Goal: Task Accomplishment & Management: Use online tool/utility

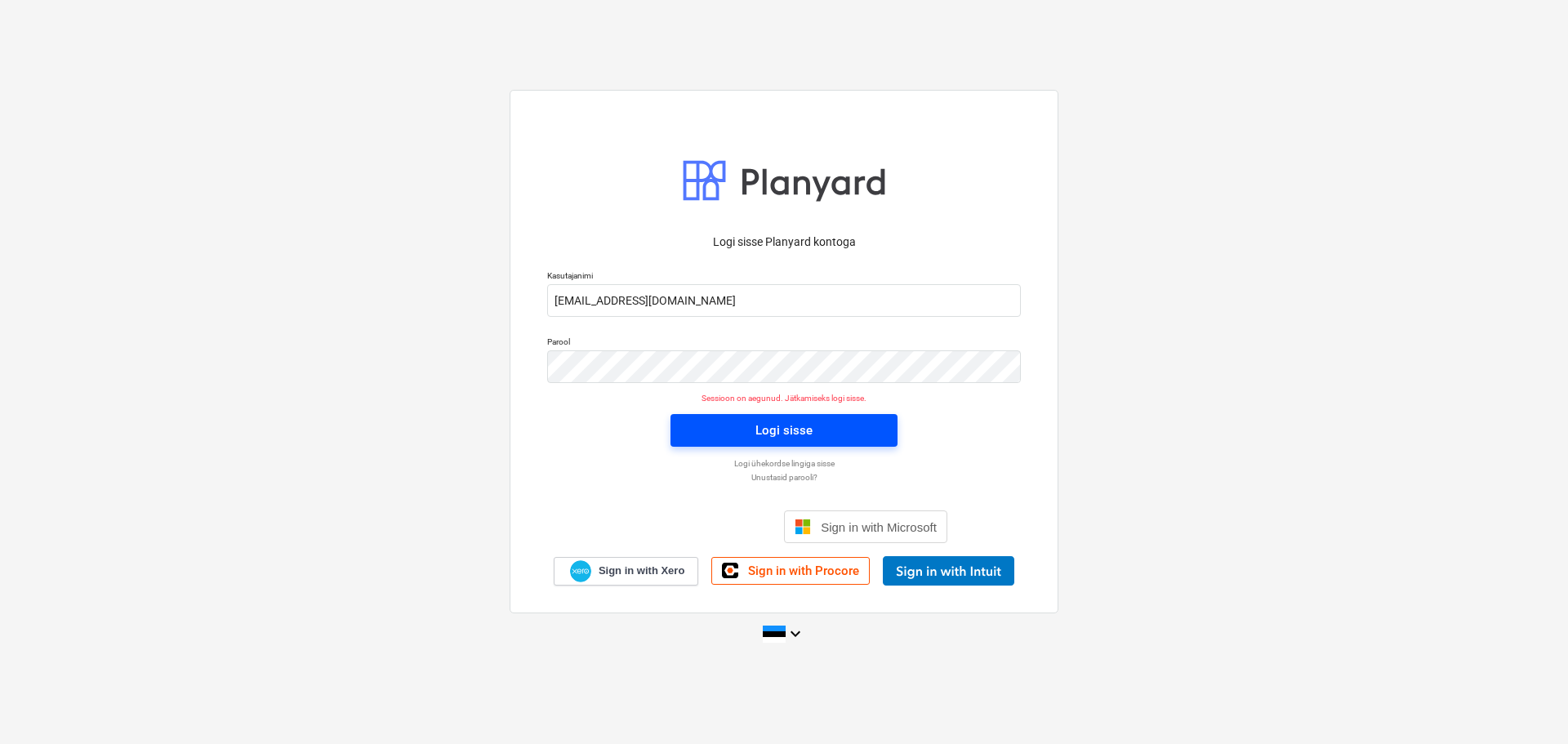
click at [791, 432] on div "Logi sisse" at bounding box center [784, 430] width 58 height 21
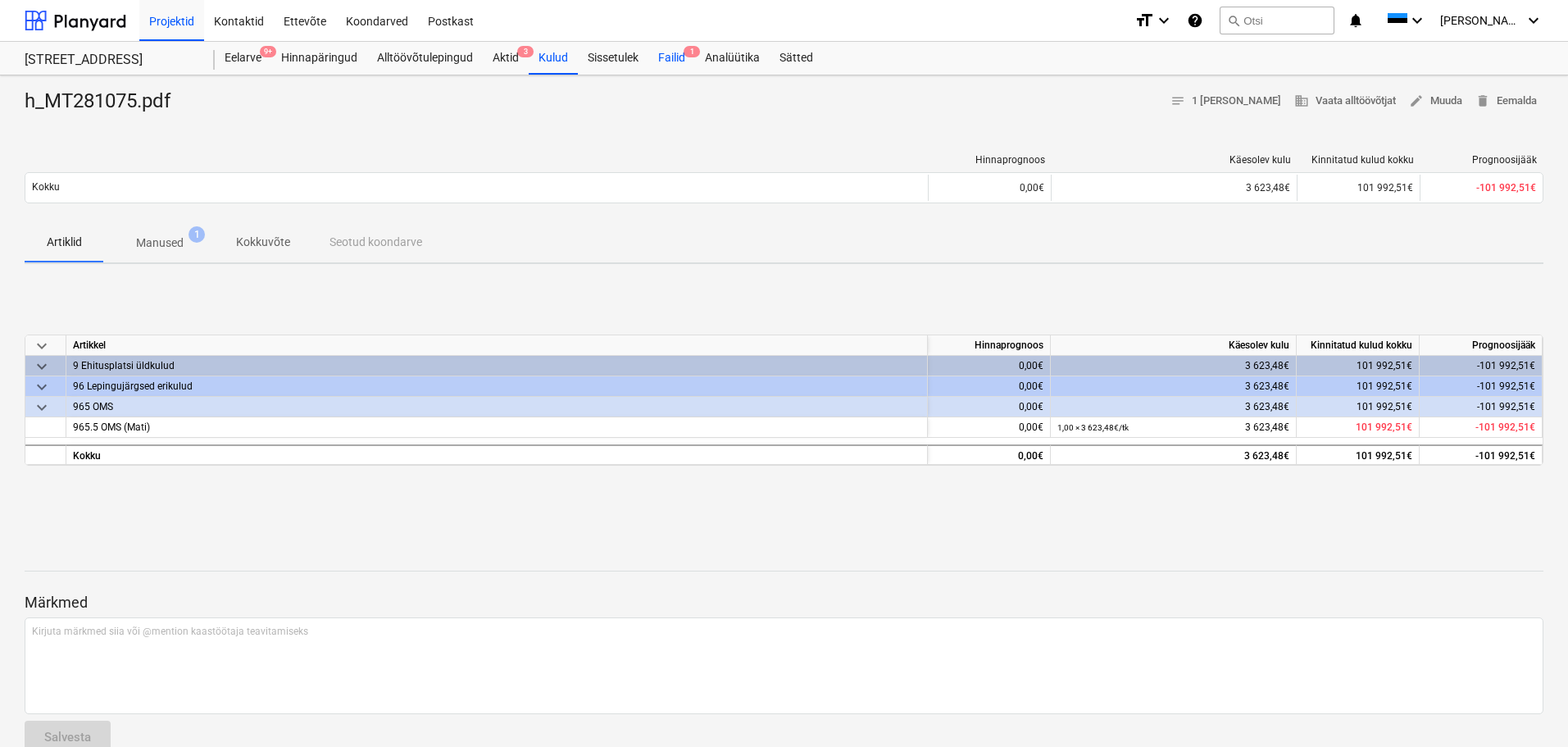
click at [668, 60] on div "Failid 1" at bounding box center [671, 59] width 47 height 33
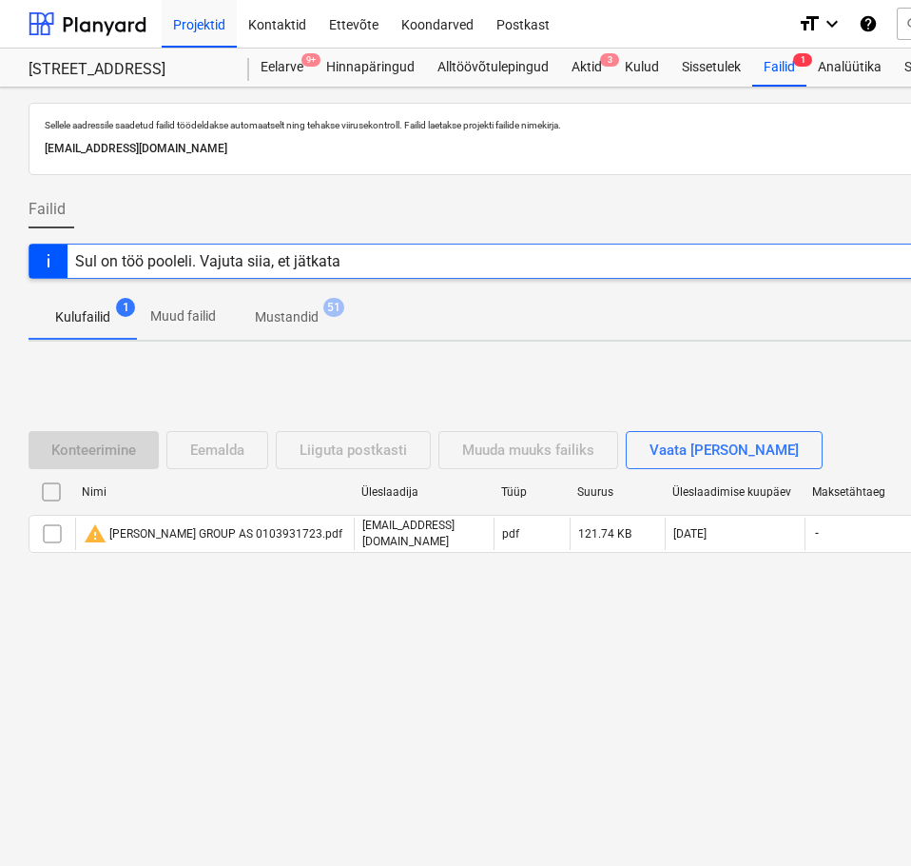
click at [118, 204] on div "Failid Lae [PERSON_NAME]" at bounding box center [651, 216] width 1244 height 53
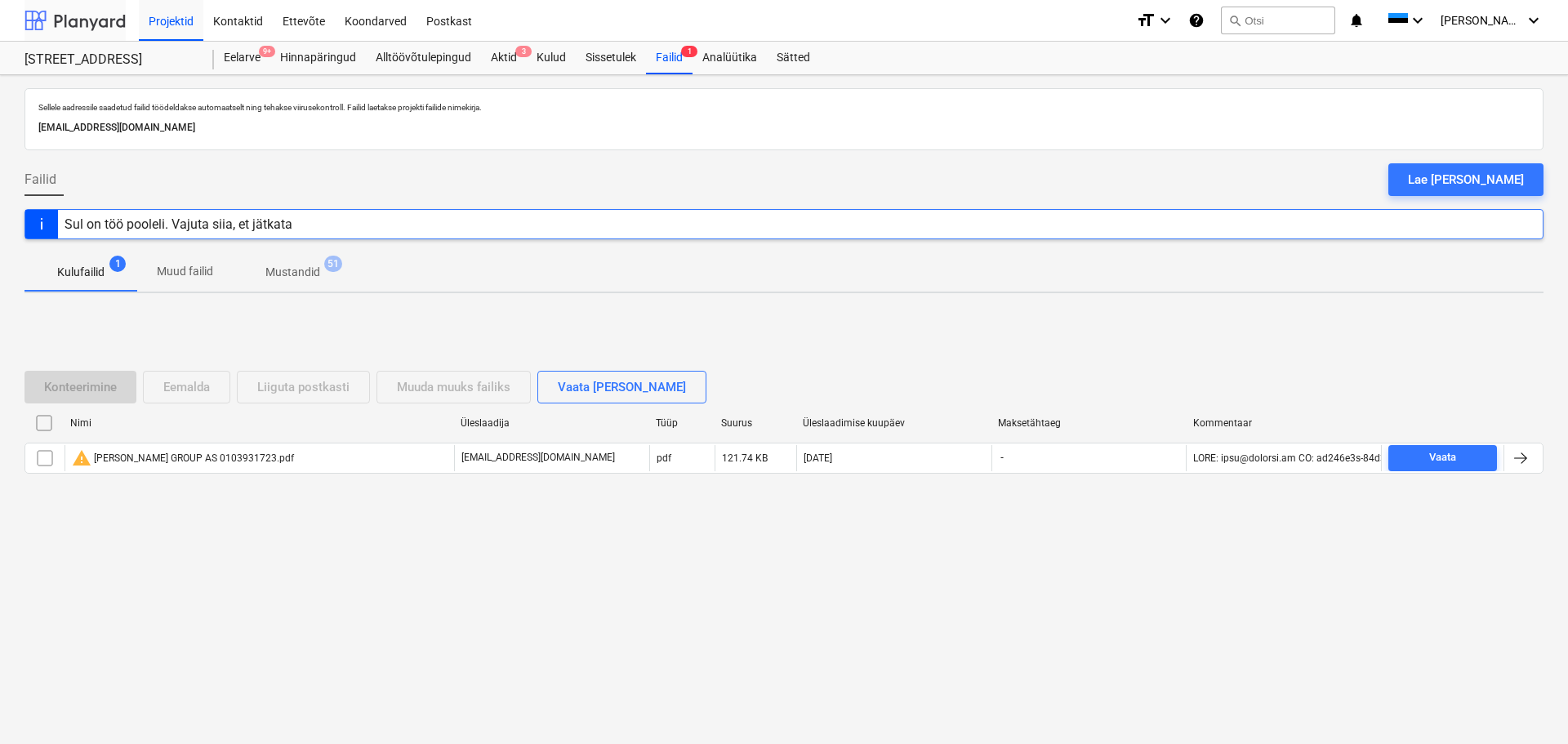
drag, startPoint x: 89, startPoint y: 17, endPoint x: 89, endPoint y: 26, distance: 9.0
click at [89, 17] on div at bounding box center [76, 21] width 101 height 41
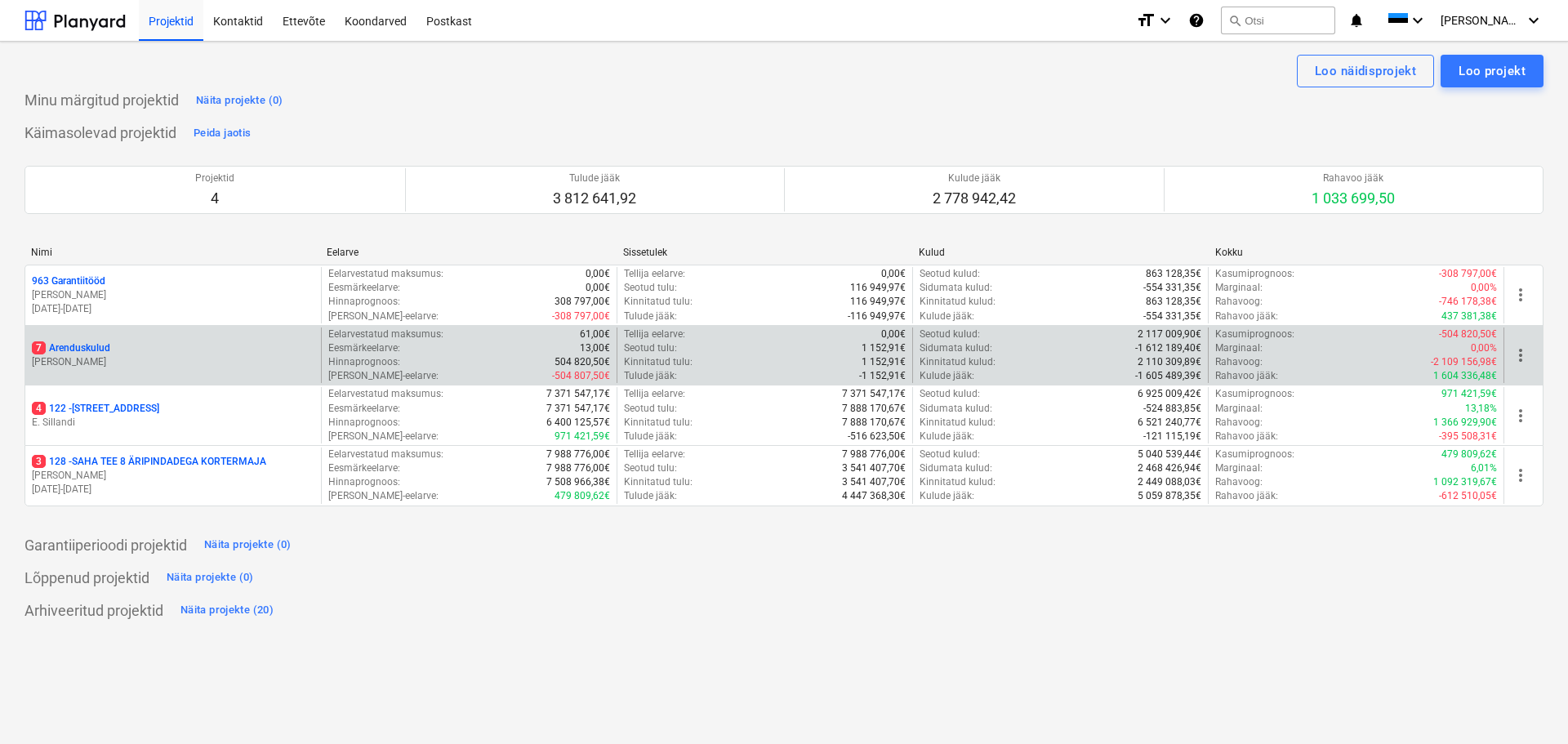
click at [72, 344] on p "7 Arenduskulud" at bounding box center [70, 348] width 78 height 14
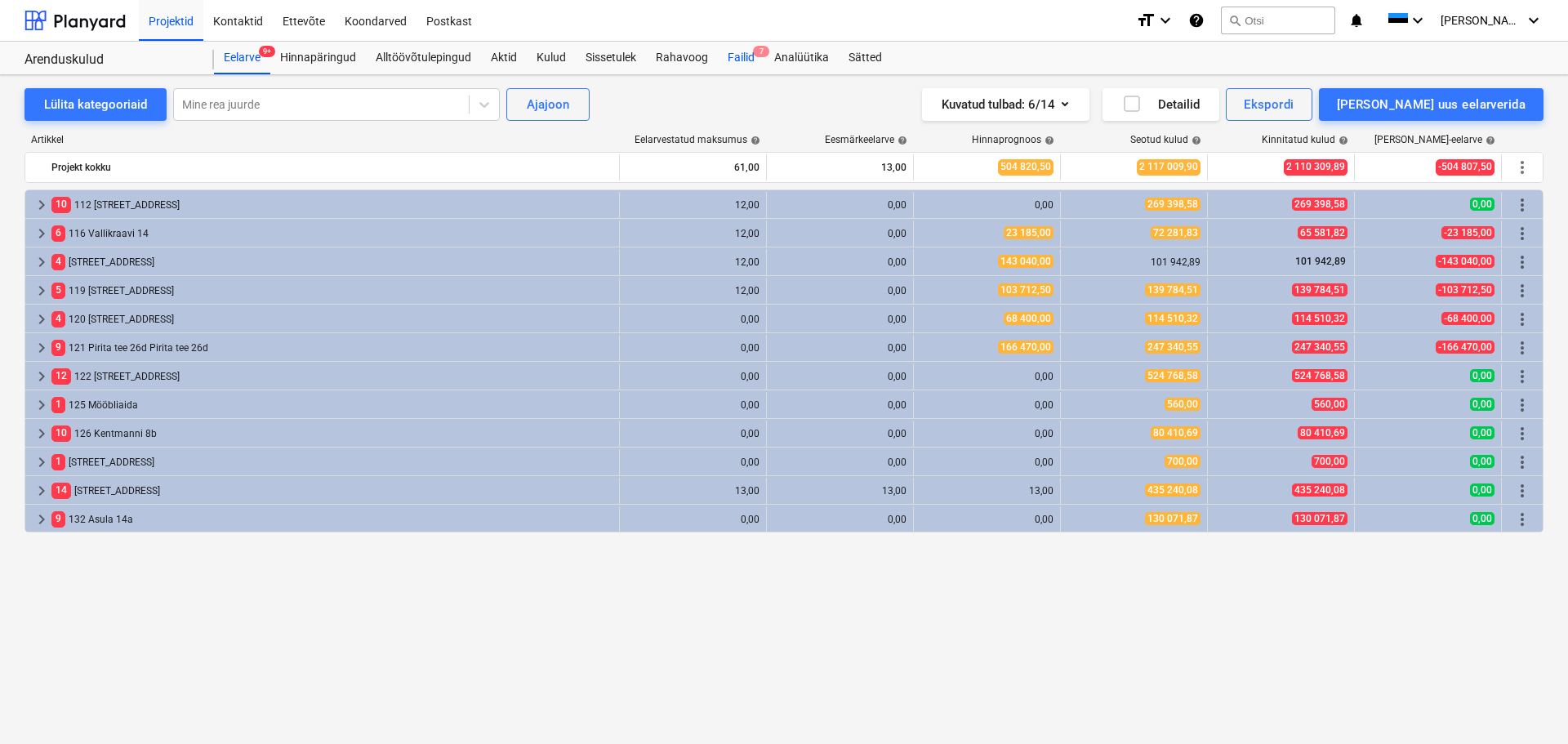
click at [737, 59] on div "Failid 7" at bounding box center [741, 58] width 46 height 33
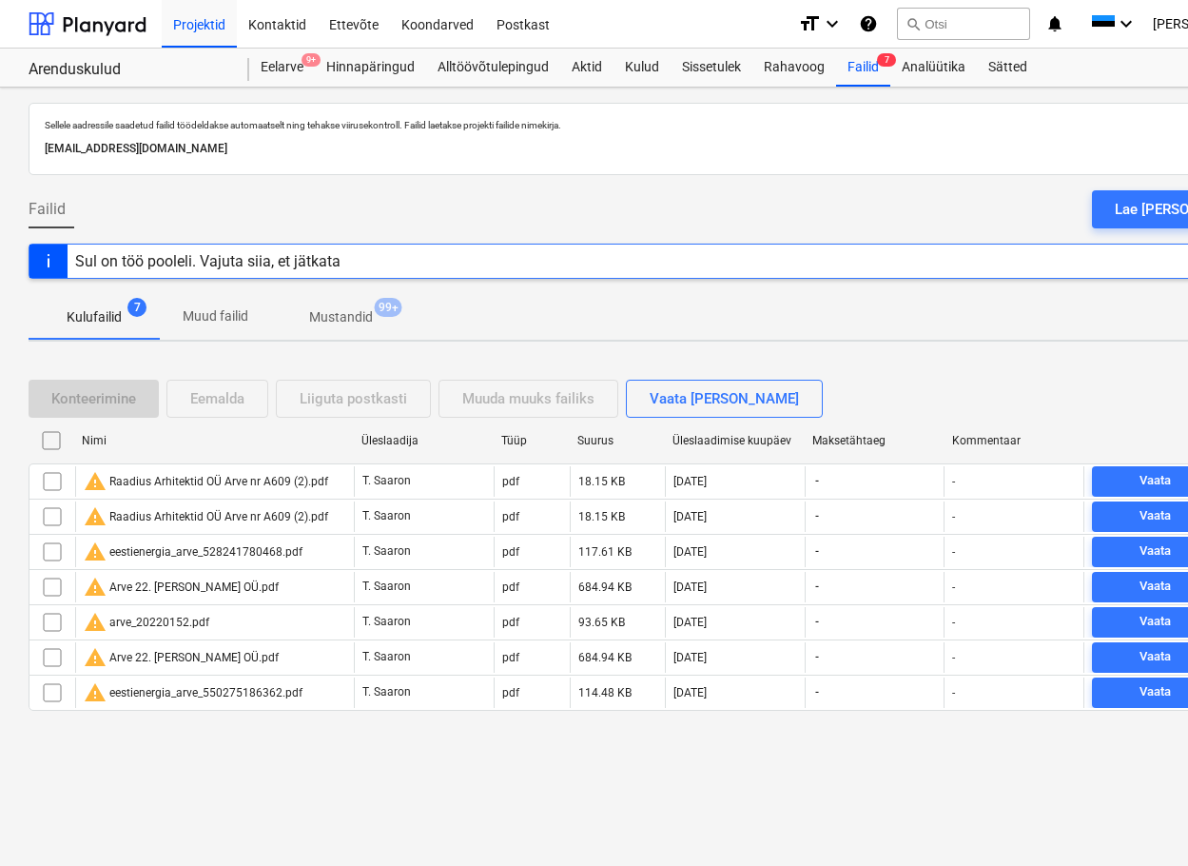
click at [1177, 203] on div "Lae [PERSON_NAME]" at bounding box center [1182, 209] width 135 height 25
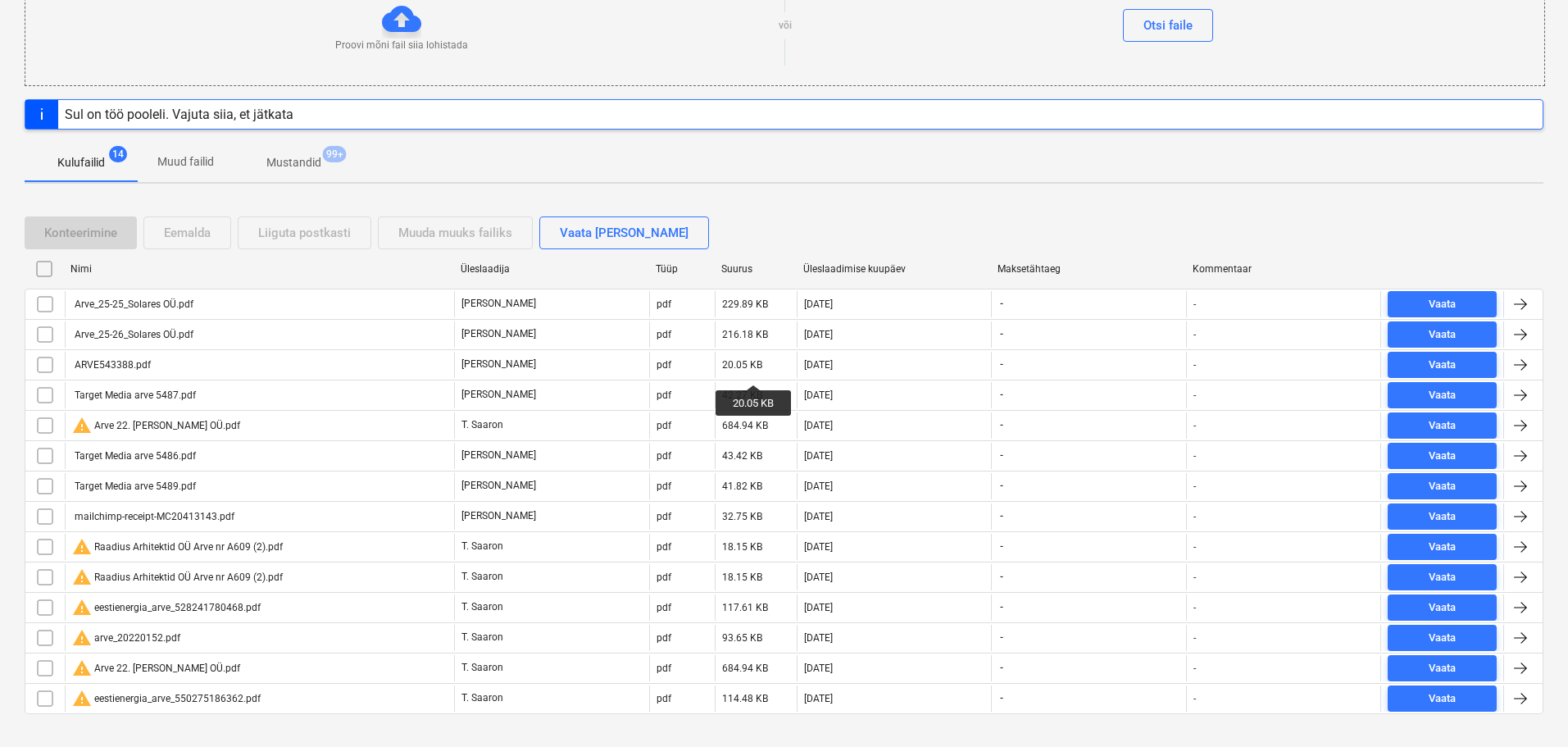
scroll to position [246, 0]
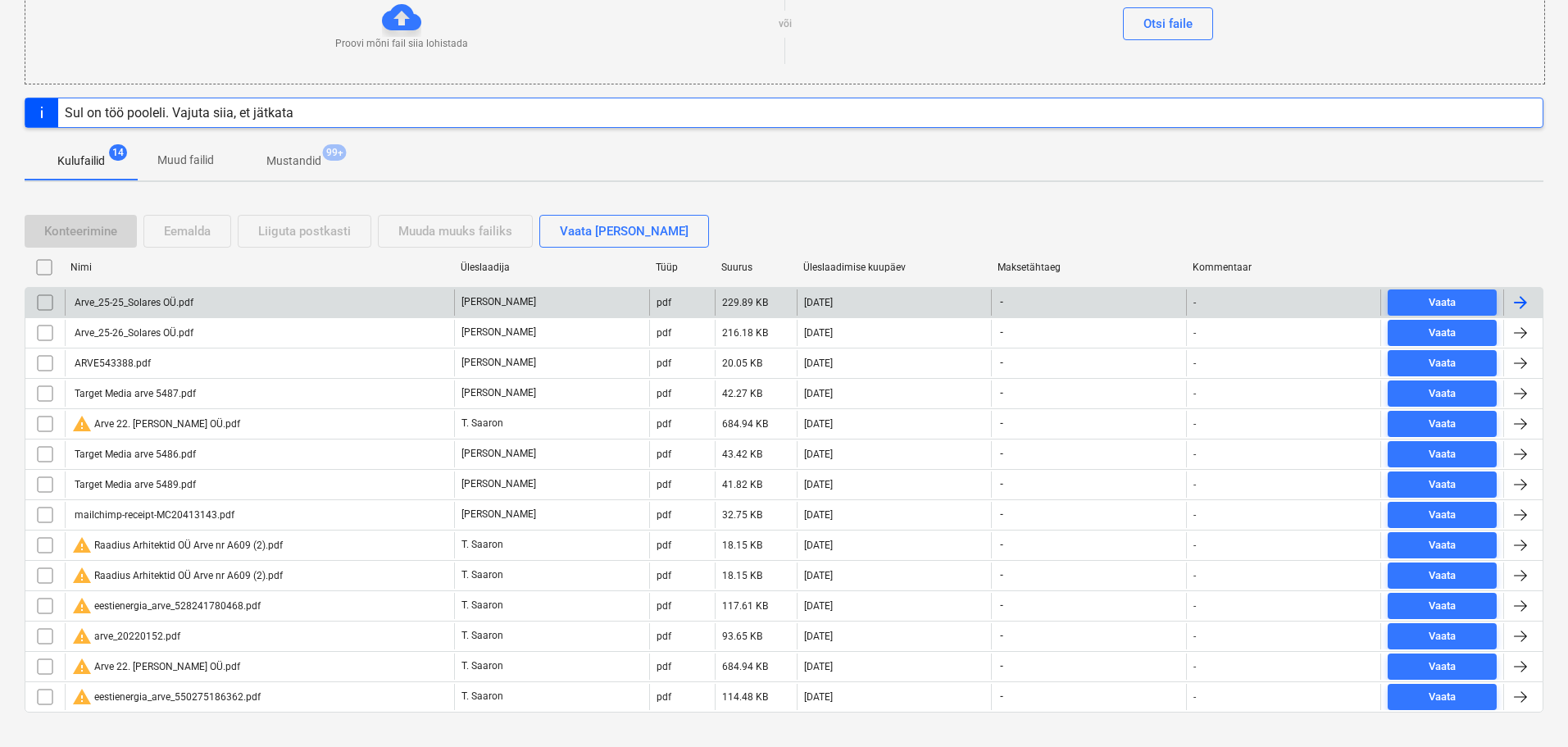
click at [173, 295] on div "Arve_25-25_Solares OÜ.pdf" at bounding box center [259, 302] width 389 height 26
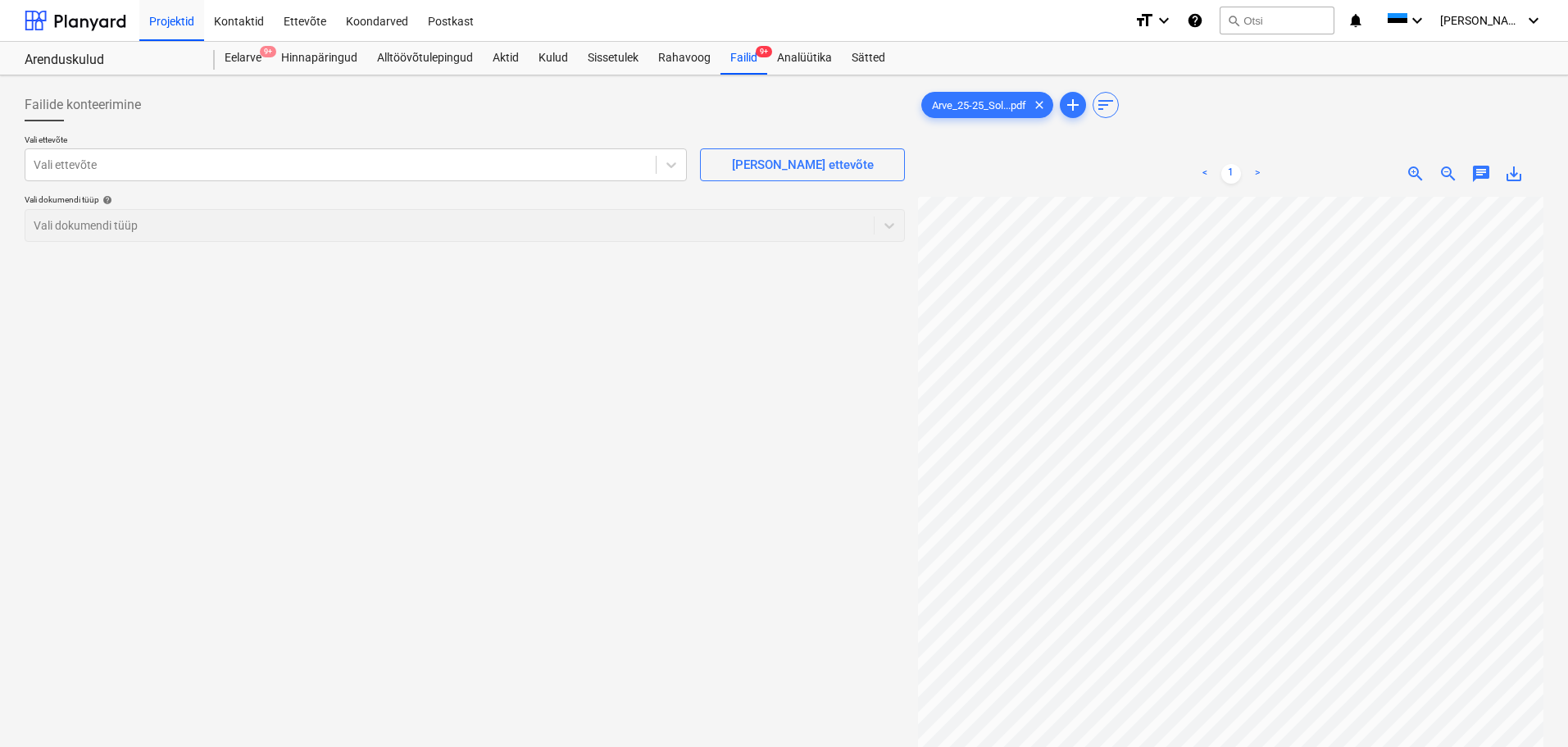
scroll to position [40, 115]
click at [382, 144] on p "Vali ettevõte" at bounding box center [356, 141] width 663 height 14
click at [382, 148] on div "Vali ettevõte Vali ettevõte" at bounding box center [356, 158] width 663 height 47
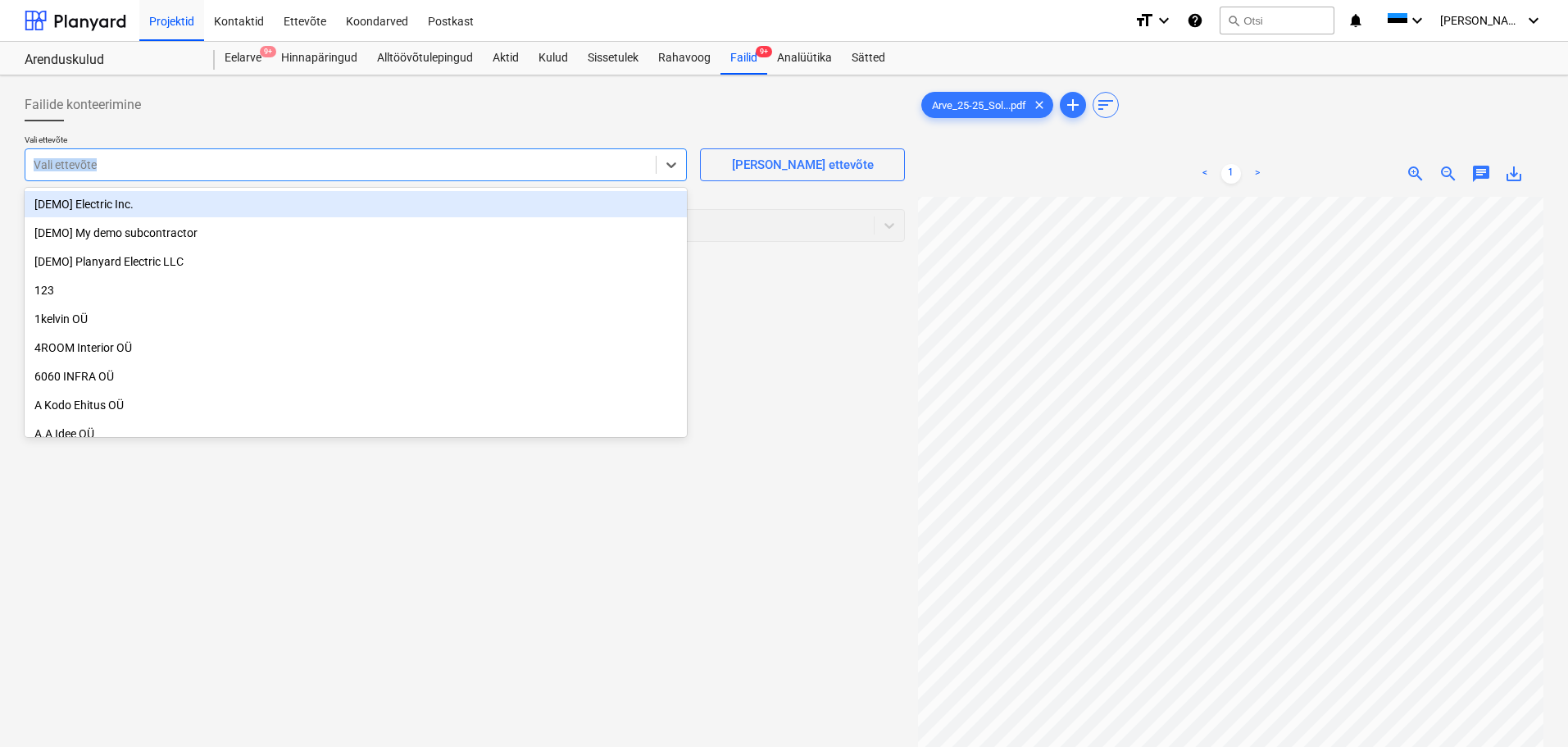
click at [316, 170] on div at bounding box center [340, 165] width 613 height 16
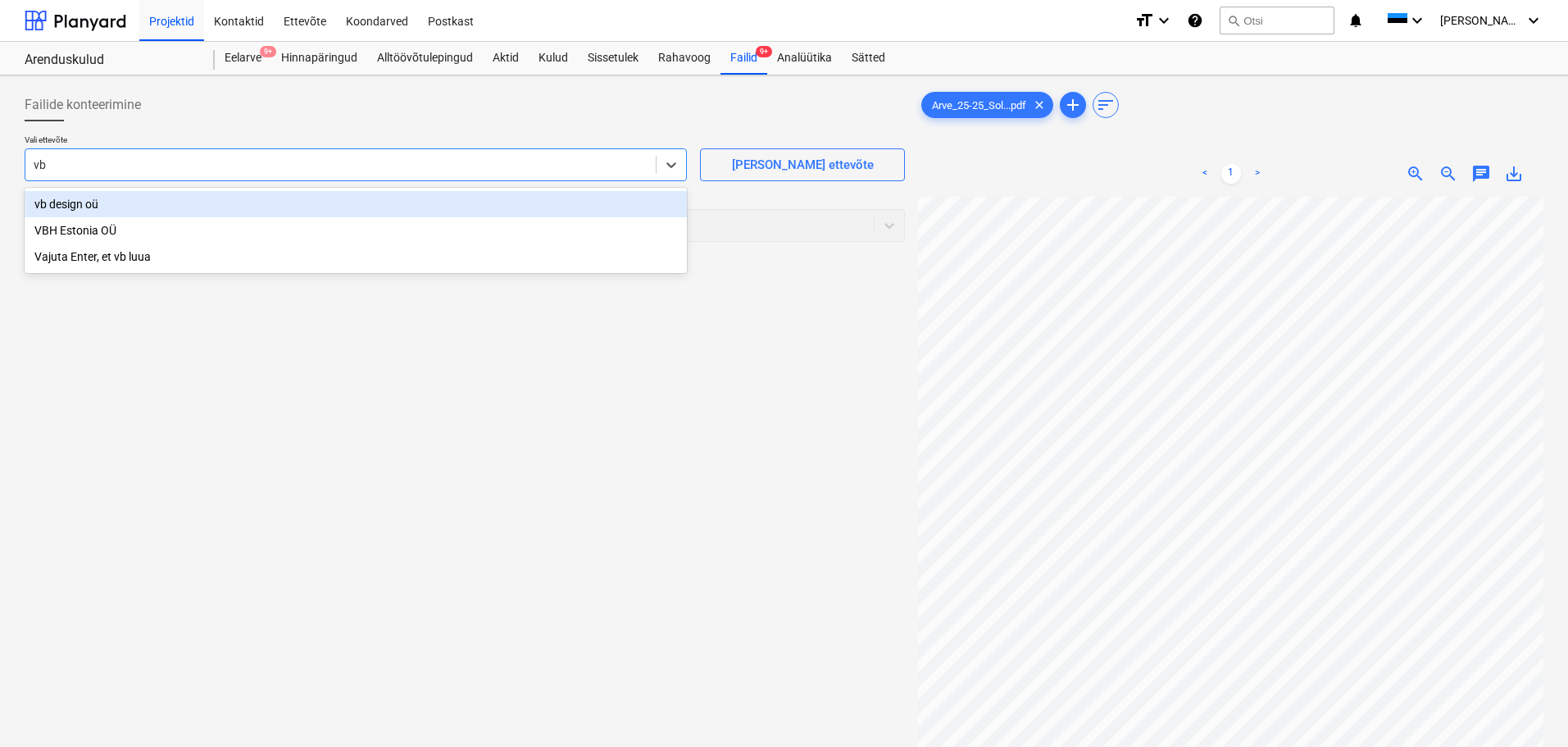
type input "vb"
click at [128, 202] on div "vb design oü" at bounding box center [356, 204] width 663 height 26
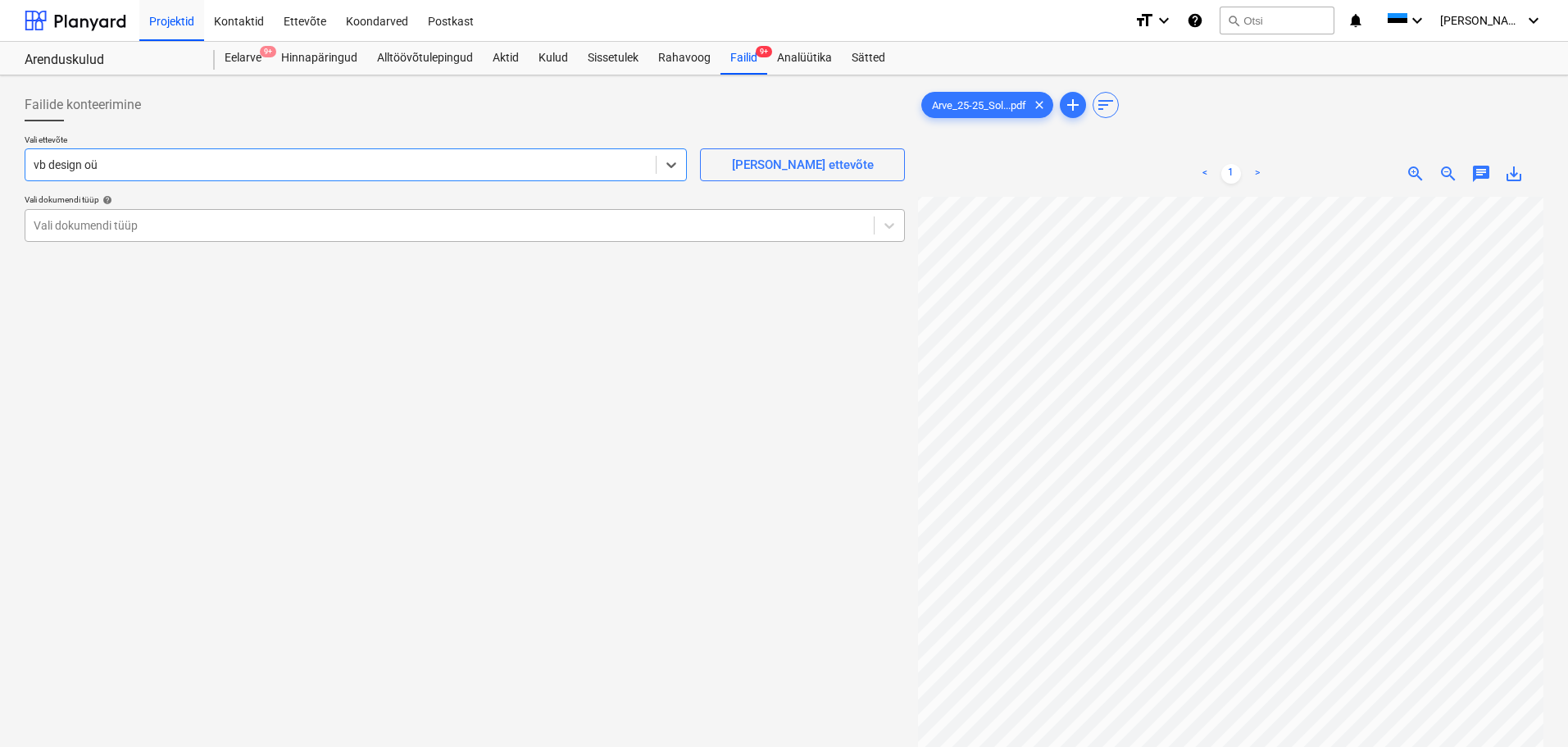
click at [186, 229] on div at bounding box center [449, 225] width 831 height 16
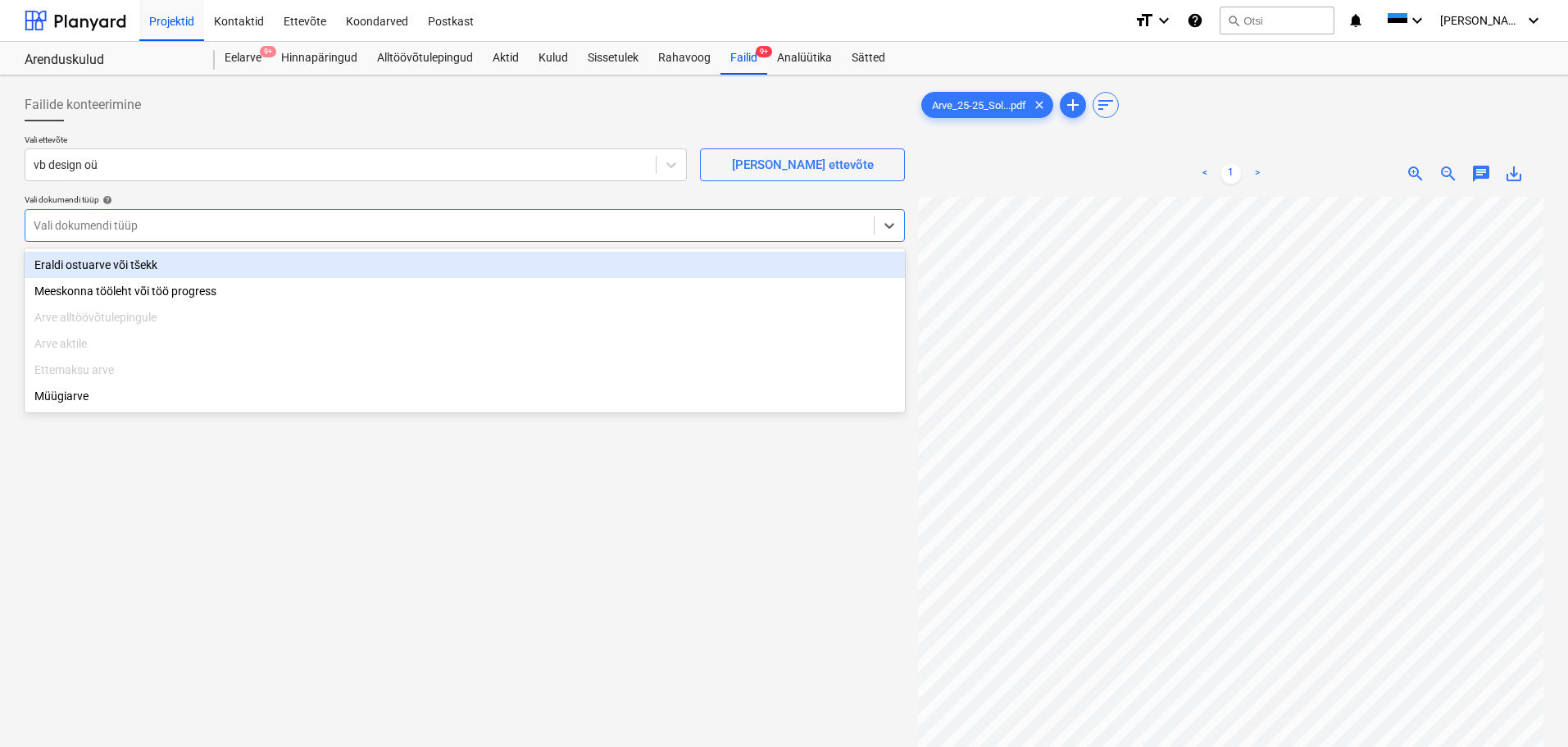
click at [180, 266] on div "Eraldi ostuarve või tšekk" at bounding box center [465, 265] width 880 height 26
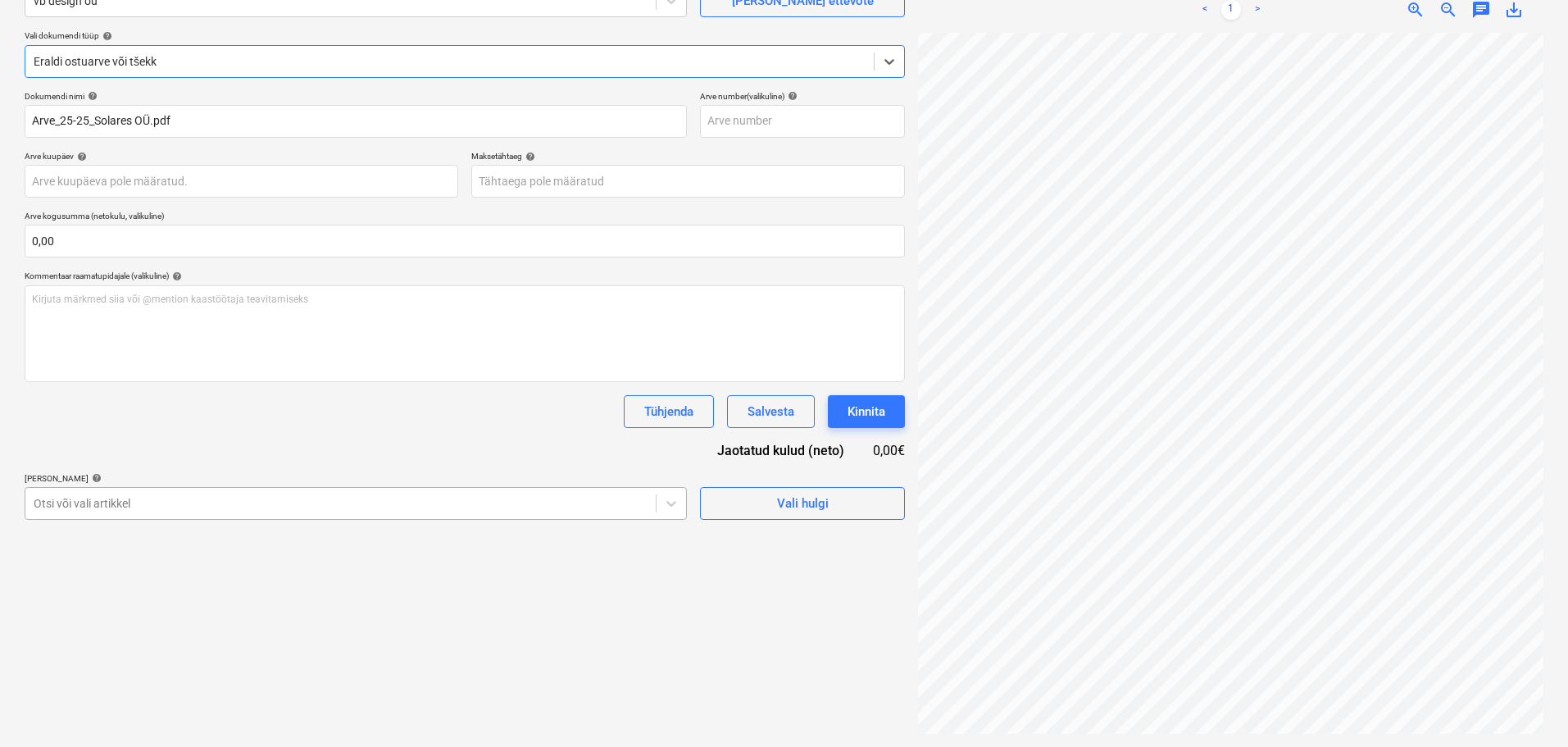
click at [392, 507] on body "Projektid Kontaktid Ettevõte Koondarved Postkast format_size keyboard_arrow_dow…" at bounding box center [784, 209] width 1568 height 747
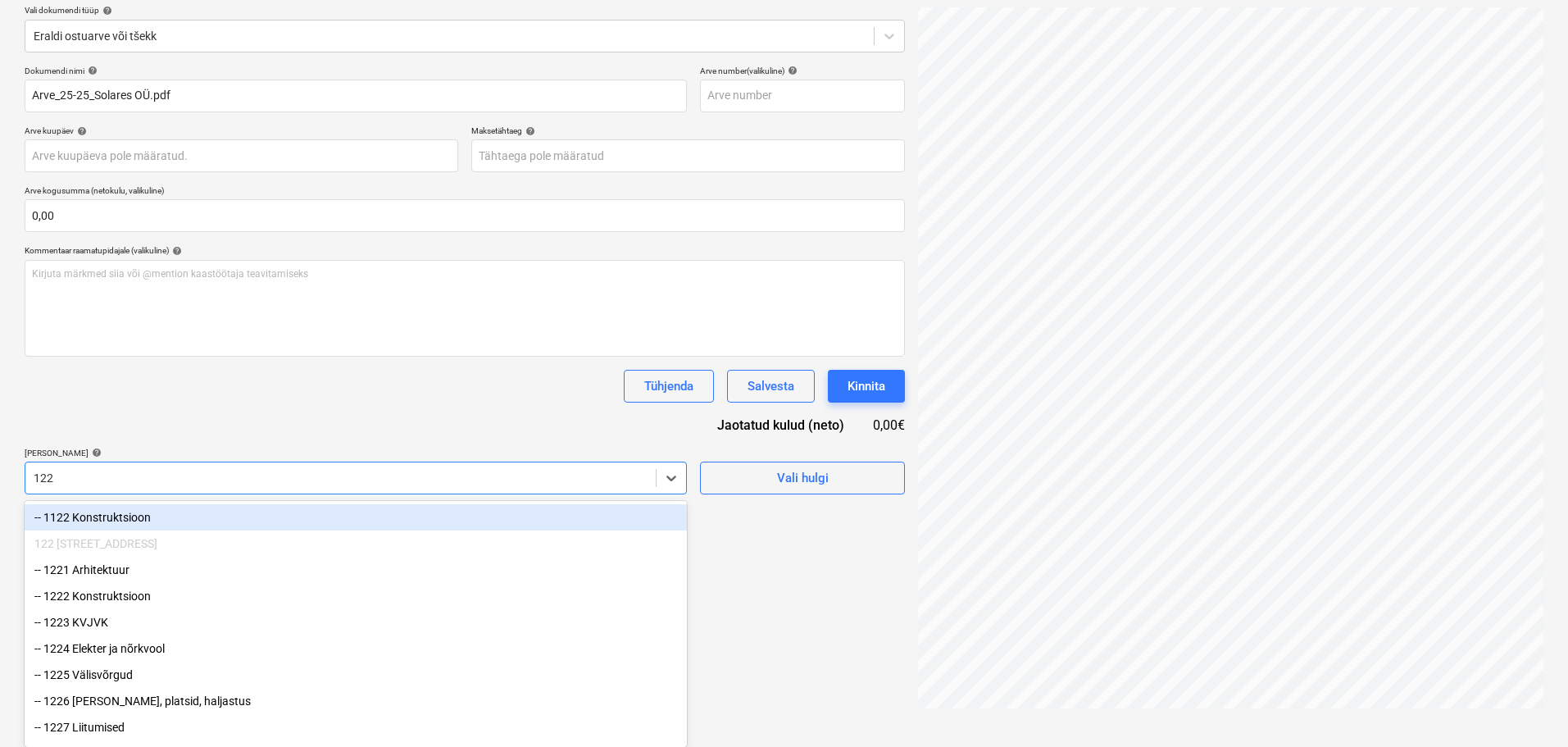
type input "1229"
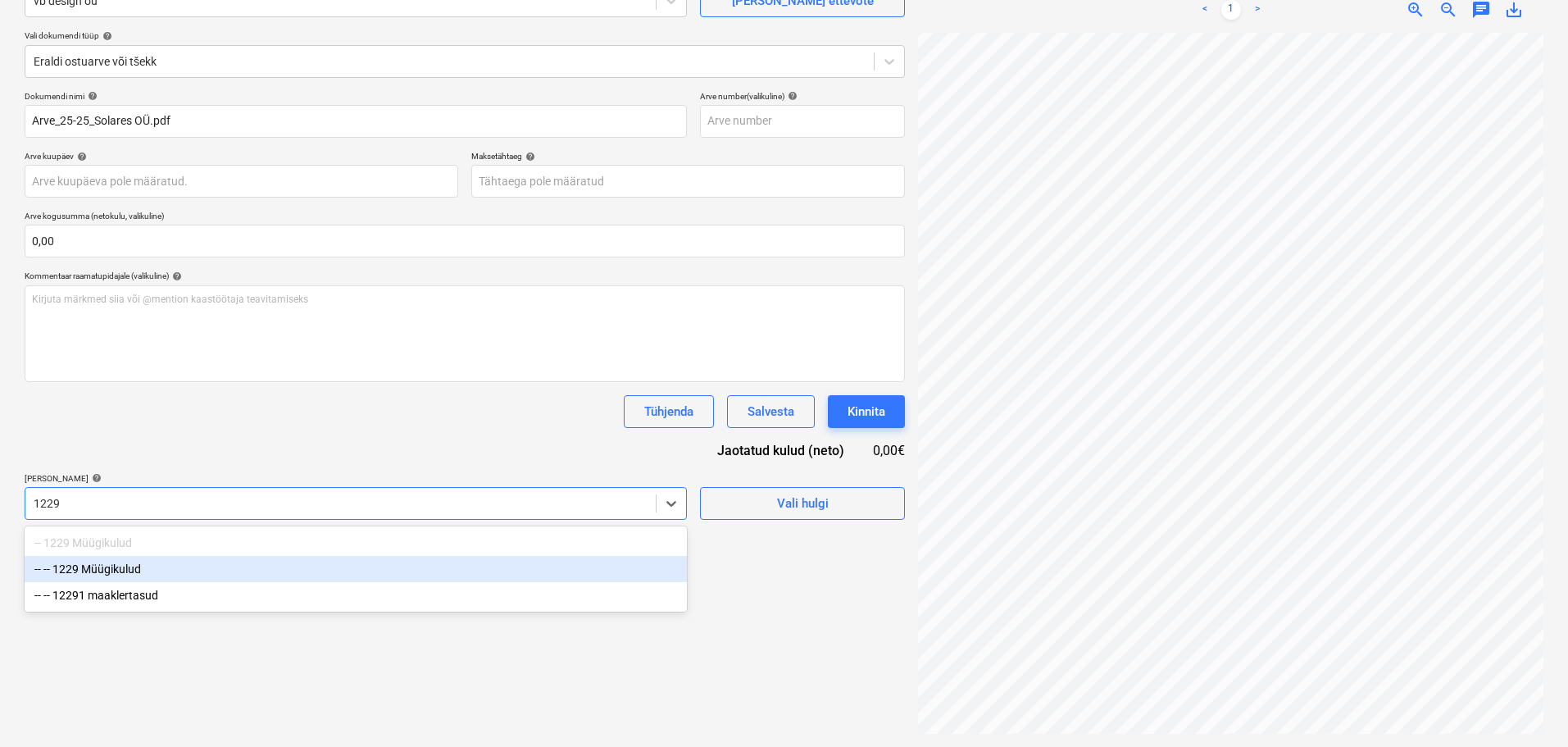
click at [158, 570] on div "-- -- 1229 Müügikulud" at bounding box center [356, 569] width 663 height 26
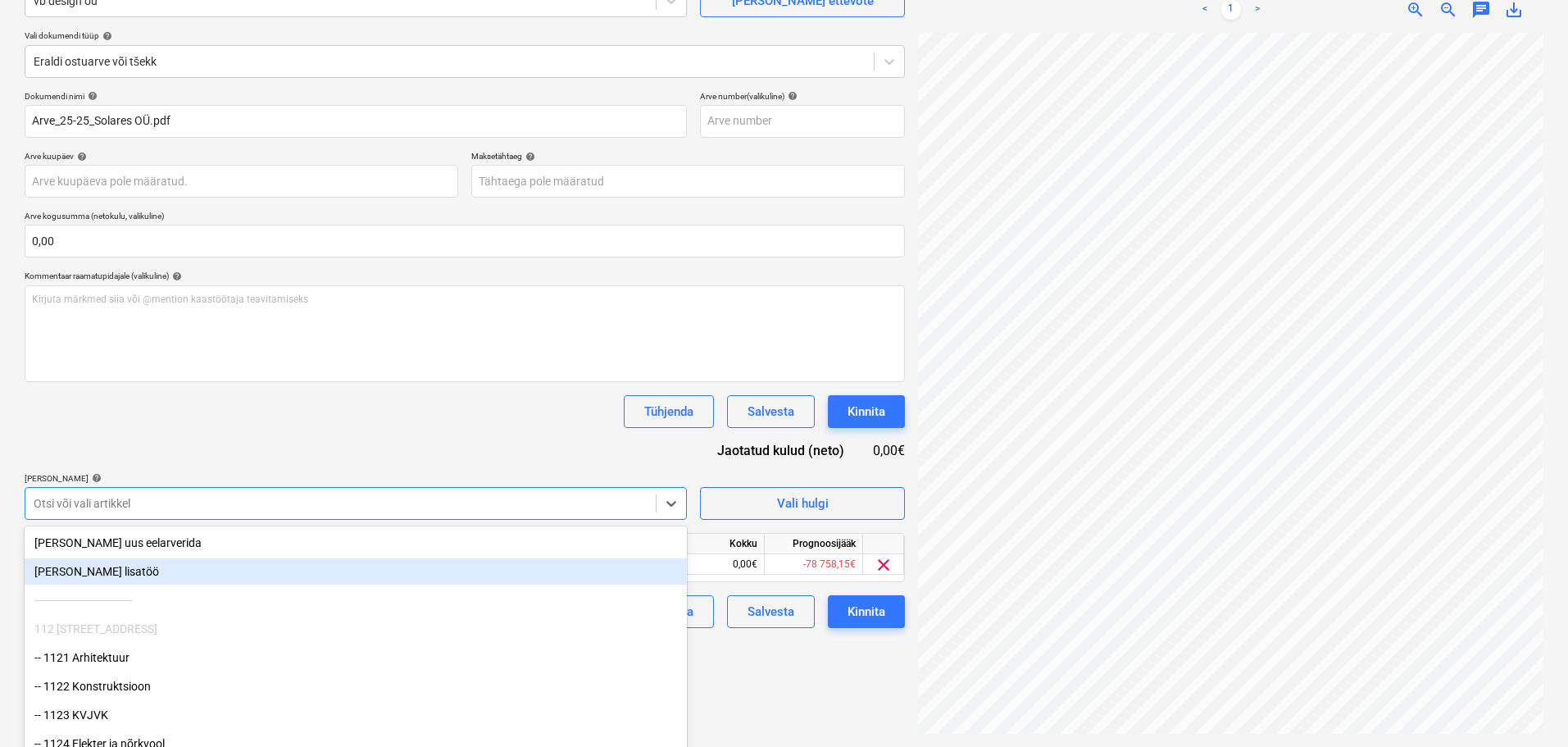
click at [276, 391] on div "Dokumendi nimi help Arve_25-25_Solares OÜ.pdf Arve number (valikuline) help Arv…" at bounding box center [465, 359] width 880 height 537
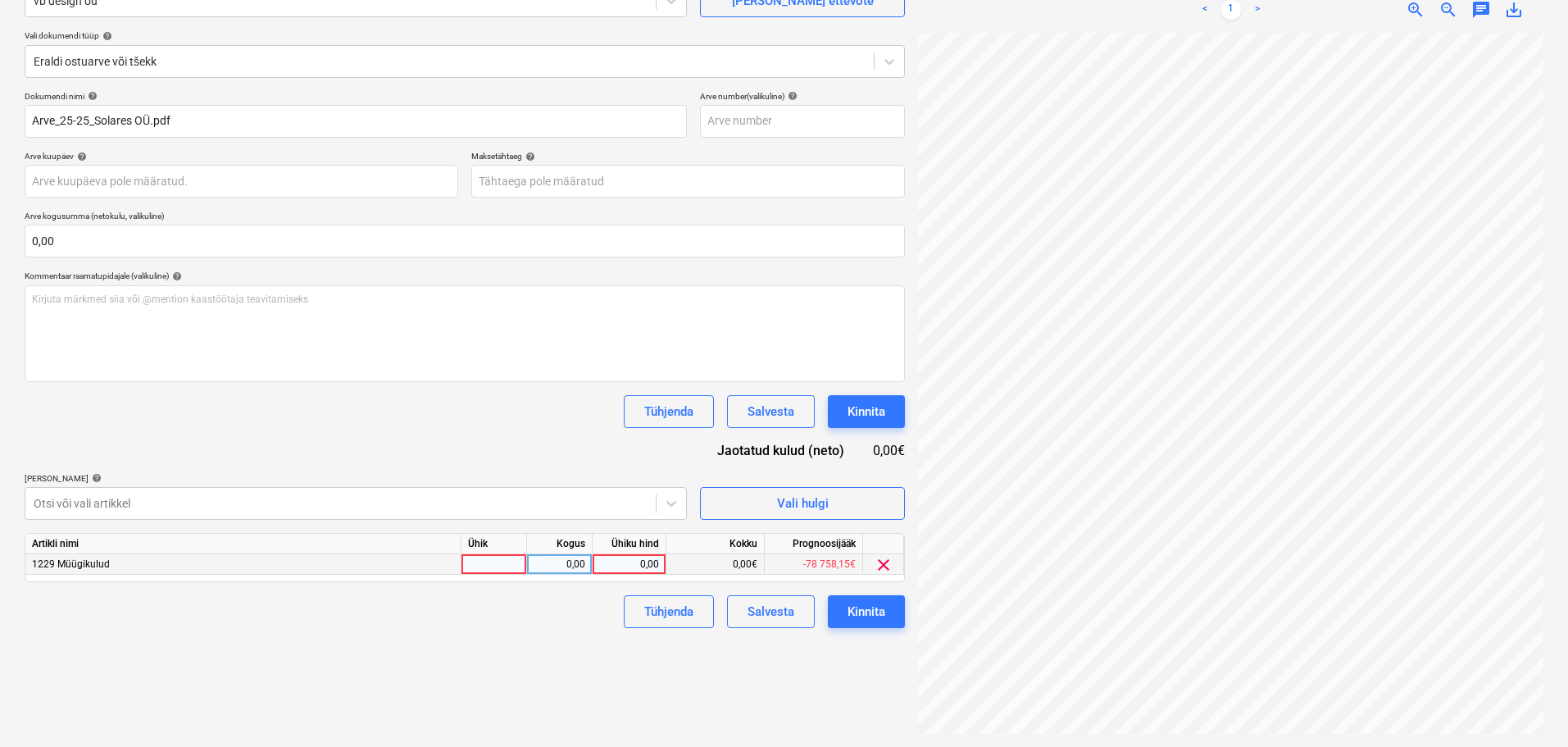
click at [500, 569] on div at bounding box center [495, 564] width 65 height 21
type input "tk"
type input "515,59"
click at [471, 645] on div "Failide konteerimine Vali ettevõte vb design oü [PERSON_NAME] uus ettevõte Vali…" at bounding box center [464, 329] width 893 height 822
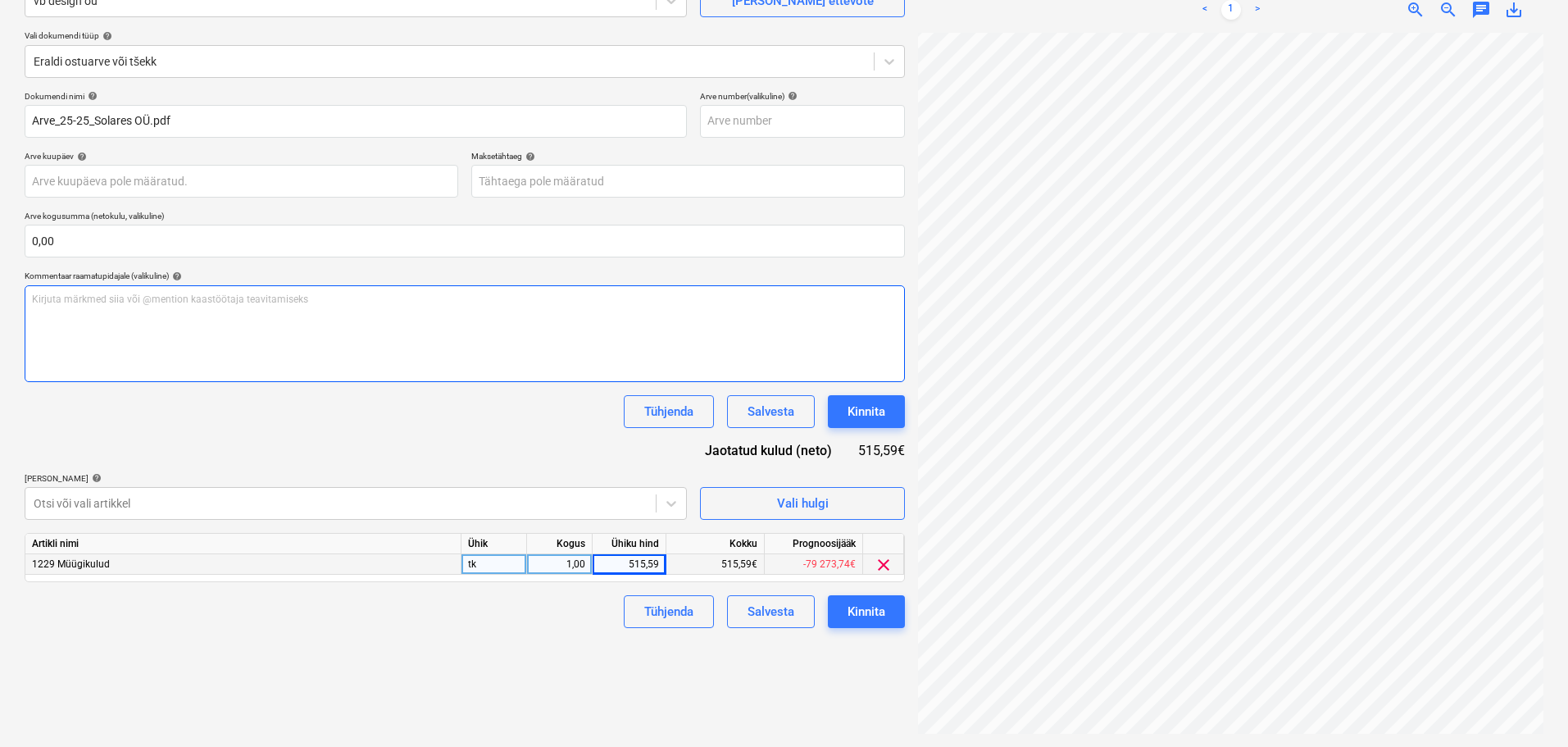
click at [254, 305] on p "Kirjuta märkmed siia või @mention kaastöötaja teavitamiseks ﻿" at bounding box center [464, 300] width 865 height 14
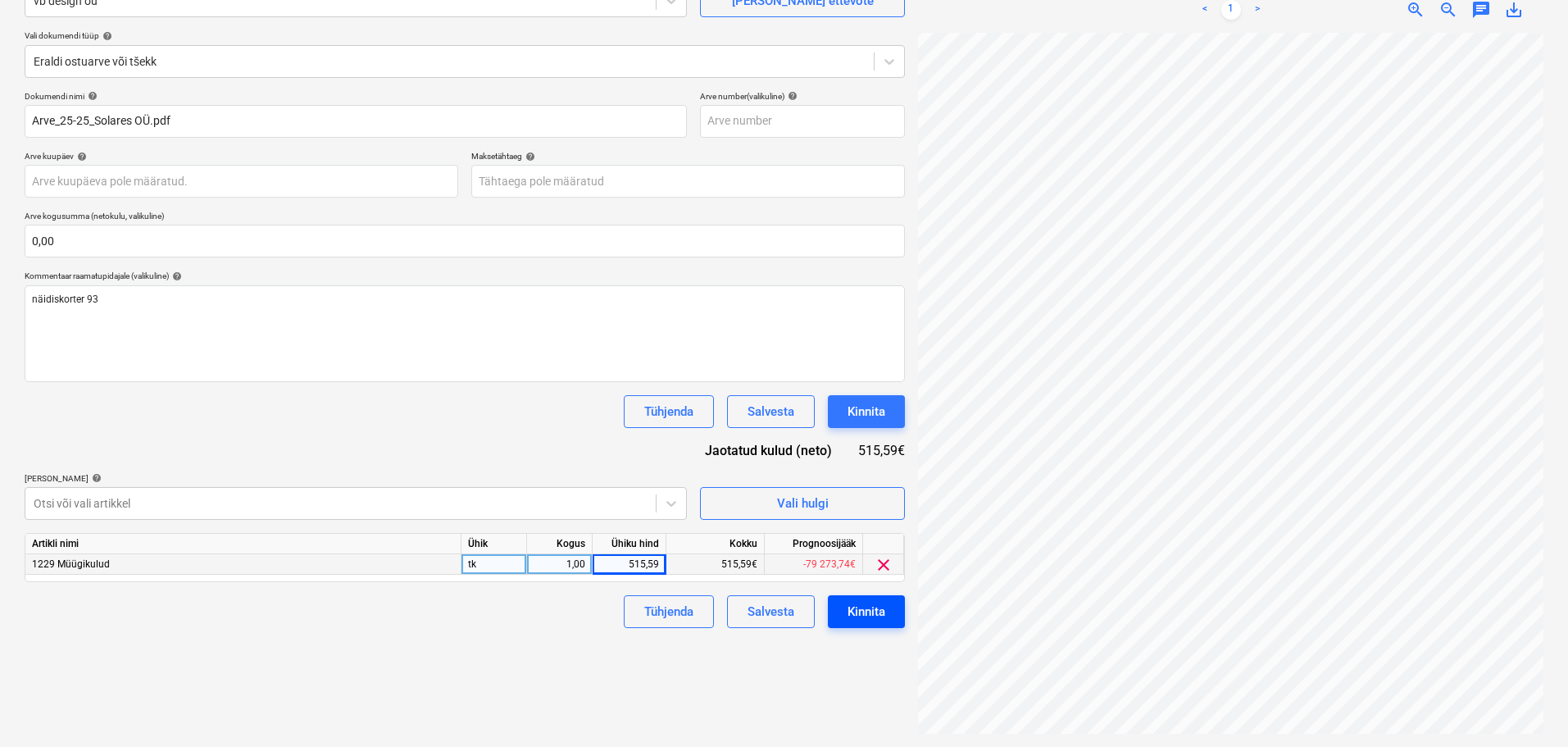
click at [856, 620] on div "Kinnita" at bounding box center [867, 611] width 38 height 22
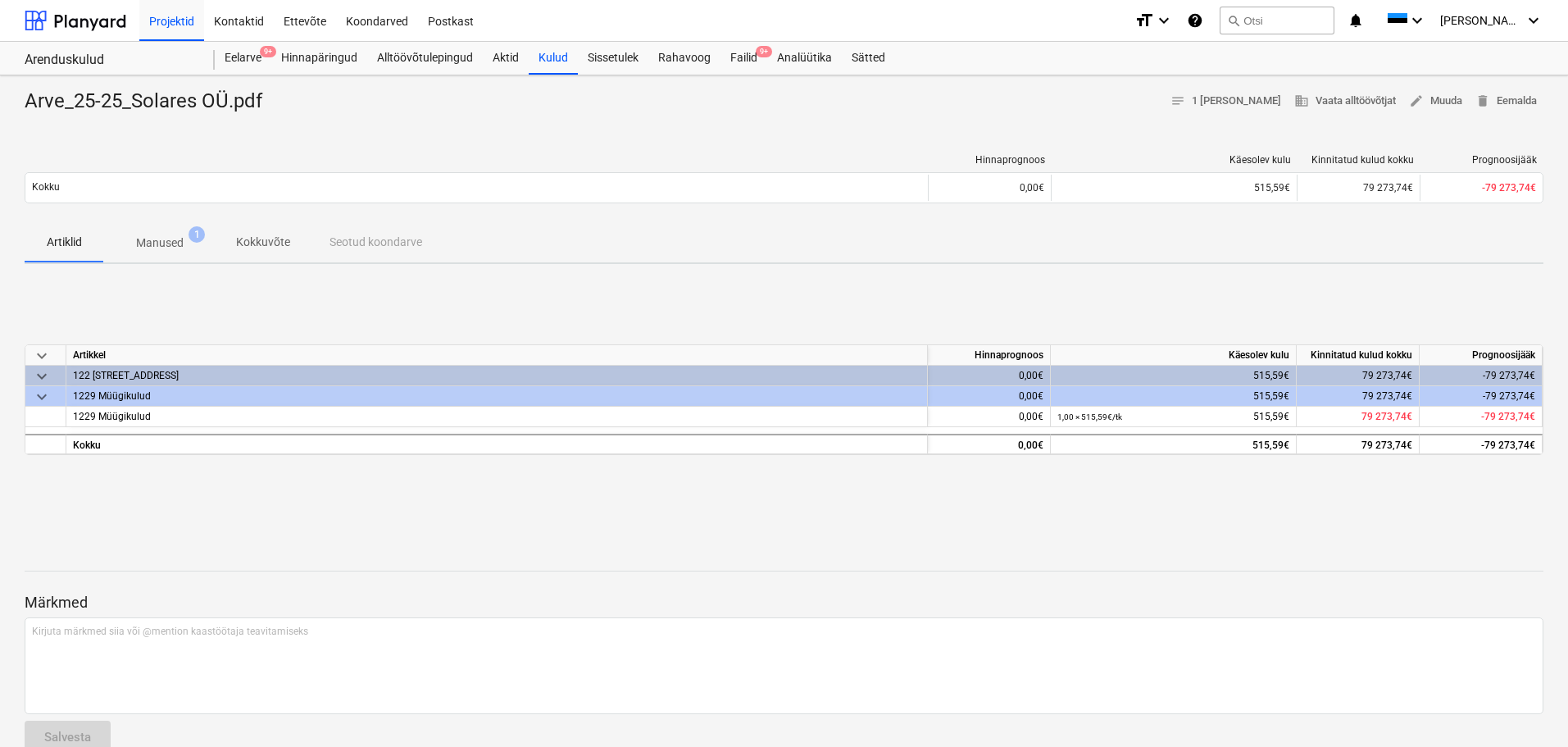
click at [143, 240] on p "Manused" at bounding box center [159, 243] width 47 height 17
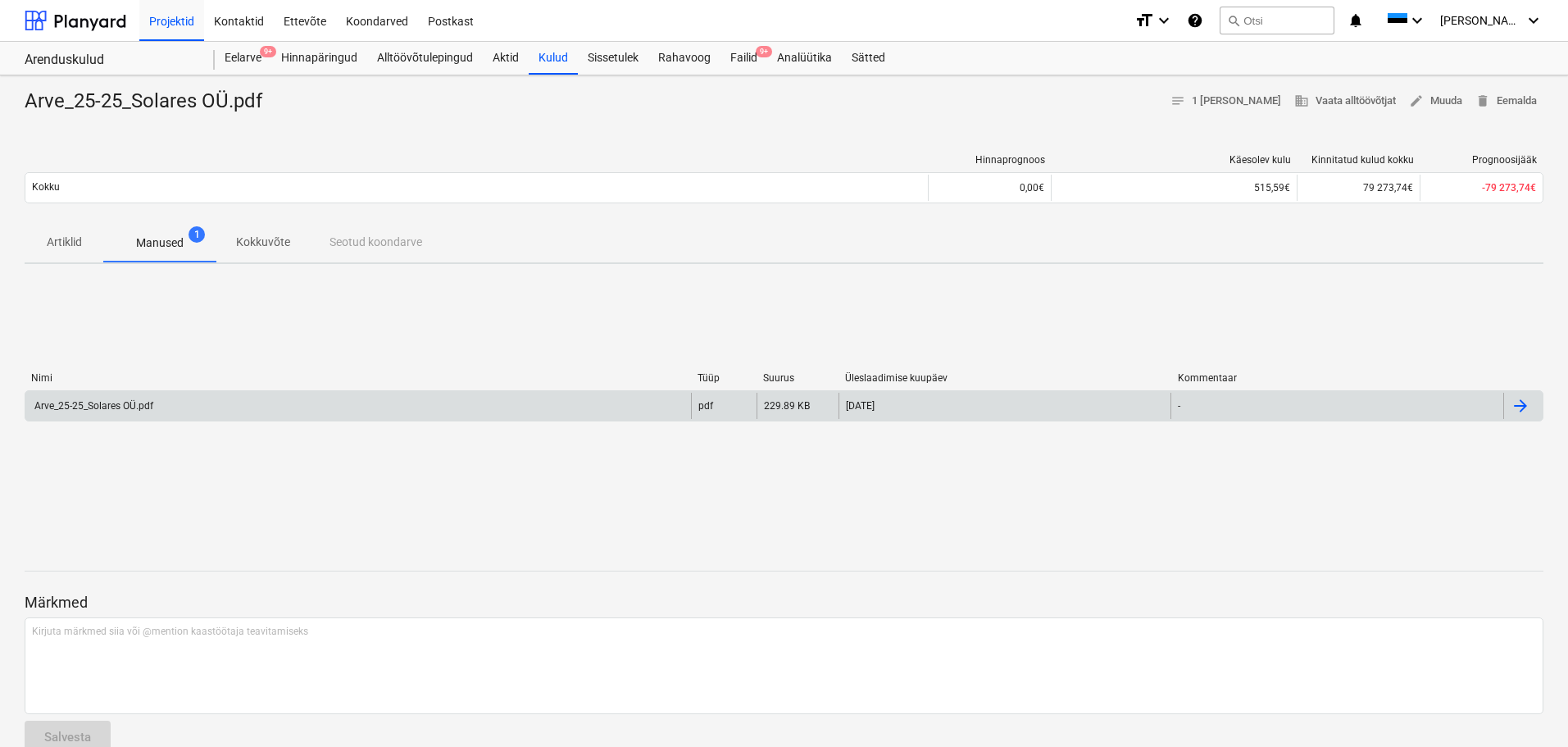
click at [115, 400] on div "Arve_25-25_Solares OÜ.pdf" at bounding box center [92, 405] width 121 height 11
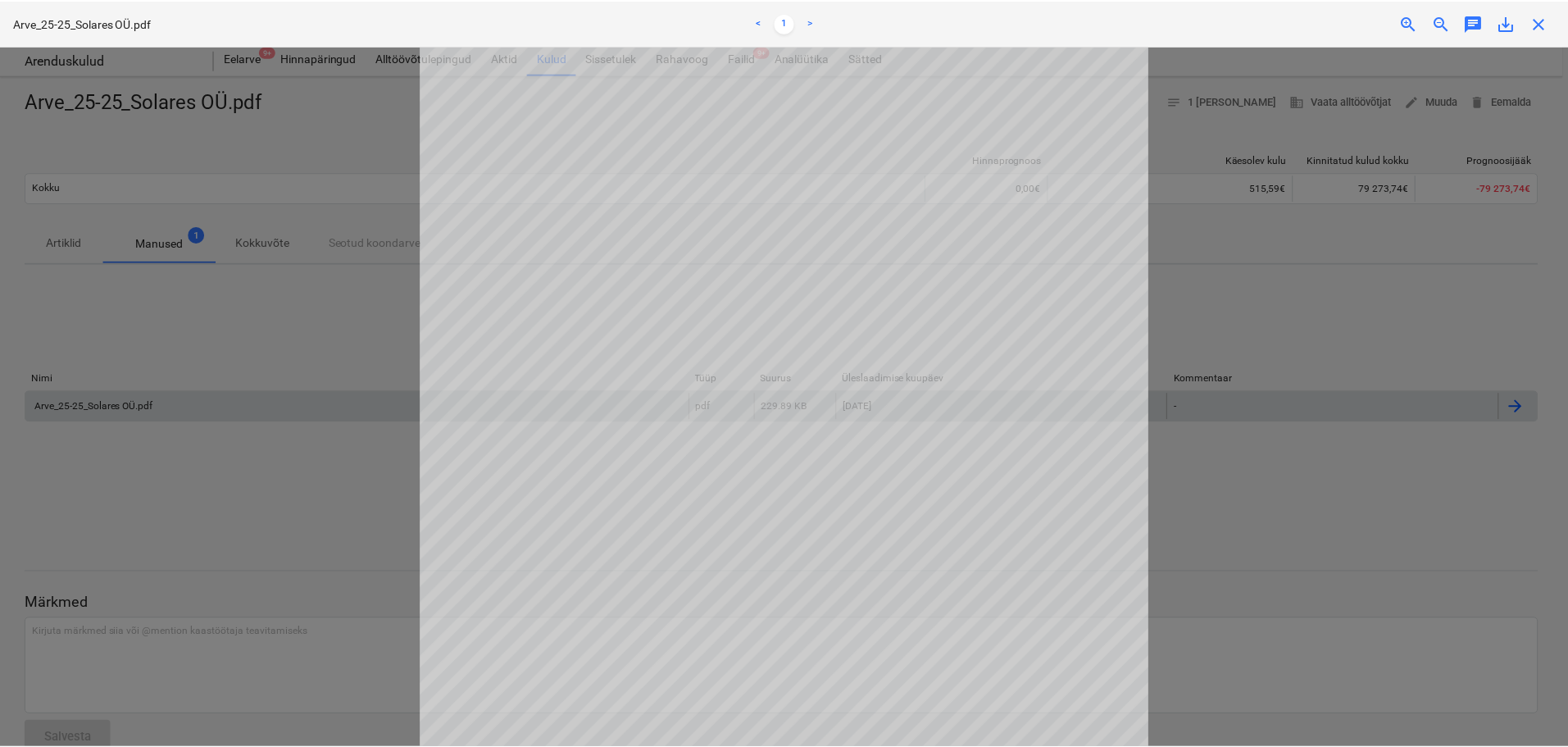
scroll to position [82, 0]
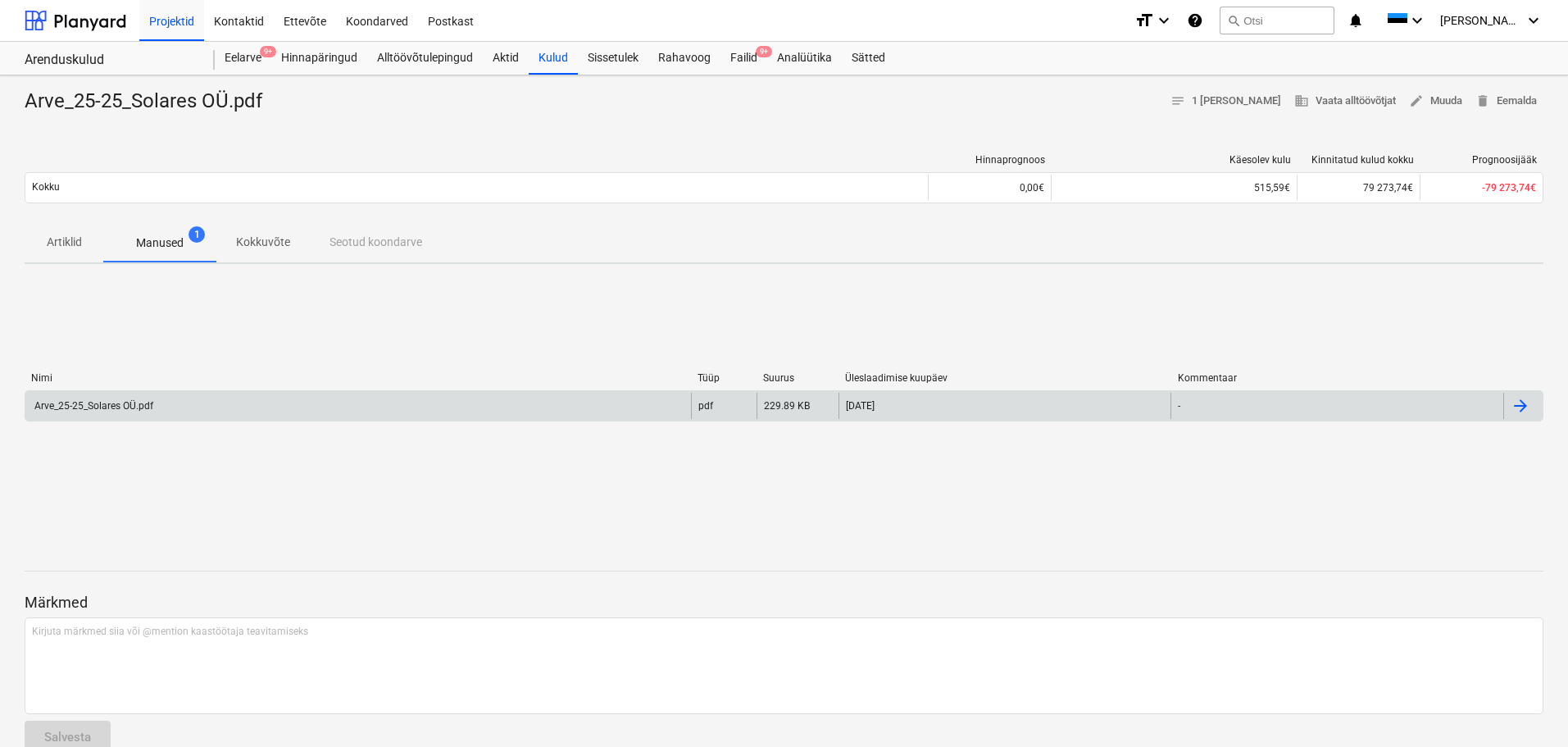
click at [1383, 248] on div "Artiklid Manused 1 Kokkuvõte Seotud koondarve" at bounding box center [784, 243] width 1519 height 40
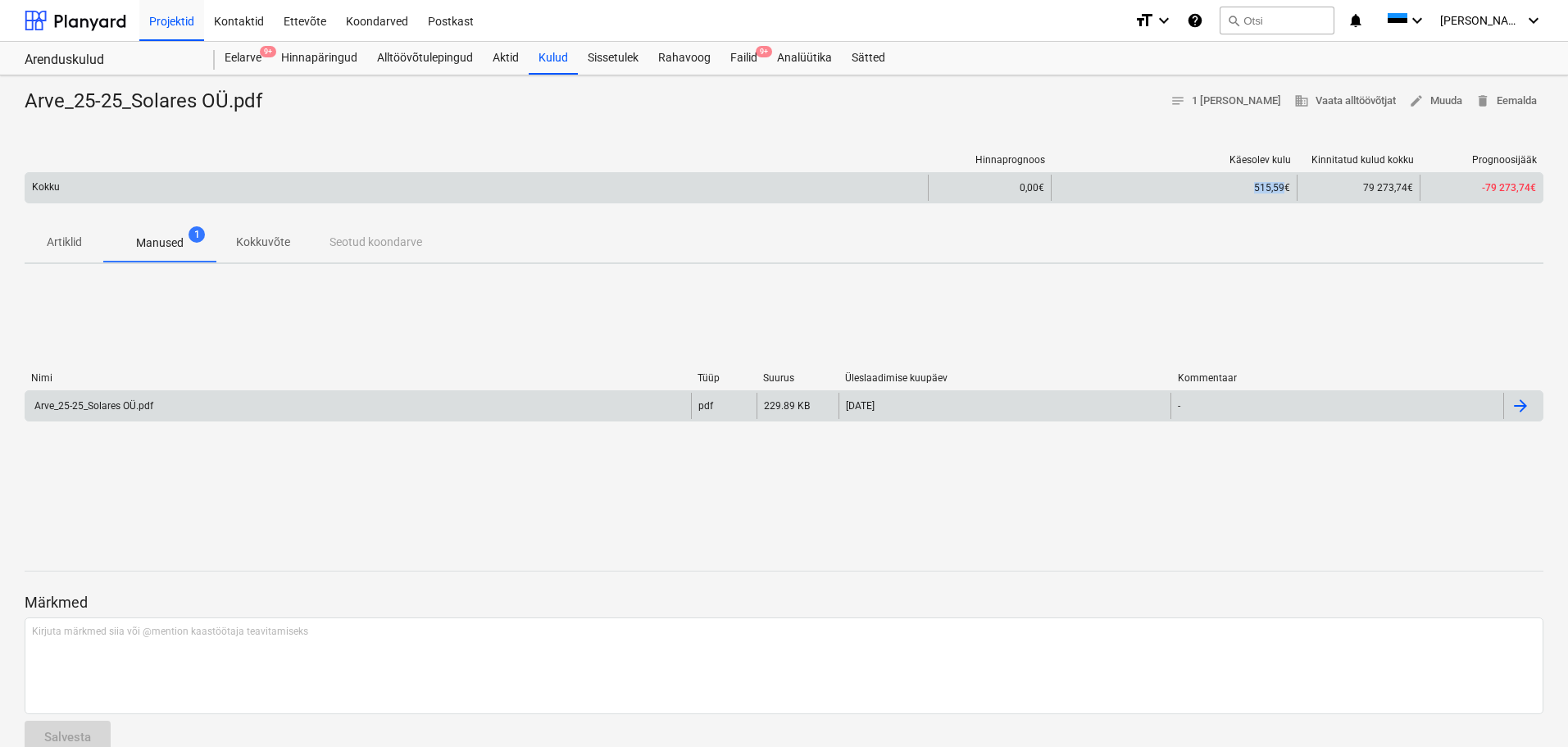
drag, startPoint x: 1242, startPoint y: 186, endPoint x: 1286, endPoint y: 186, distance: 44.0
click at [1286, 186] on div "515,59€" at bounding box center [1173, 187] width 232 height 11
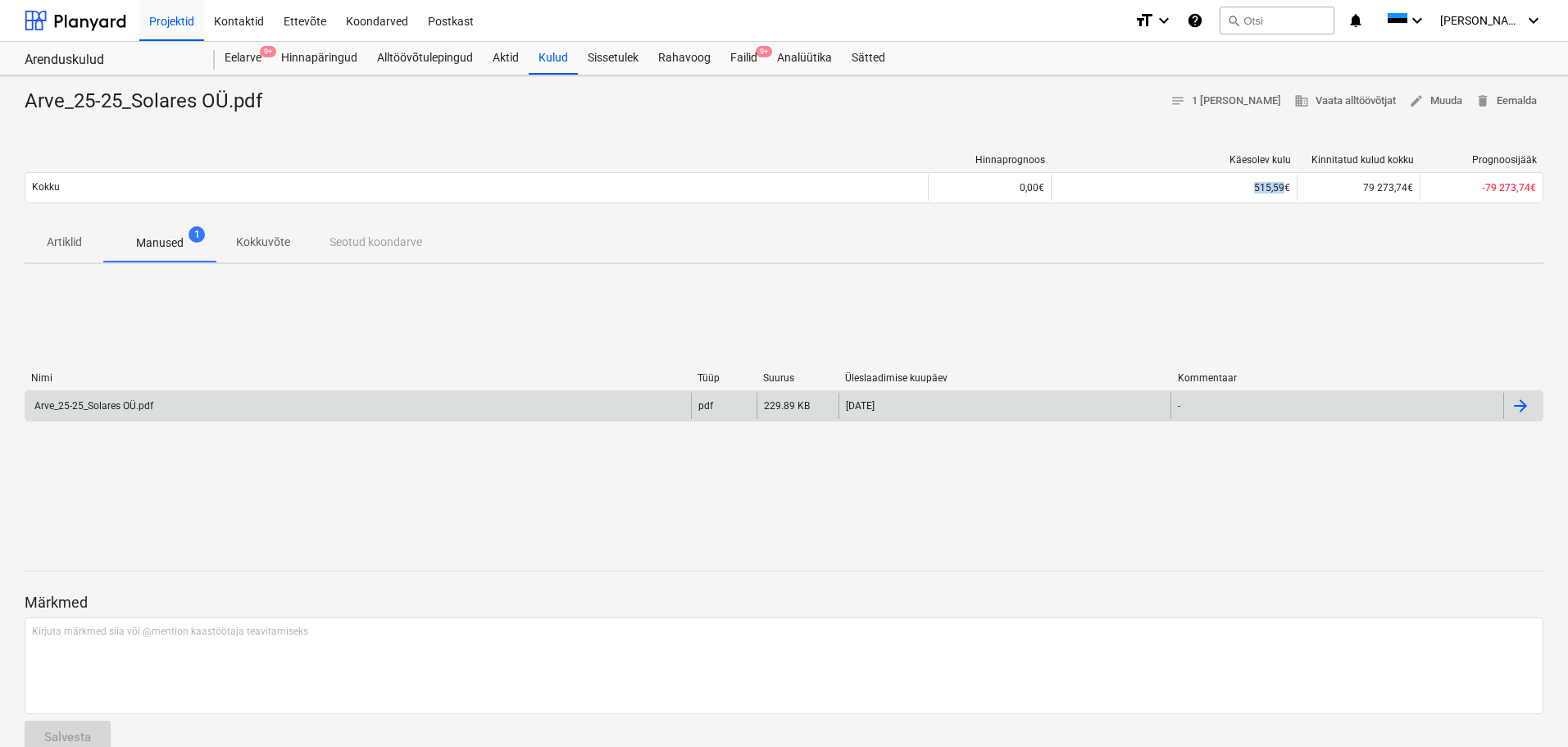
copy div "515,59"
click at [740, 53] on div "Failid 9+" at bounding box center [744, 59] width 47 height 33
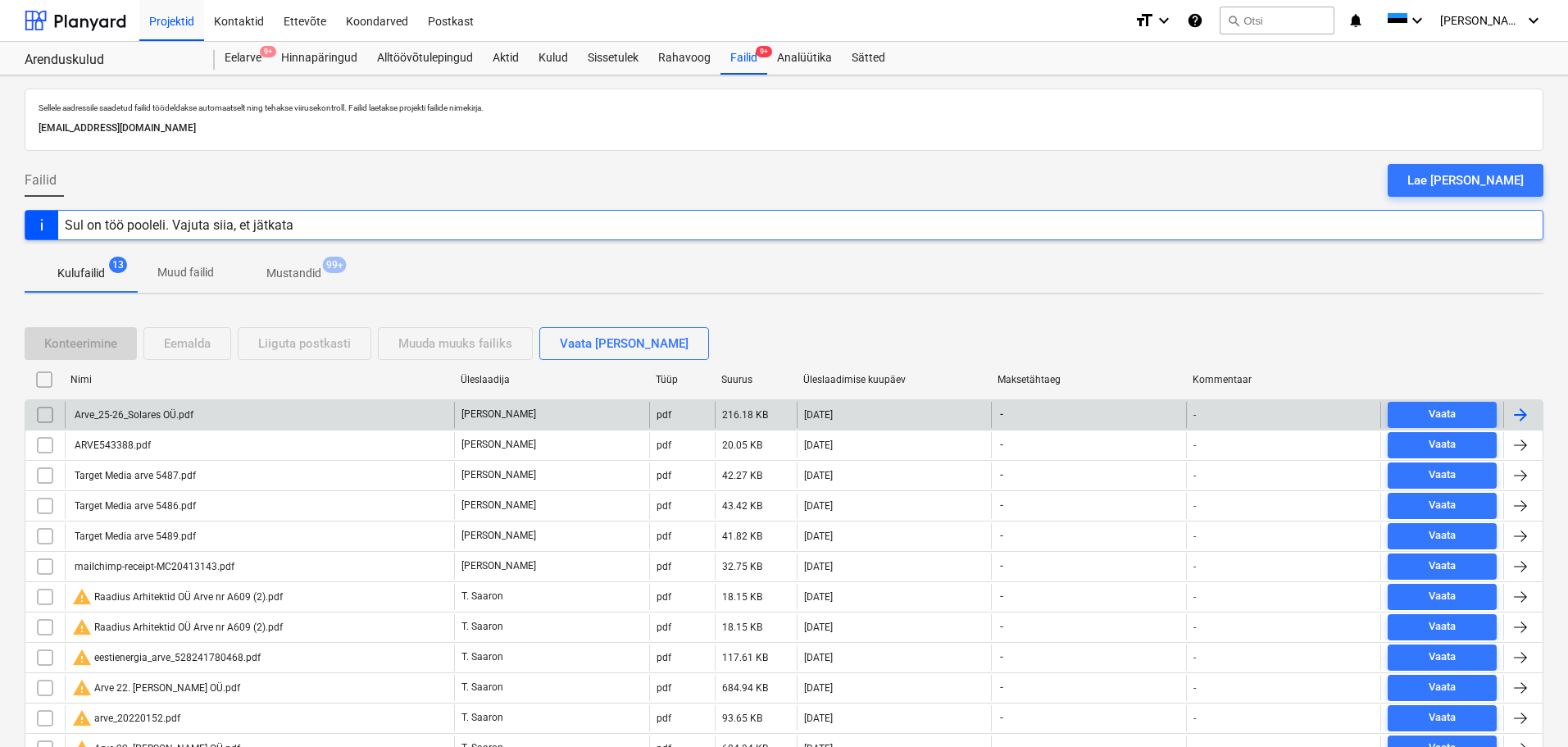
click at [159, 414] on div "Arve_25-26_Solares OÜ.pdf" at bounding box center [133, 414] width 121 height 11
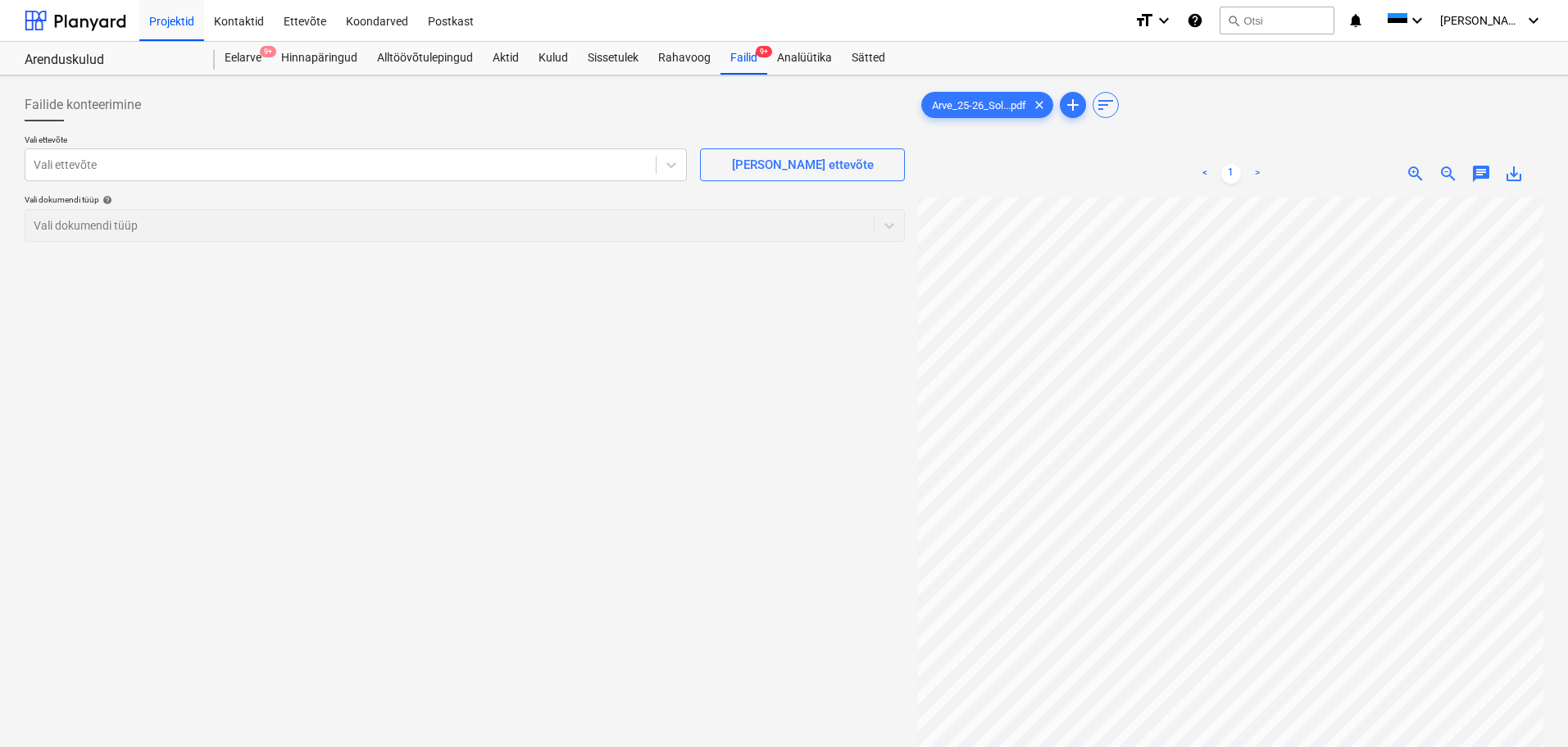
scroll to position [111, 110]
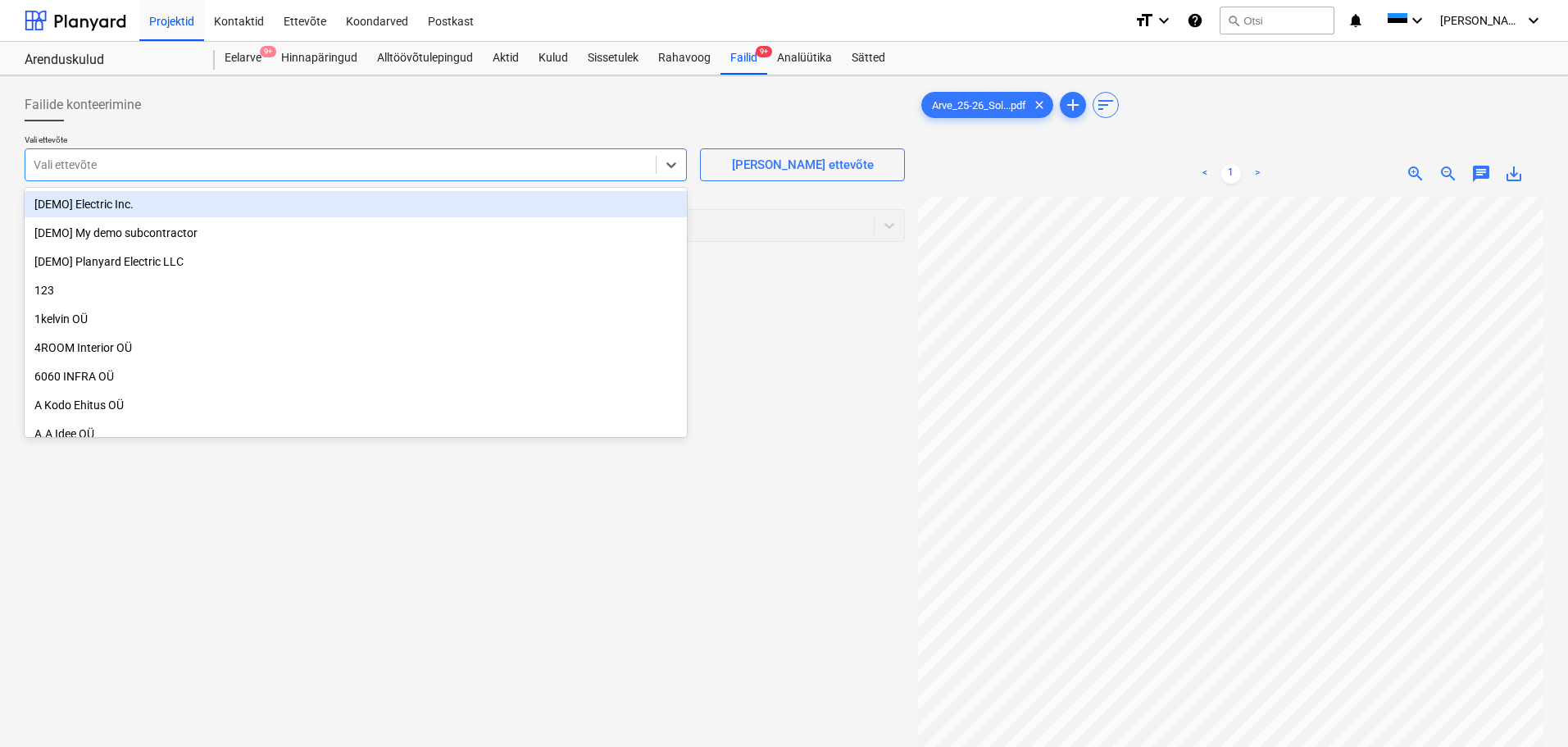
click at [301, 149] on div "Vali ettevõte" at bounding box center [356, 165] width 663 height 33
type input "vb"
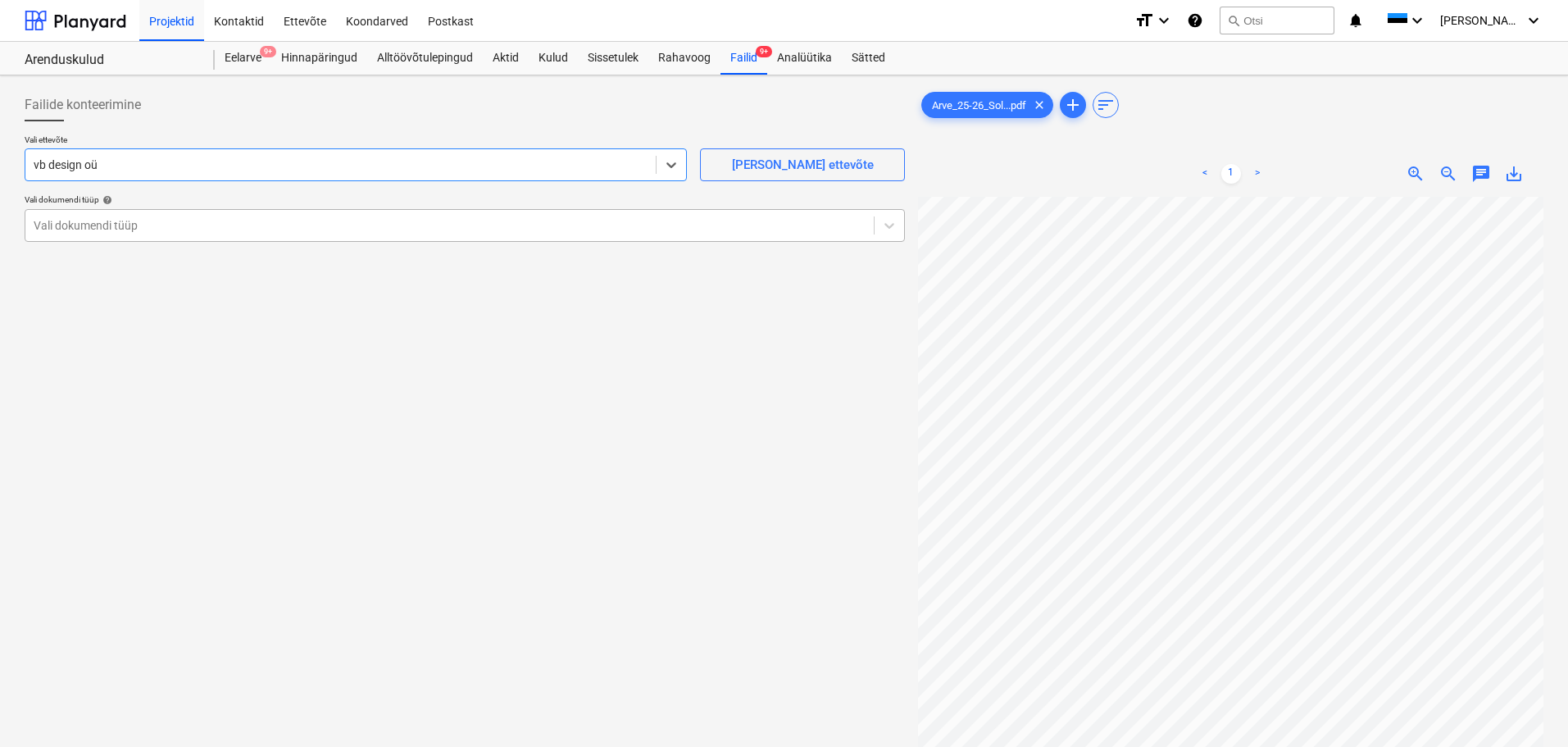
click at [164, 231] on div at bounding box center [449, 225] width 831 height 16
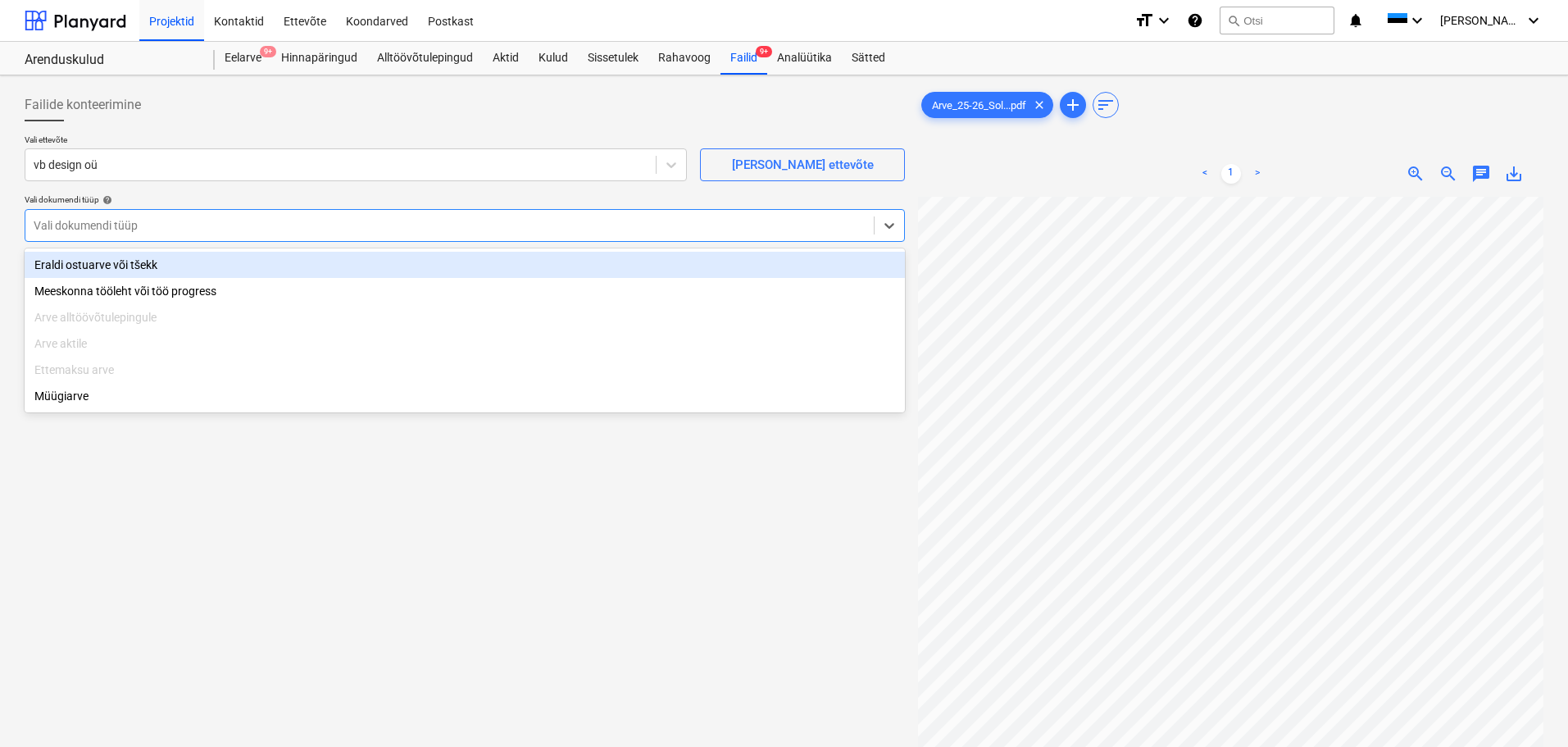
click at [174, 272] on div "Eraldi ostuarve või tšekk" at bounding box center [465, 265] width 880 height 26
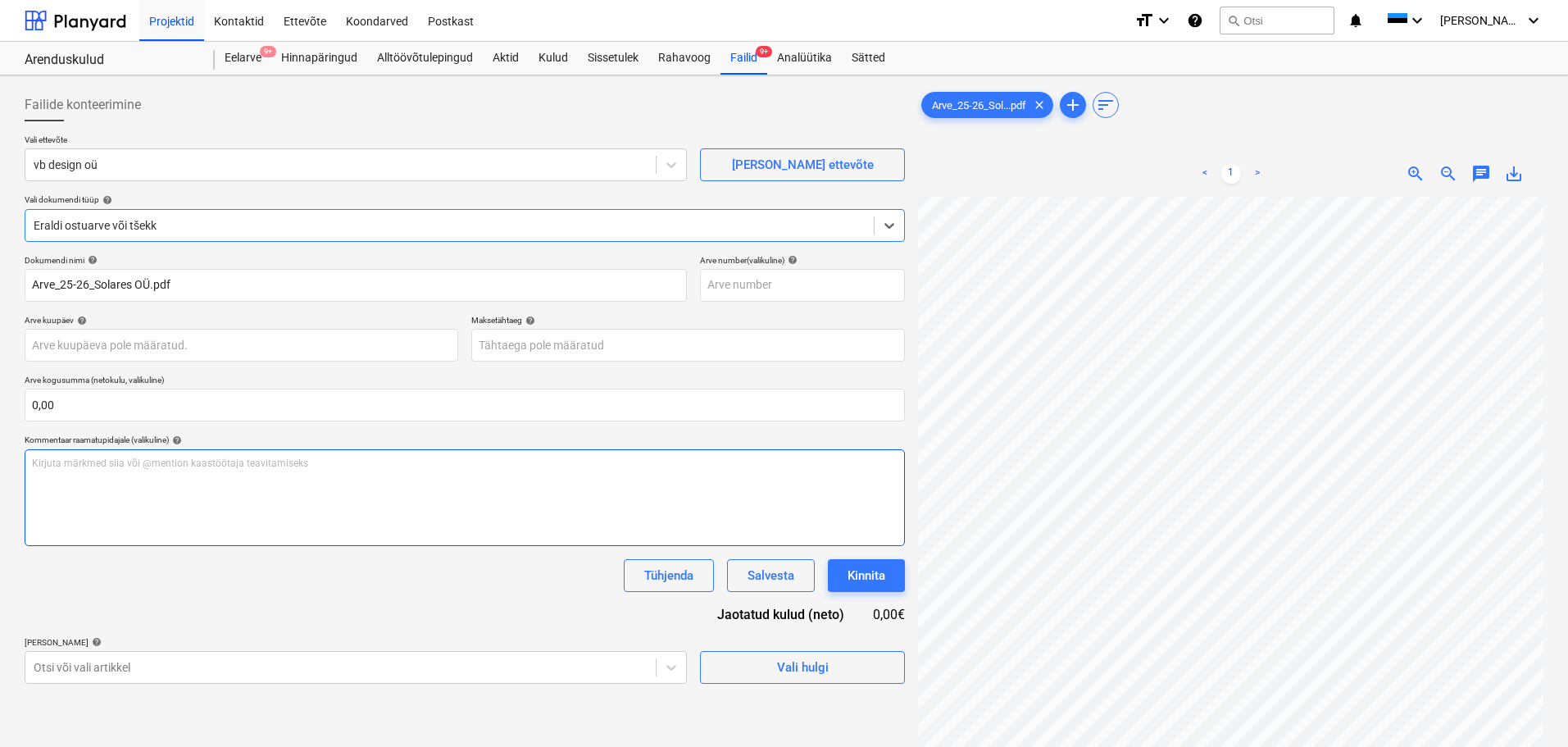
click at [150, 520] on div "Kirjuta märkmed siia või @mention kaastöötaja teavitamiseks ﻿" at bounding box center [465, 497] width 880 height 96
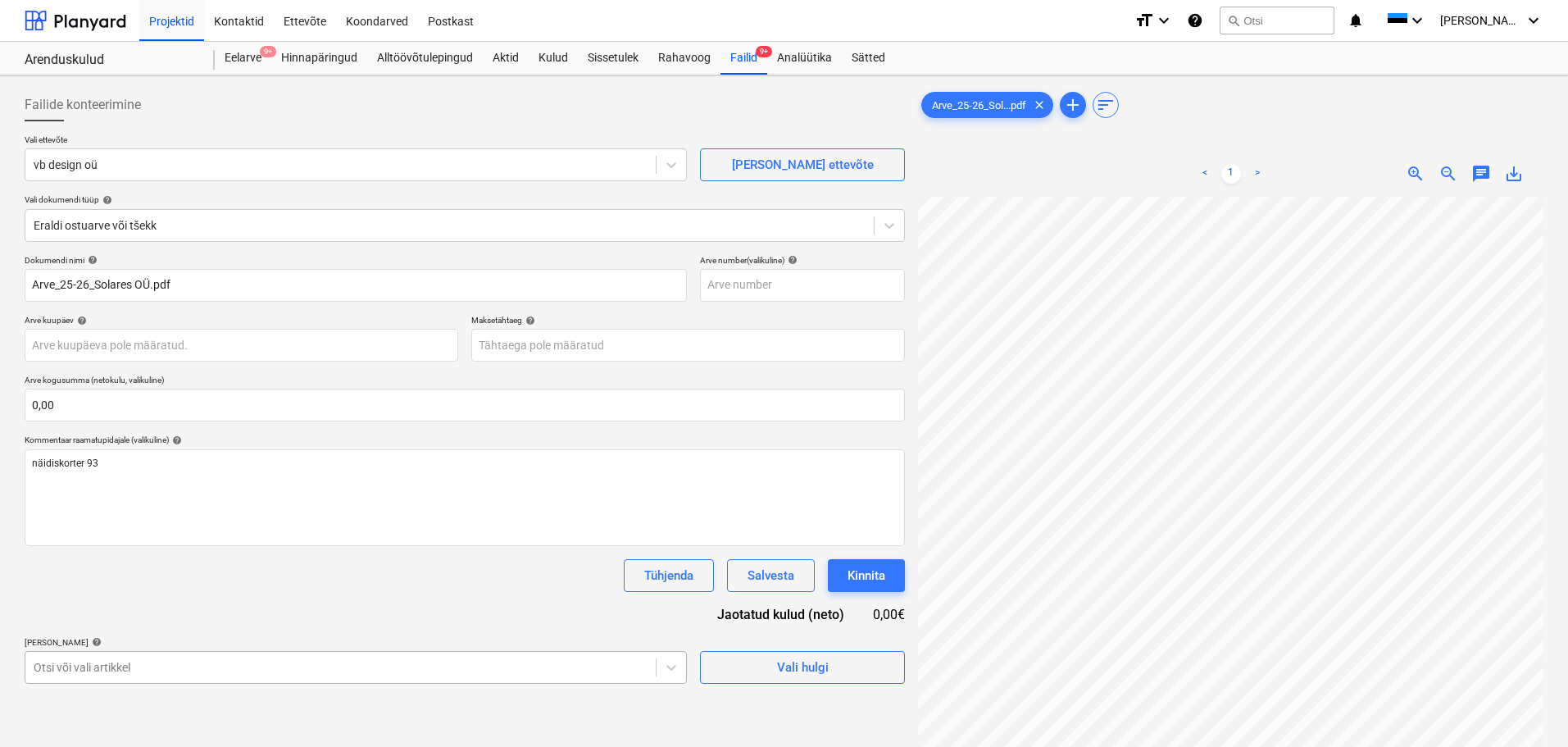
scroll to position [193, 0]
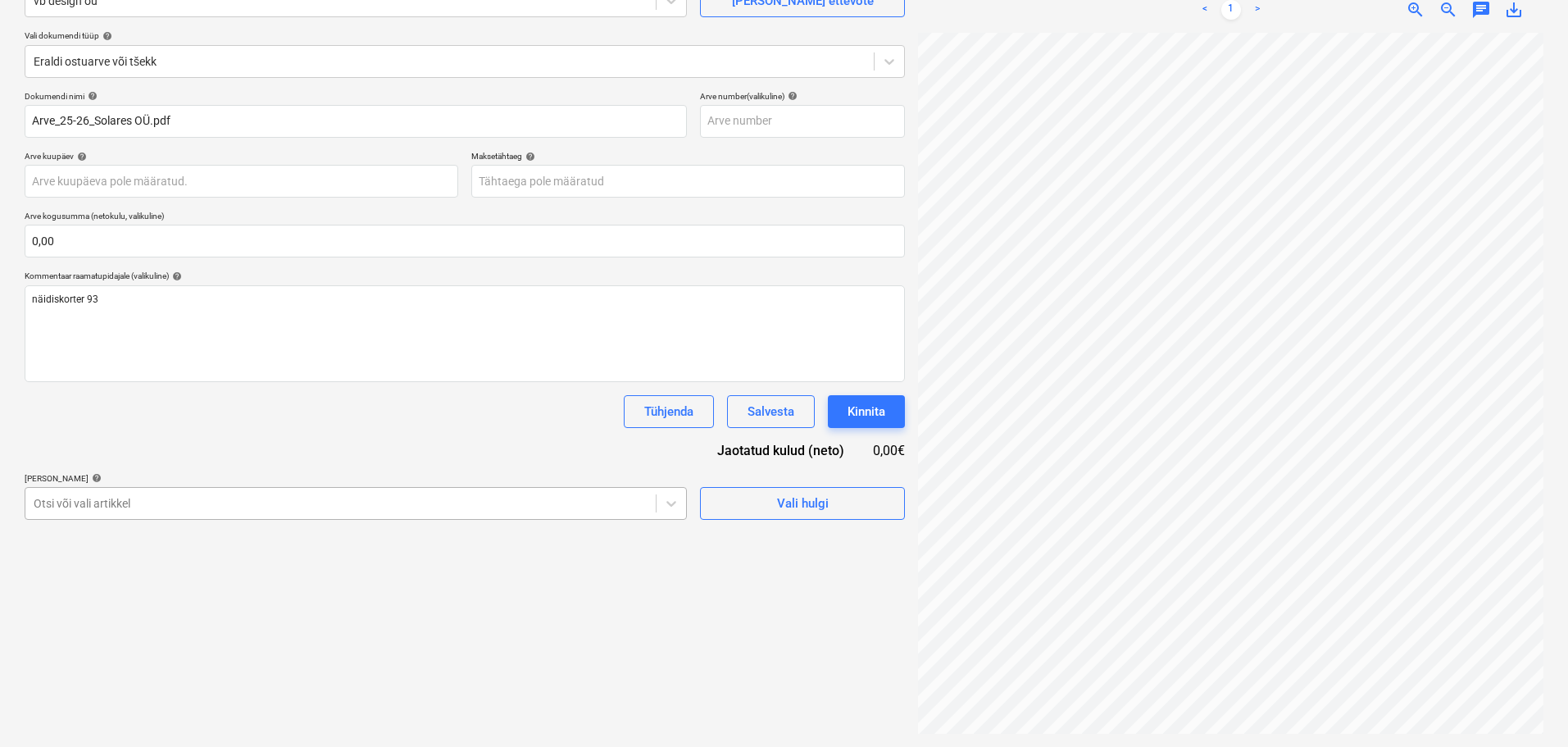
click at [159, 582] on body "Projektid Kontaktid Ettevõte Koondarved Postkast format_size keyboard_arrow_dow…" at bounding box center [784, 209] width 1568 height 747
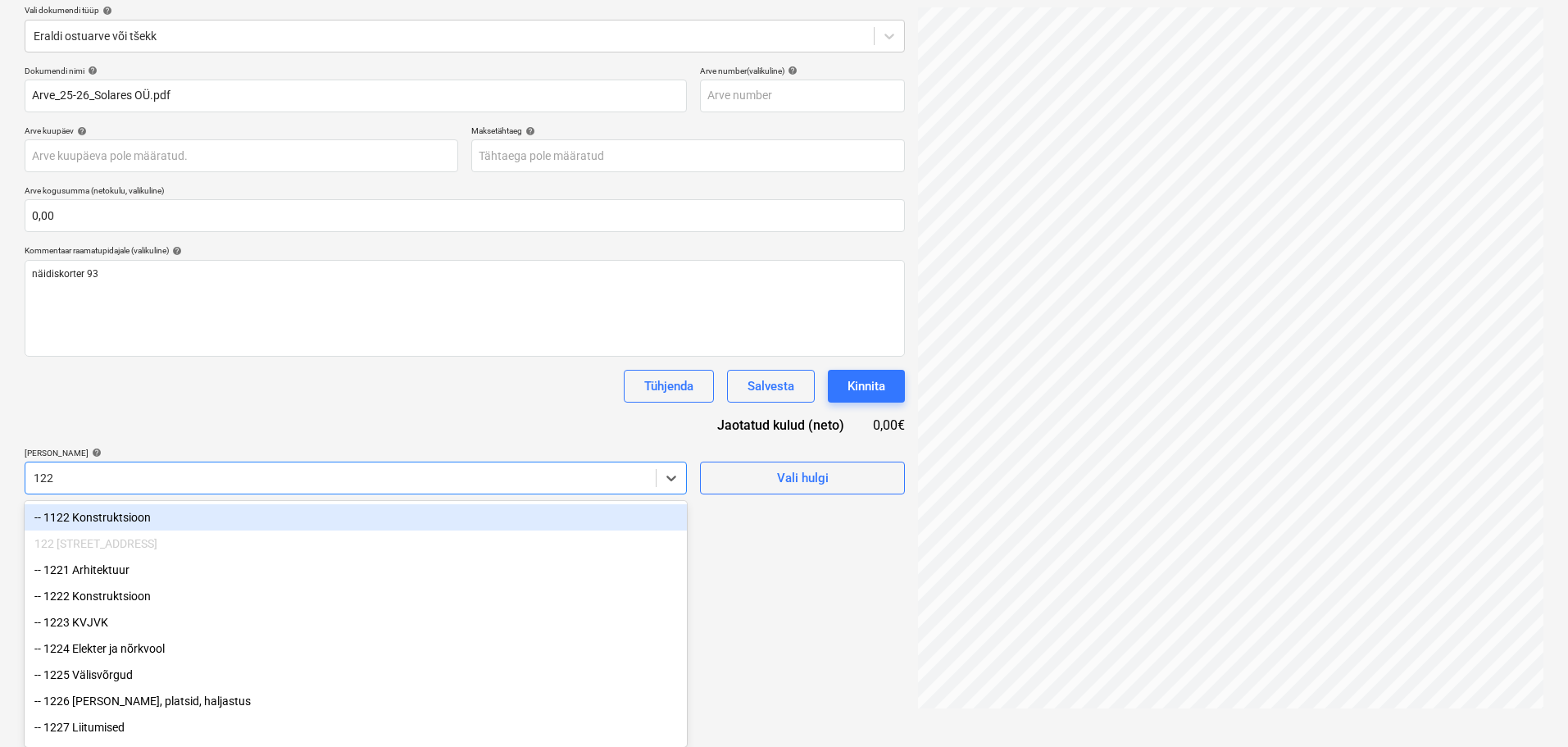
type input "1229"
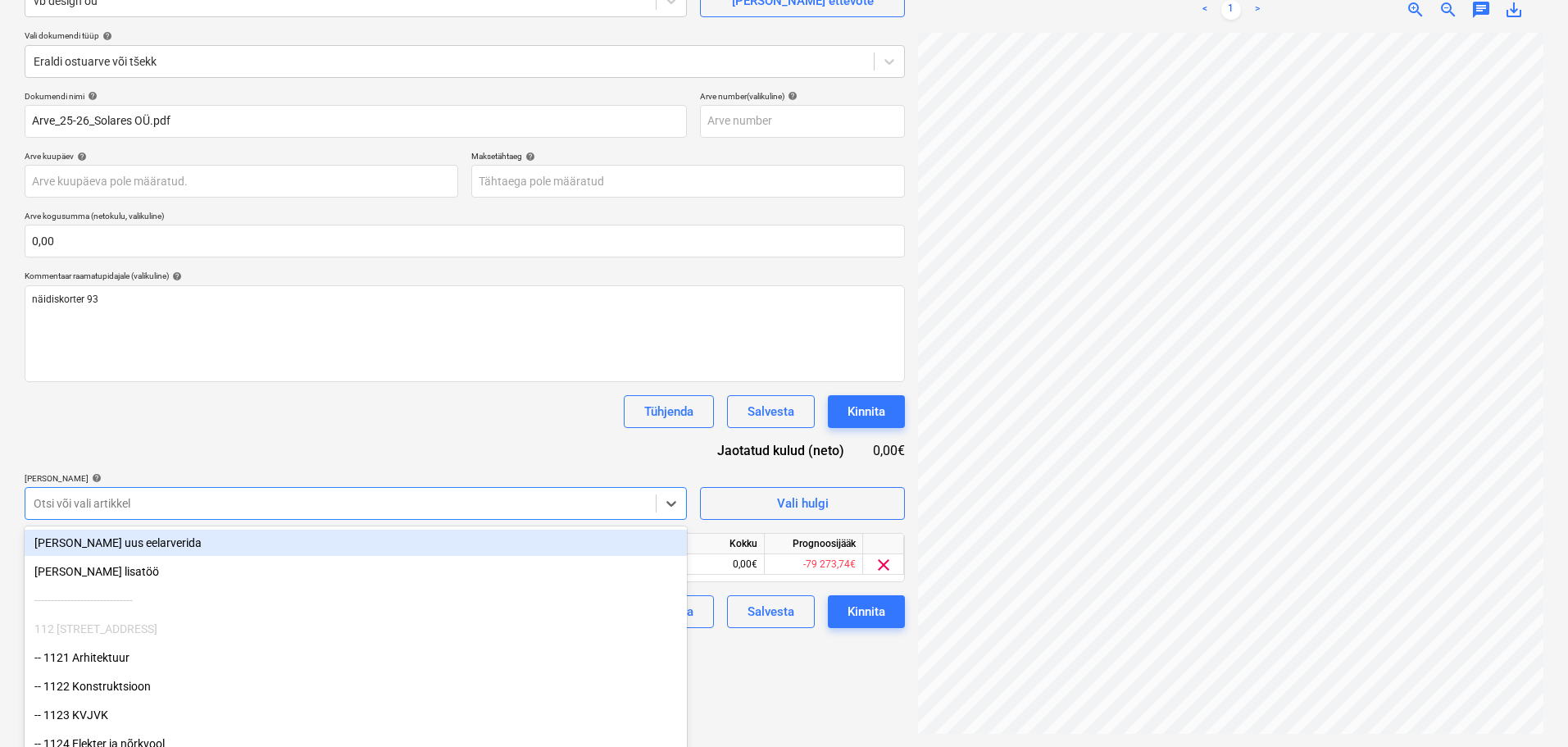
click at [348, 394] on div "Dokumendi nimi help Arve_25-26_Solares OÜ.pdf Arve number (valikuline) help Arv…" at bounding box center [465, 359] width 880 height 537
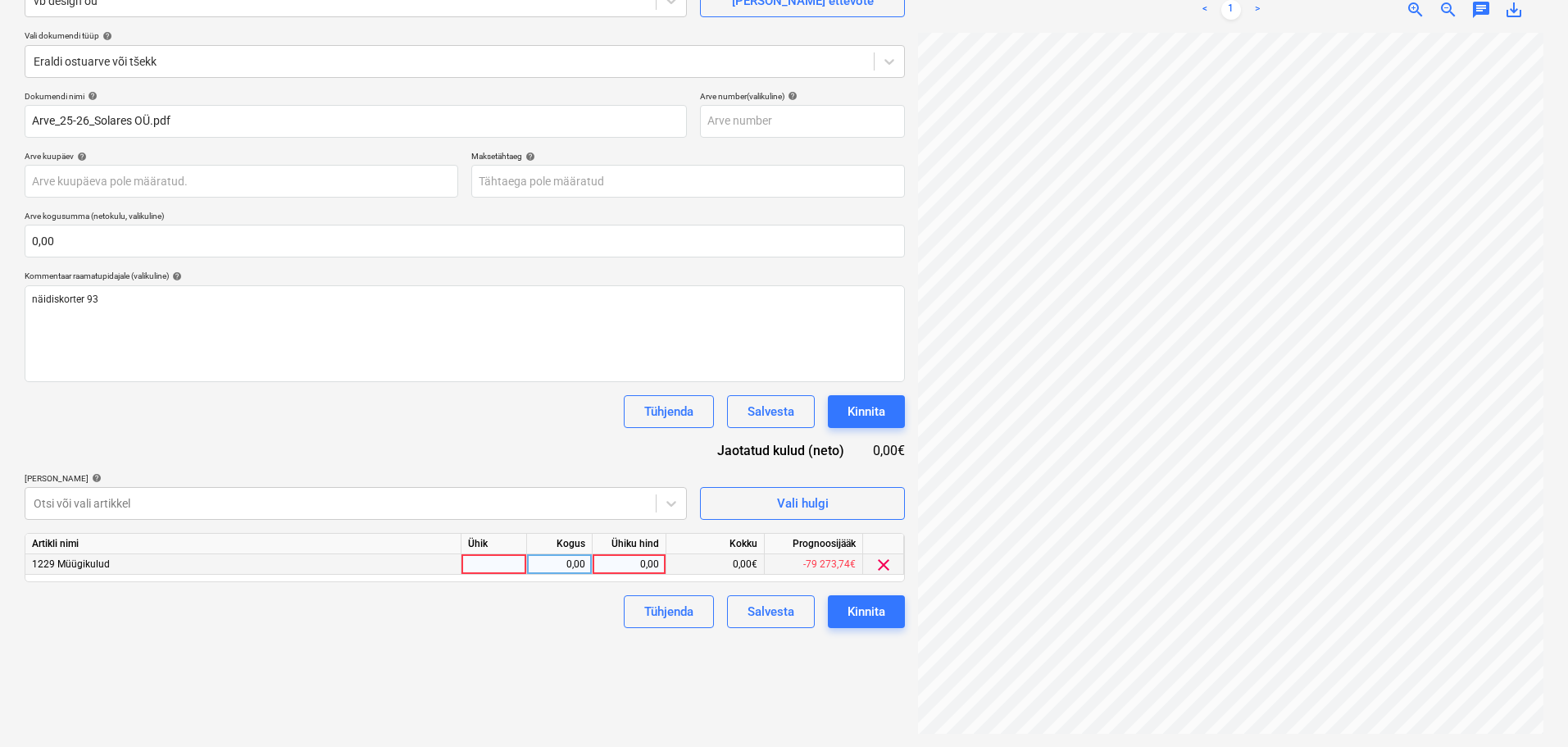
click at [501, 565] on div at bounding box center [495, 564] width 65 height 21
type input "tk"
type input "930"
click at [408, 689] on div "Failide konteerimine Vali ettevõte vb design oü [PERSON_NAME] uus ettevõte Vali…" at bounding box center [464, 329] width 893 height 822
click at [875, 604] on div "Kinnita" at bounding box center [867, 611] width 38 height 22
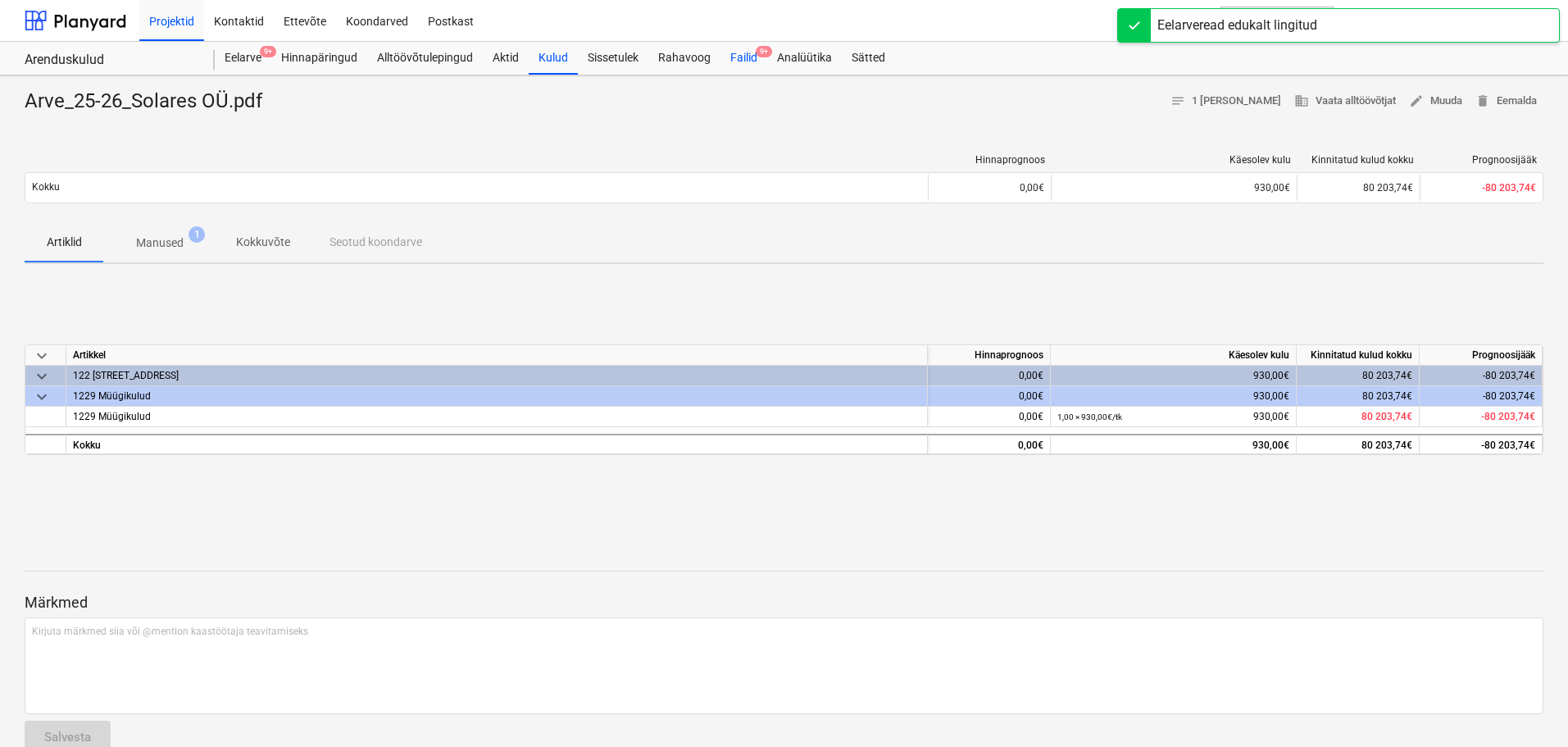
click at [741, 54] on div "Failid 9+" at bounding box center [744, 59] width 47 height 33
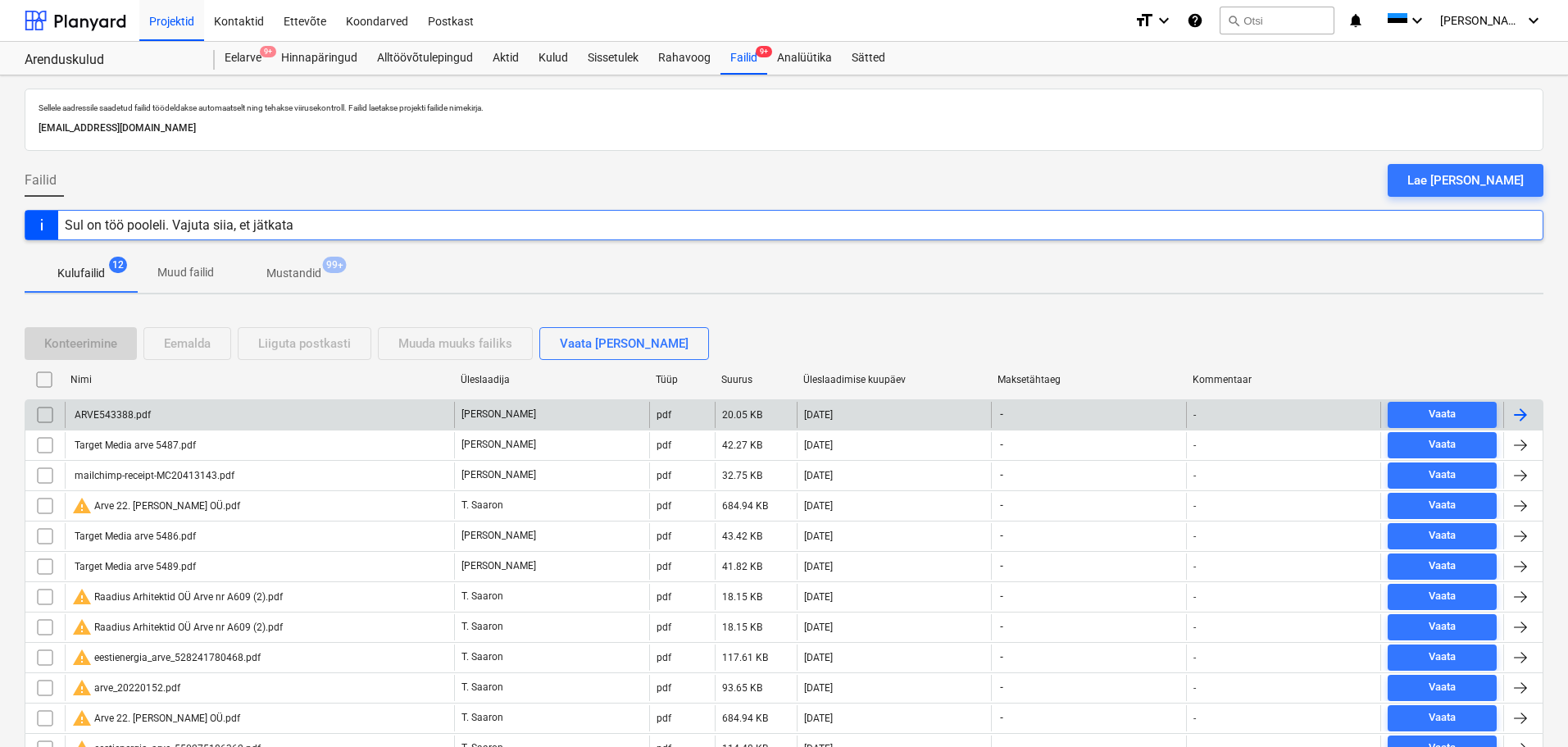
click at [140, 415] on div "ARVE543388.pdf" at bounding box center [111, 414] width 78 height 11
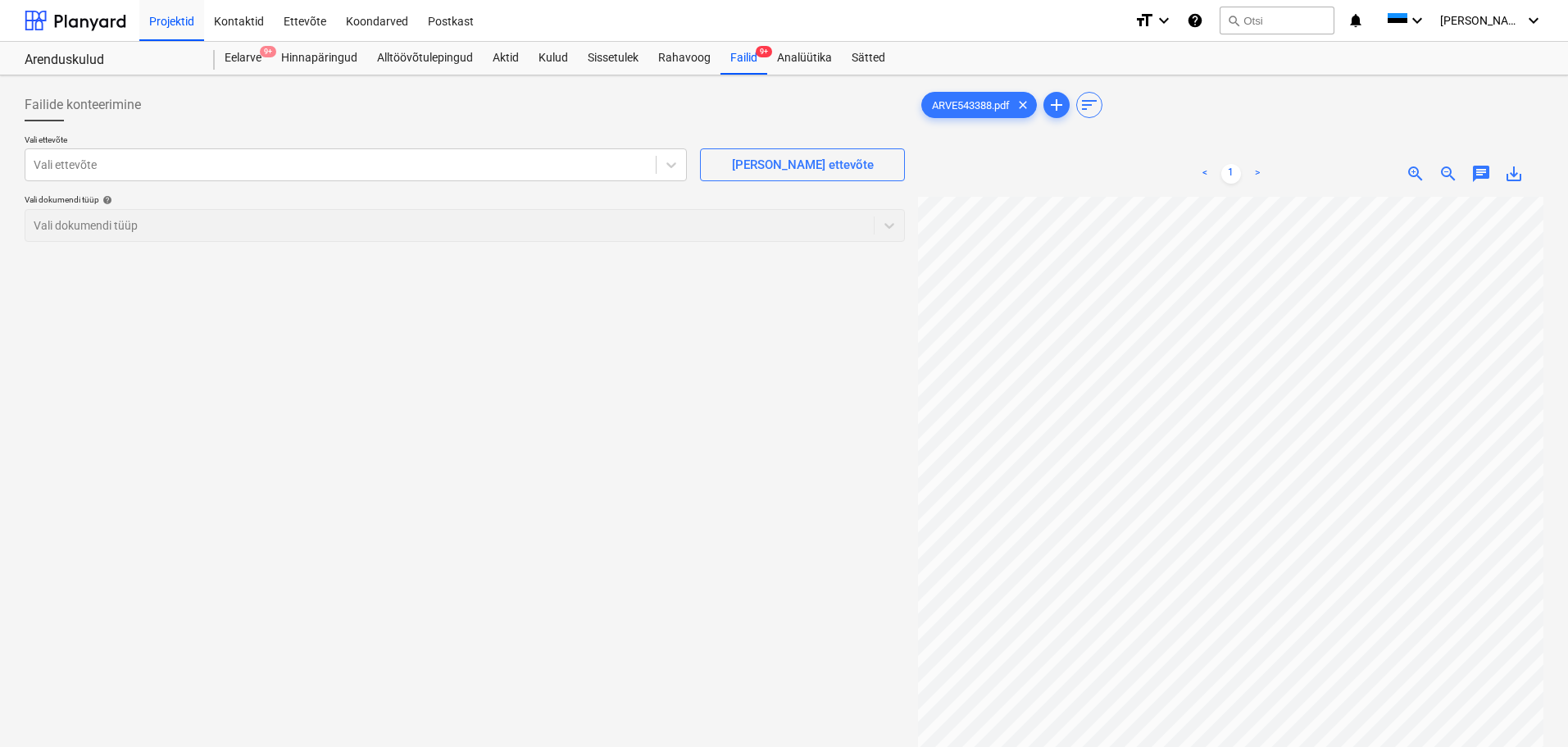
scroll to position [14, 72]
click at [343, 165] on div at bounding box center [340, 165] width 613 height 16
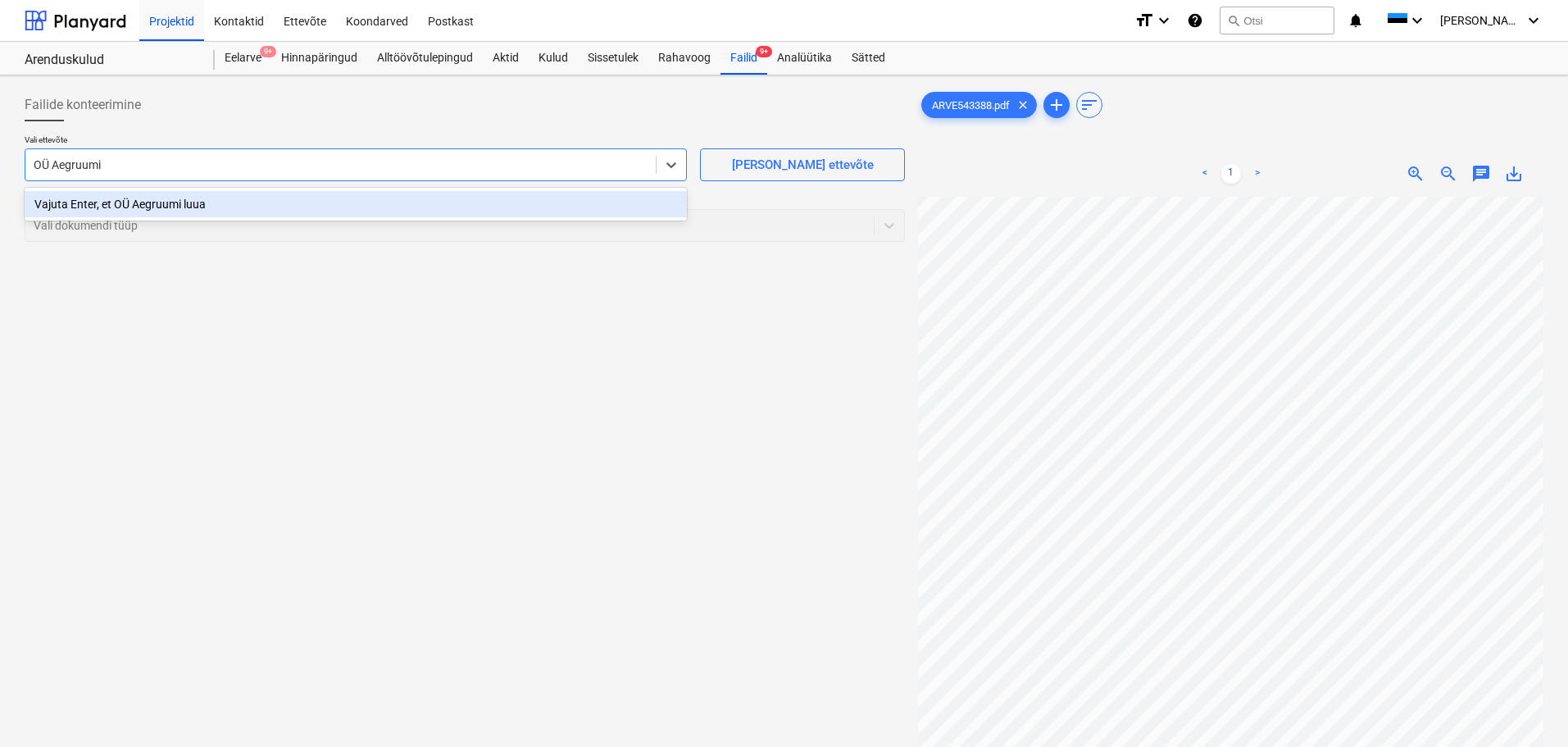
type input "OÜ Aegruumis"
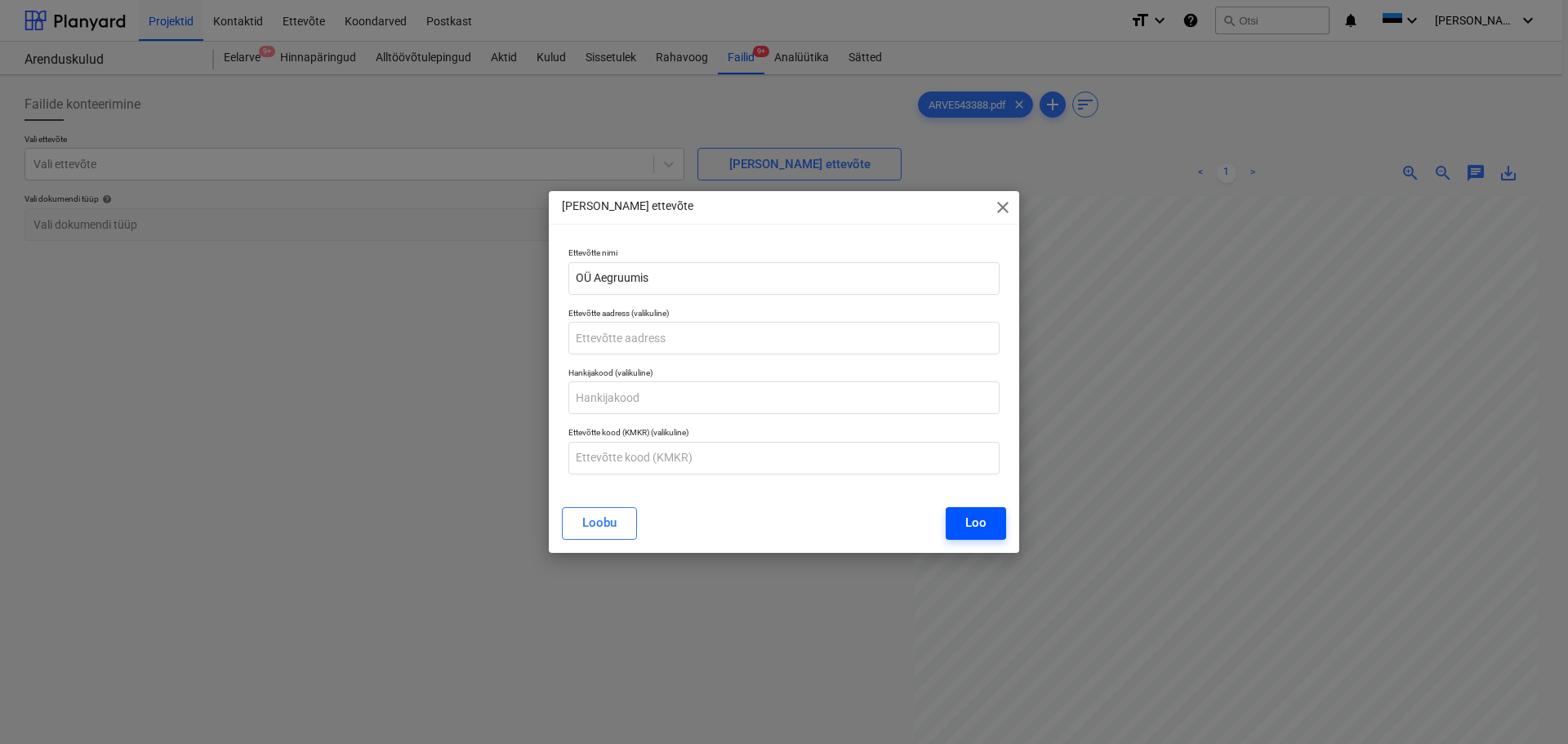
click at [978, 527] on div "Loo" at bounding box center [975, 522] width 21 height 21
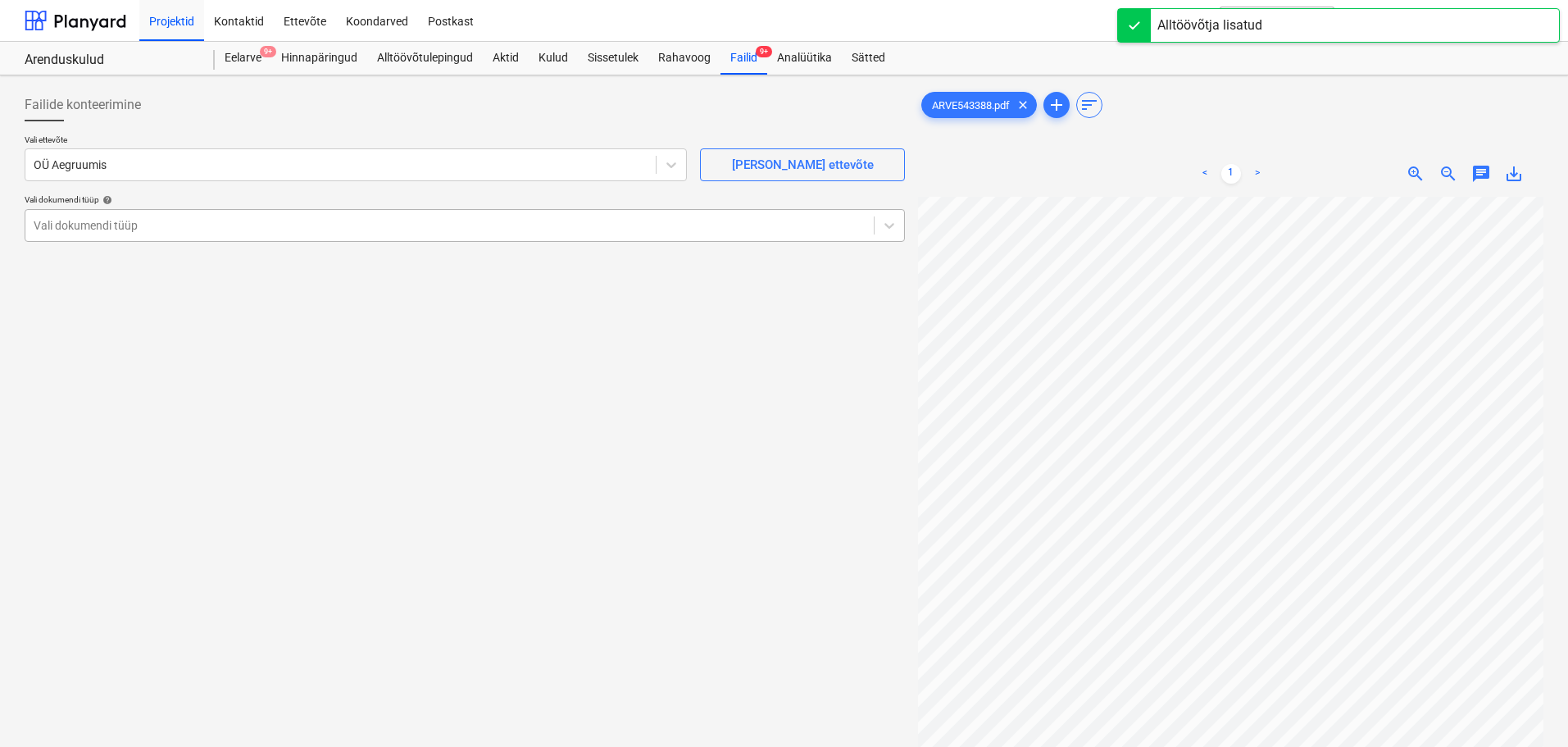
click at [168, 234] on div "Vali dokumendi tüüp" at bounding box center [449, 225] width 848 height 23
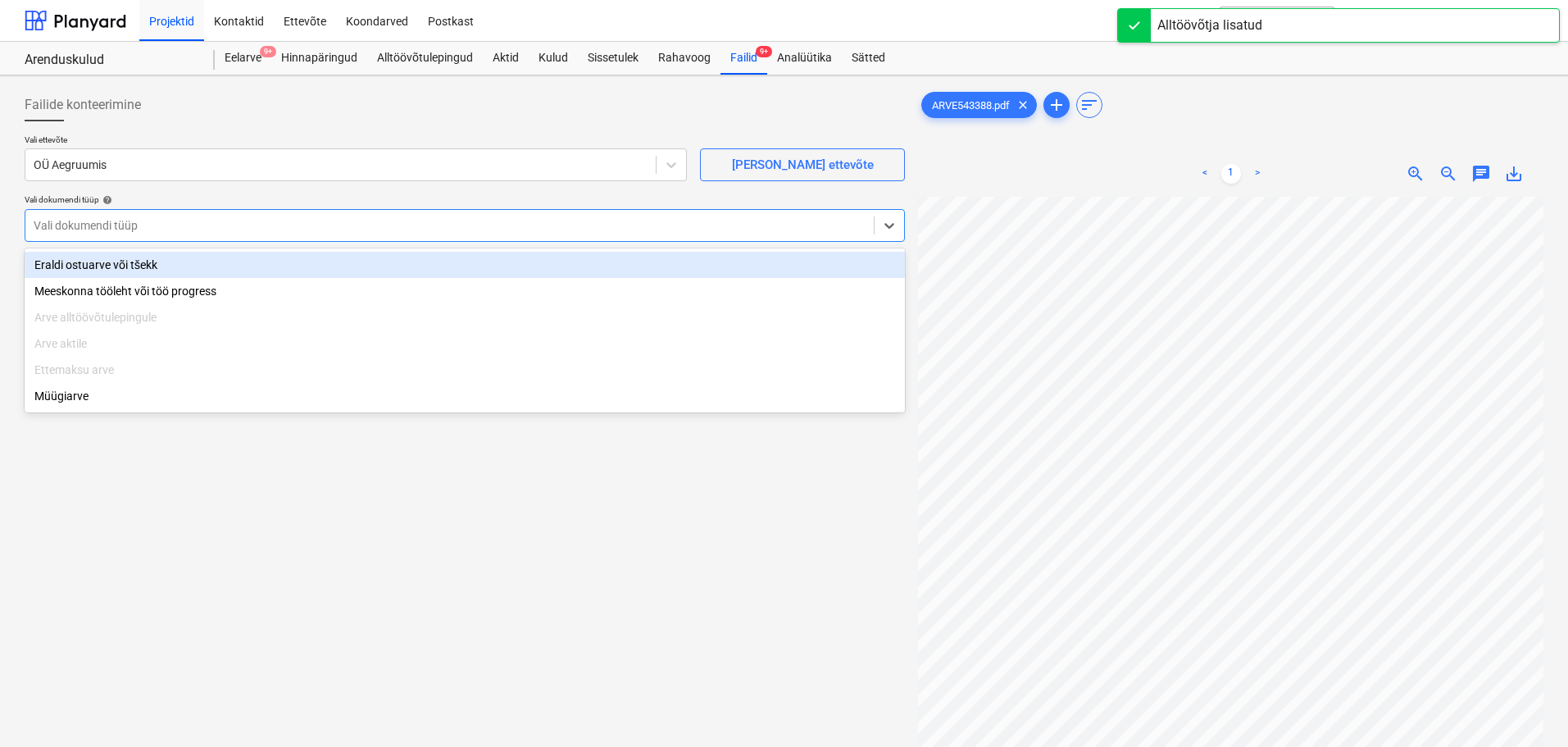
click at [161, 267] on div "Eraldi ostuarve või tšekk" at bounding box center [465, 265] width 880 height 26
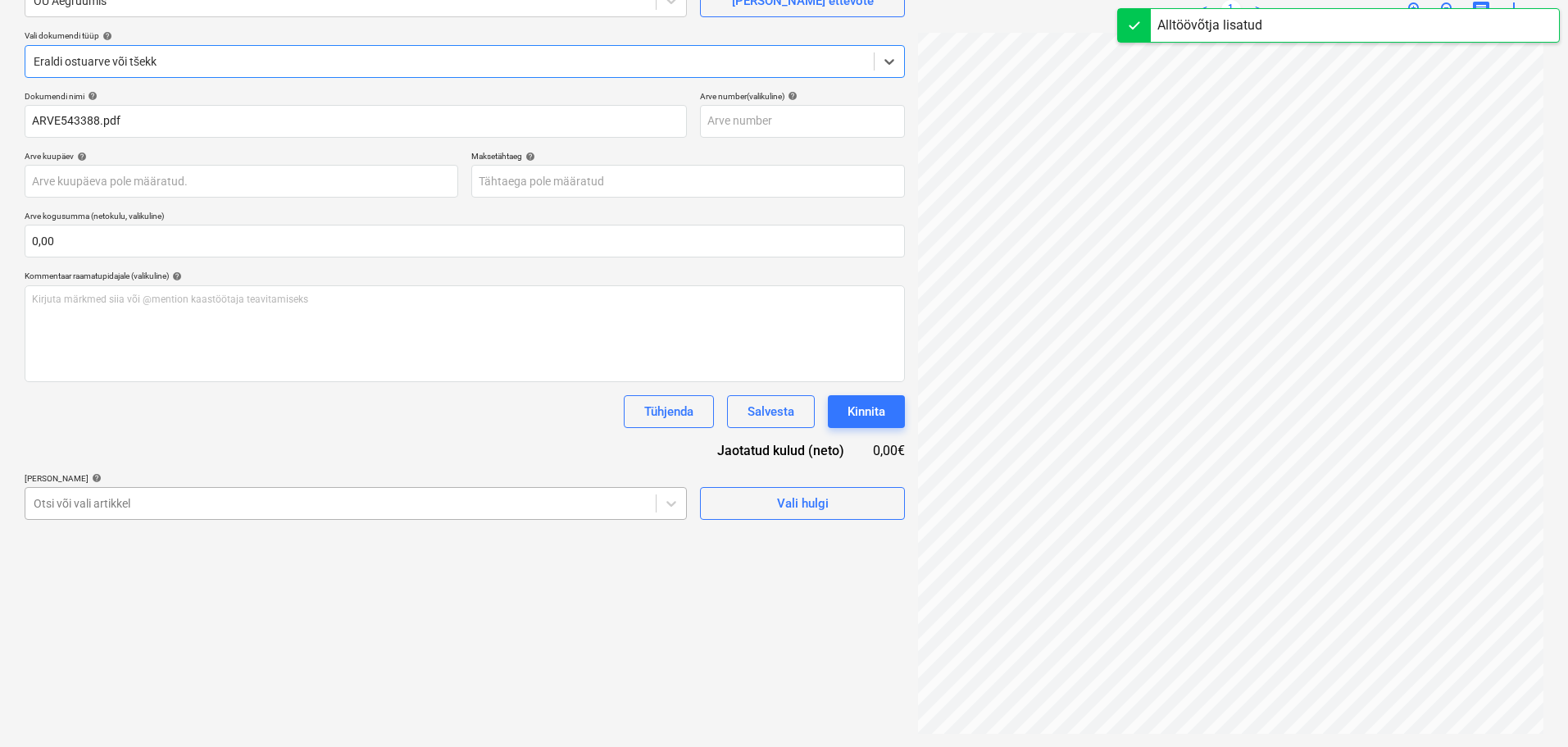
click at [315, 496] on div "Failide konteerimine Vali ettevõte OÜ Aegruumis [PERSON_NAME] uus ettevõte Vali…" at bounding box center [464, 329] width 893 height 822
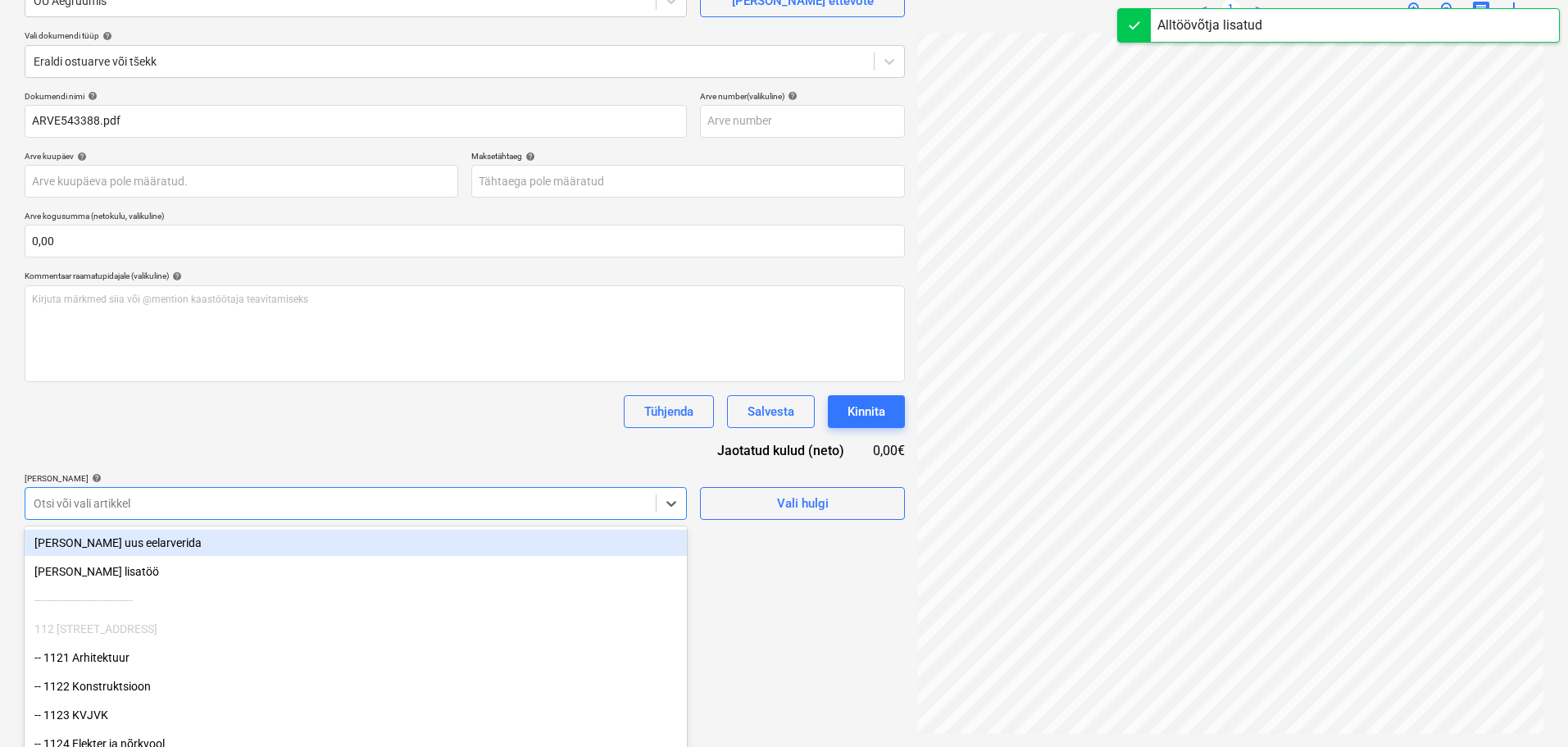
scroll to position [193, 0]
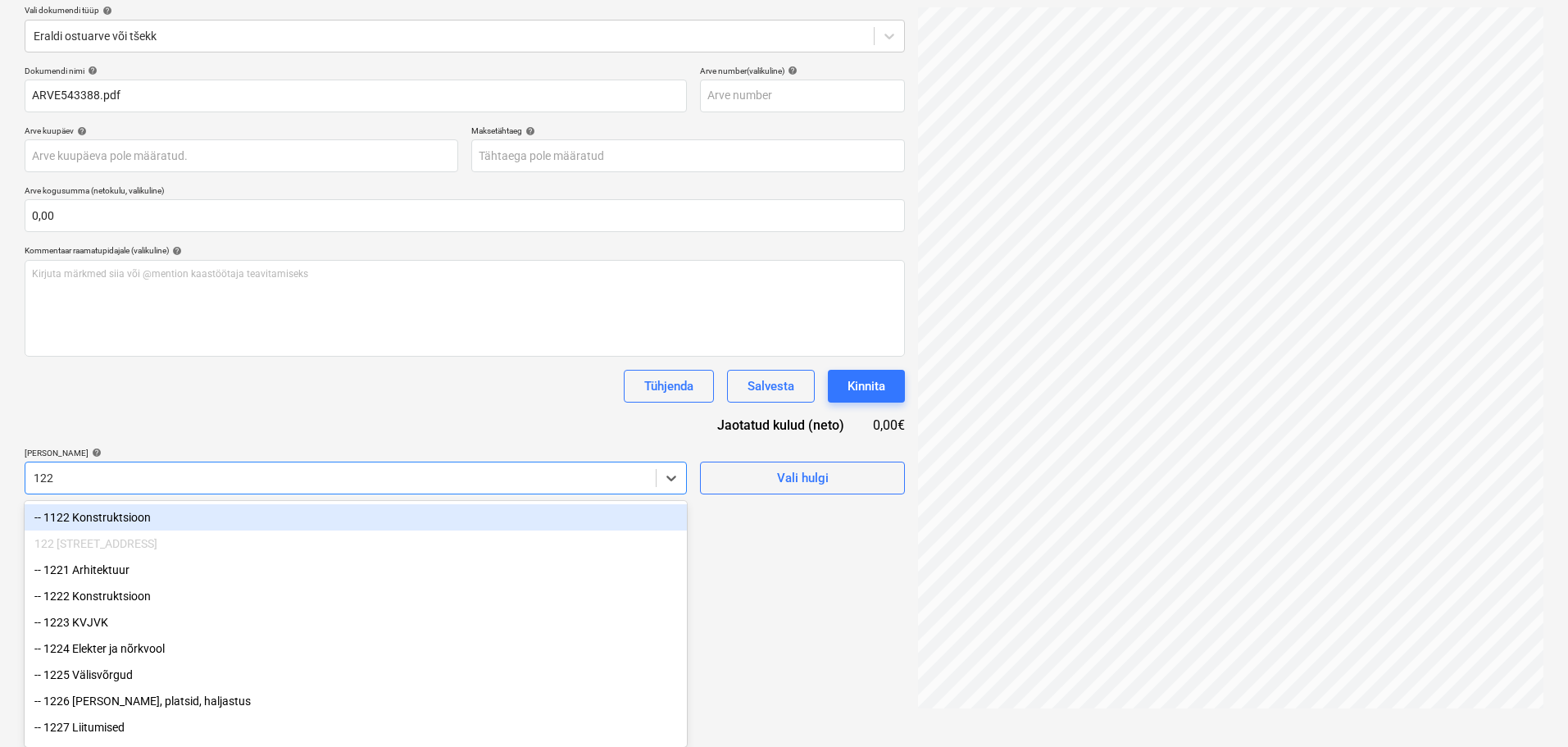
type input "1229"
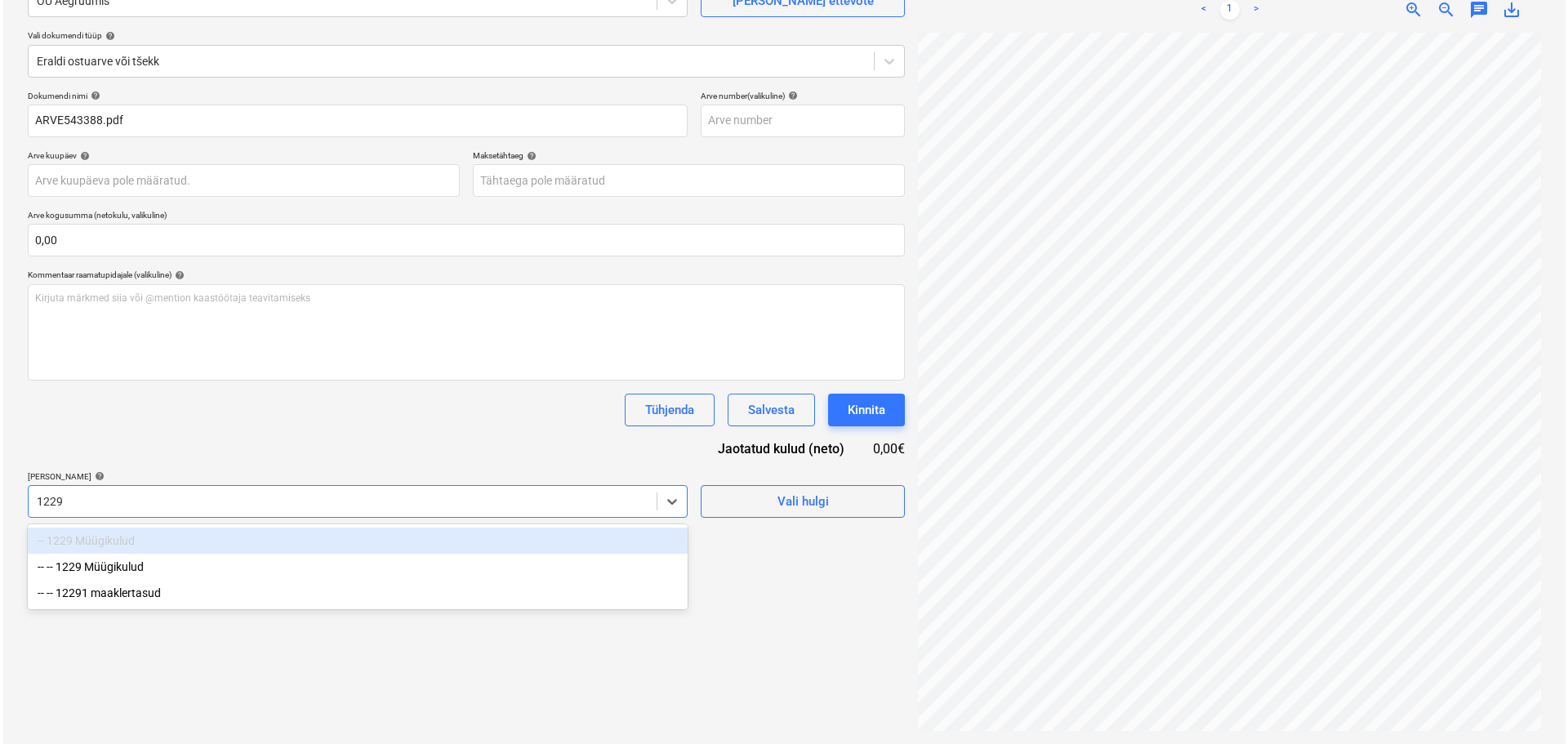
scroll to position [163, 0]
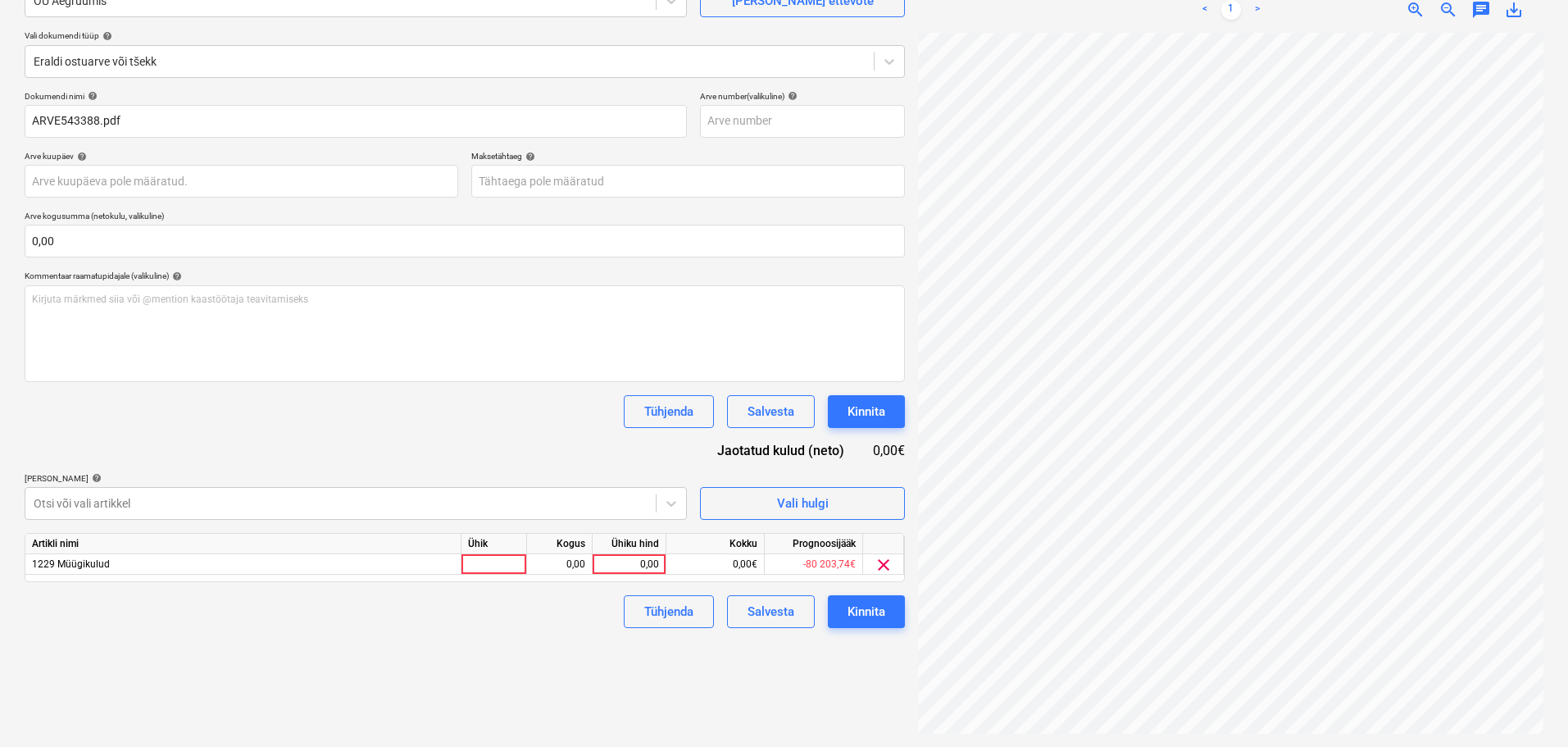
click at [383, 397] on div "Tühjenda Salvesta Kinnita" at bounding box center [465, 411] width 880 height 33
click at [488, 562] on div at bounding box center [495, 564] width 65 height 21
type input "tk"
type input "70"
click at [445, 647] on div "Failide konteerimine Vali ettevõte OÜ Aegruumis [PERSON_NAME] uus ettevõte Vali…" at bounding box center [464, 329] width 893 height 822
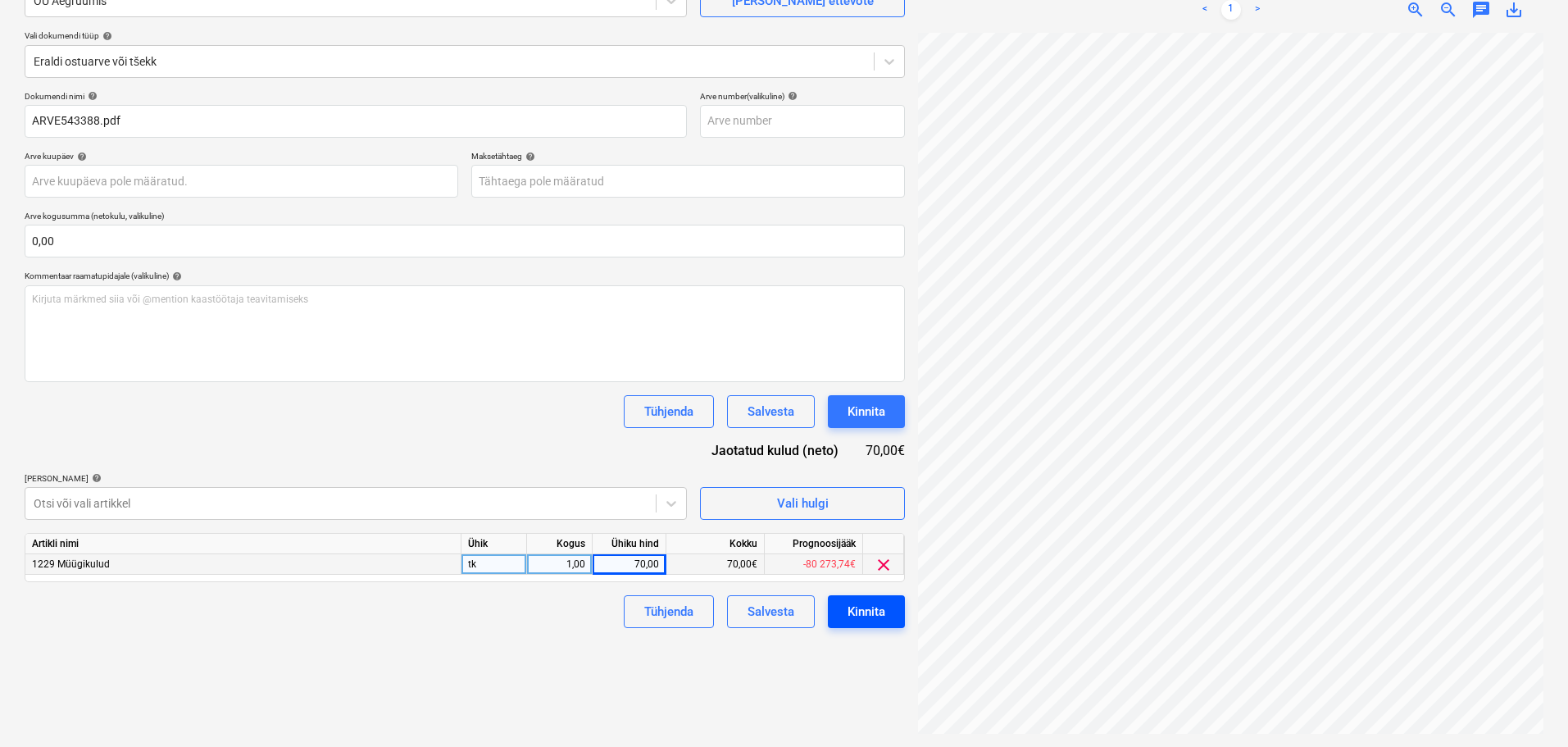
click at [867, 614] on div "Kinnita" at bounding box center [867, 611] width 38 height 22
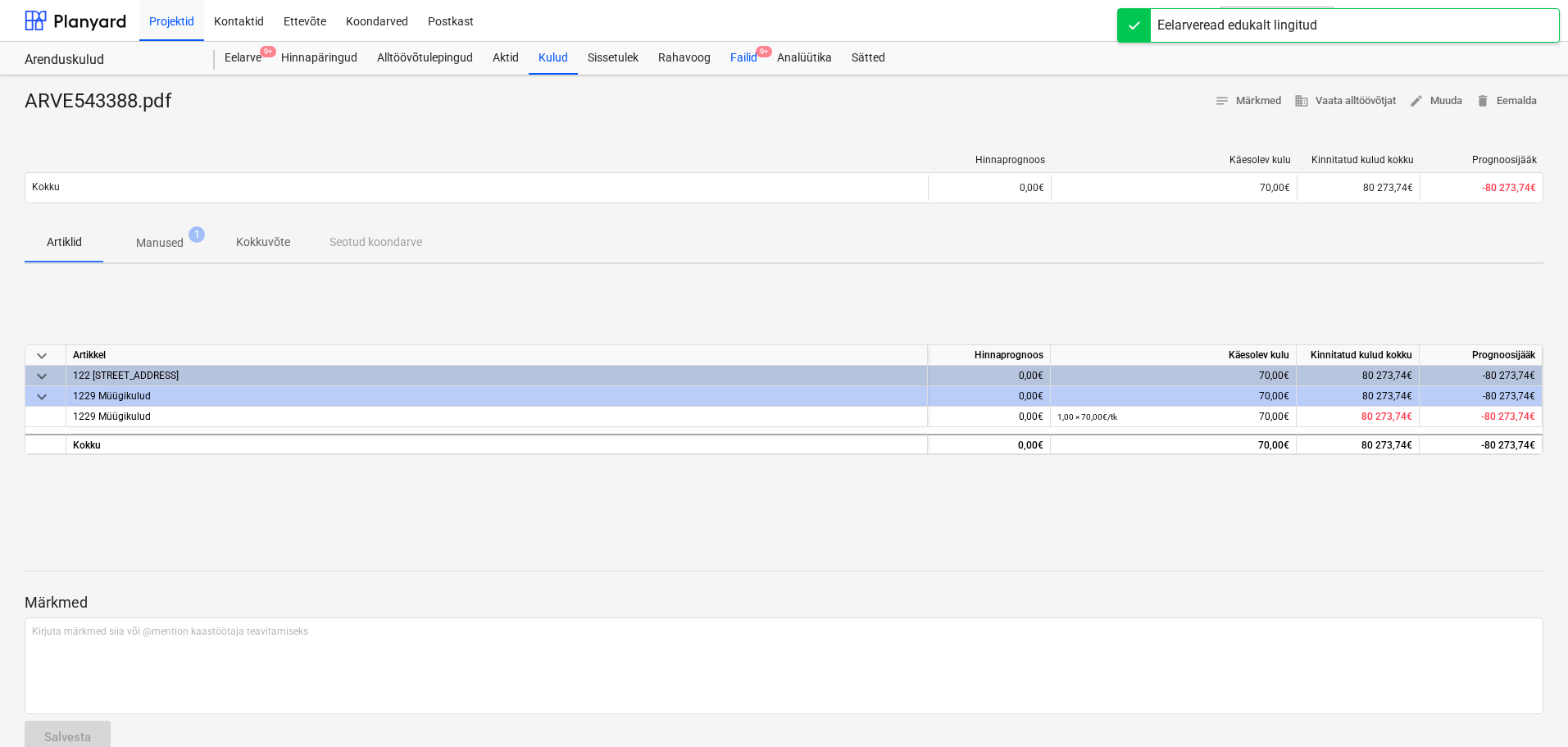
click at [744, 58] on div "Failid 9+" at bounding box center [744, 59] width 47 height 33
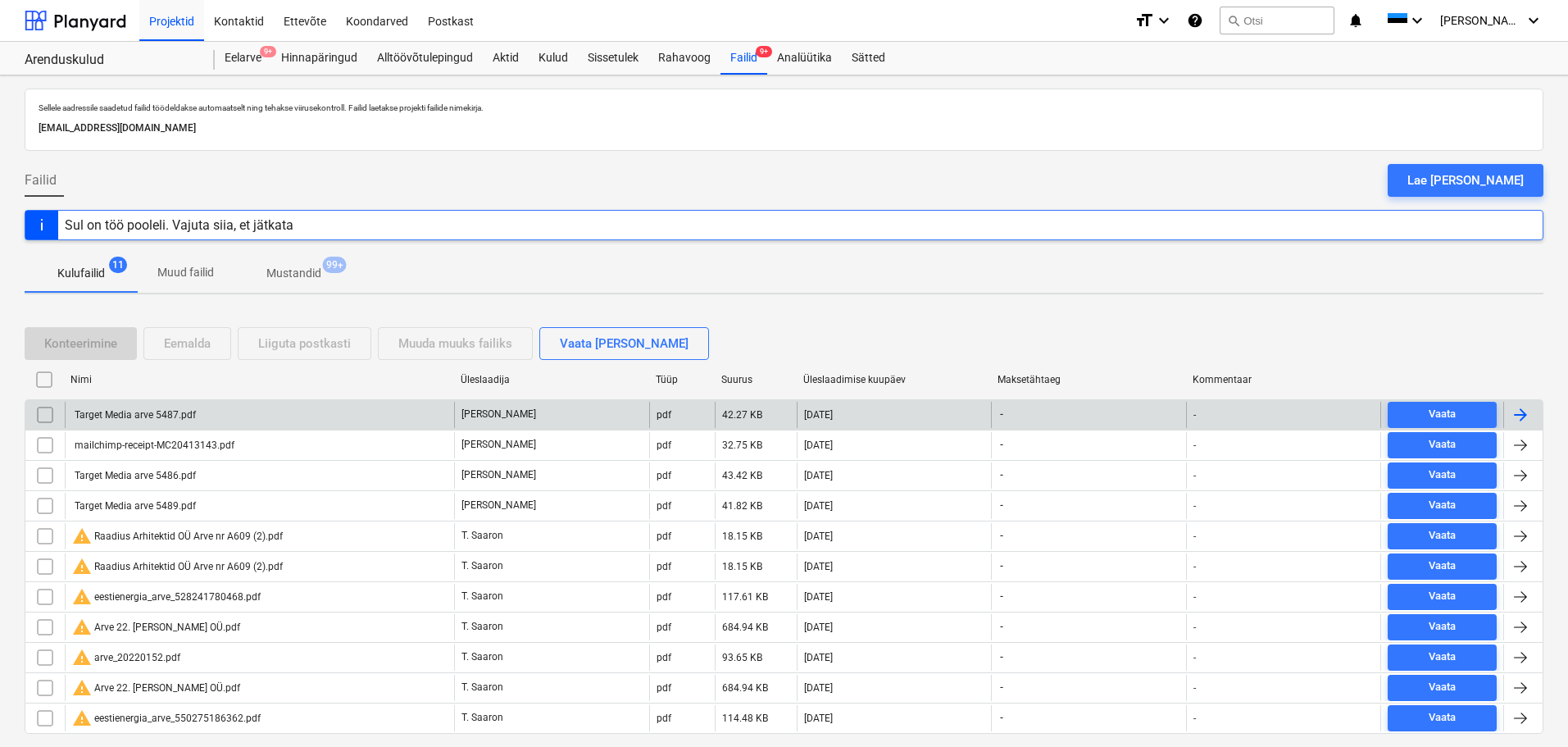
click at [165, 403] on div "Target Media arve 5487.pdf" at bounding box center [259, 414] width 389 height 26
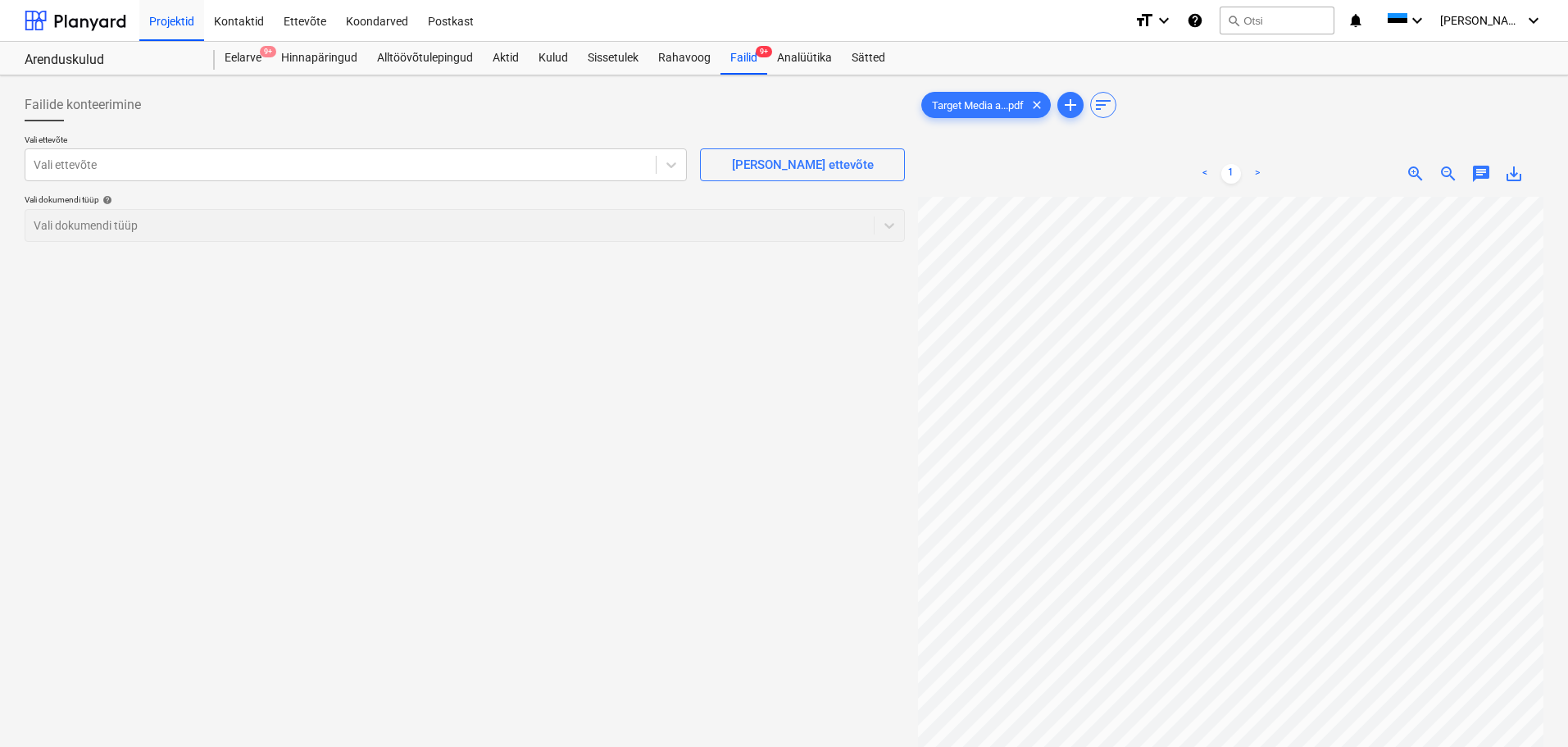
scroll to position [150, 115]
click at [886, 430] on div "Failide konteerimine Vali ettevõte Vali ettevõte [PERSON_NAME] uus ettevõte Val…" at bounding box center [784, 493] width 1532 height 822
click at [1046, 100] on span "clear" at bounding box center [1036, 104] width 20 height 20
click at [739, 54] on div "Failid 9+" at bounding box center [744, 59] width 47 height 33
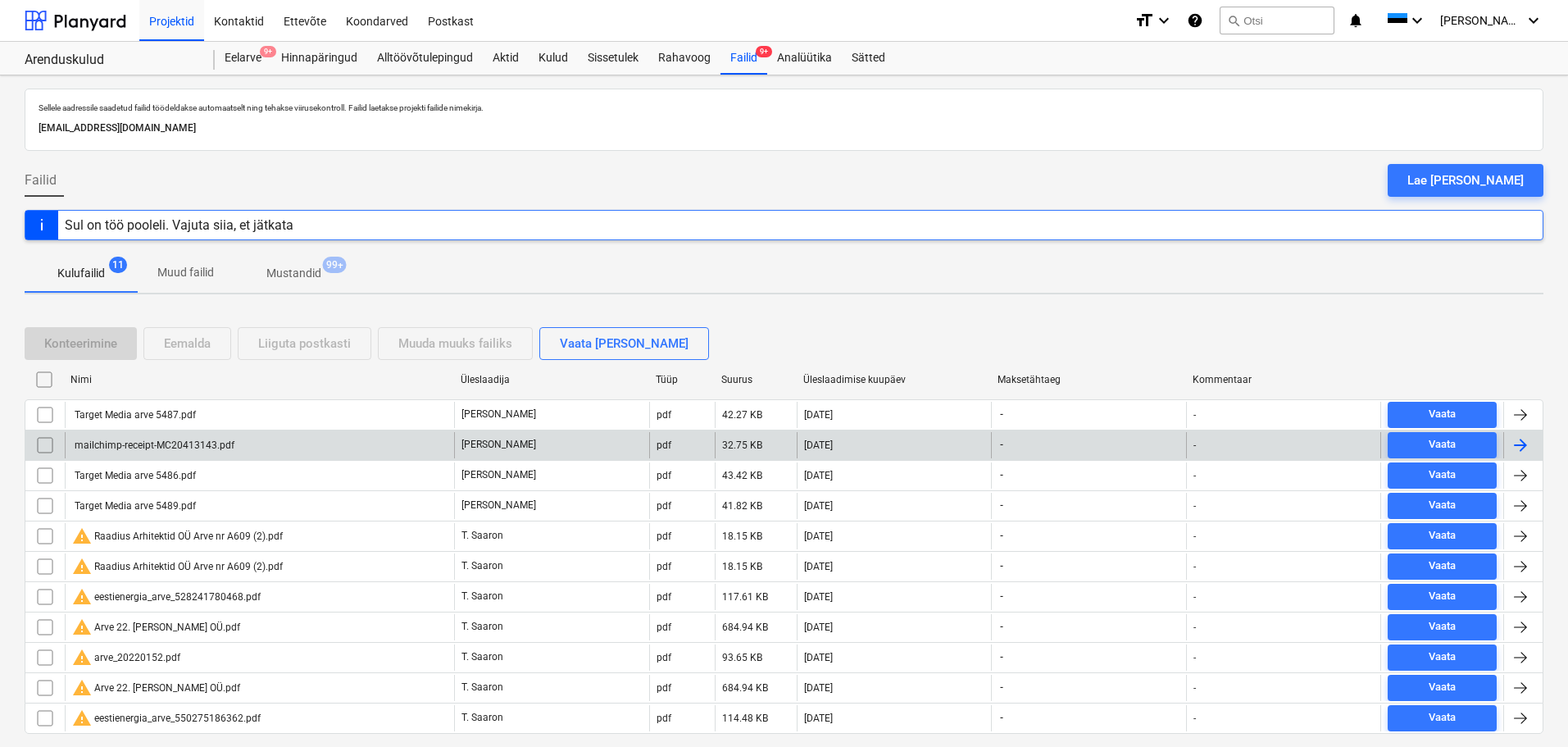
click at [155, 446] on div "mailchimp-receipt-MC20413143.pdf" at bounding box center [153, 445] width 162 height 11
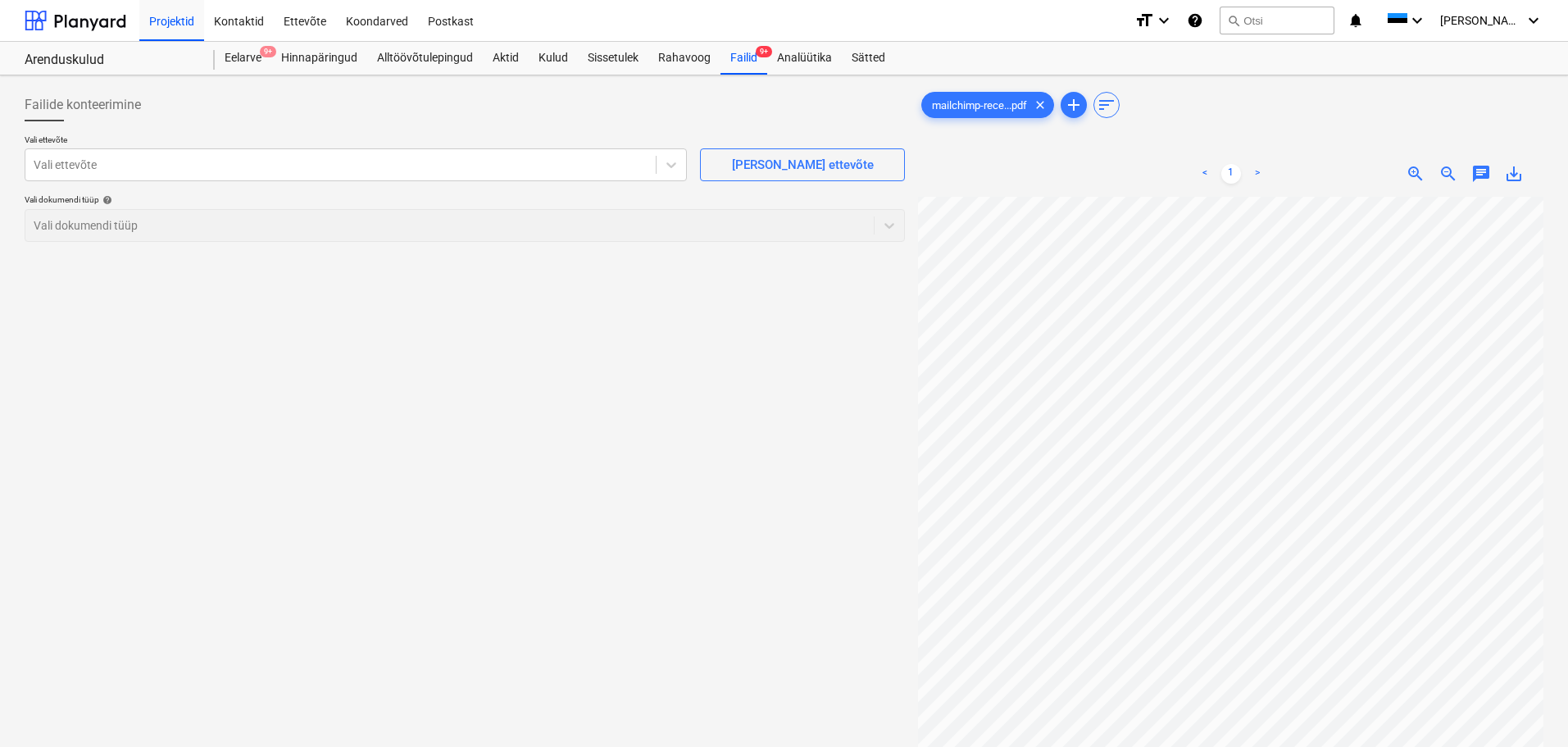
scroll to position [16, 16]
click at [252, 159] on div at bounding box center [340, 165] width 613 height 16
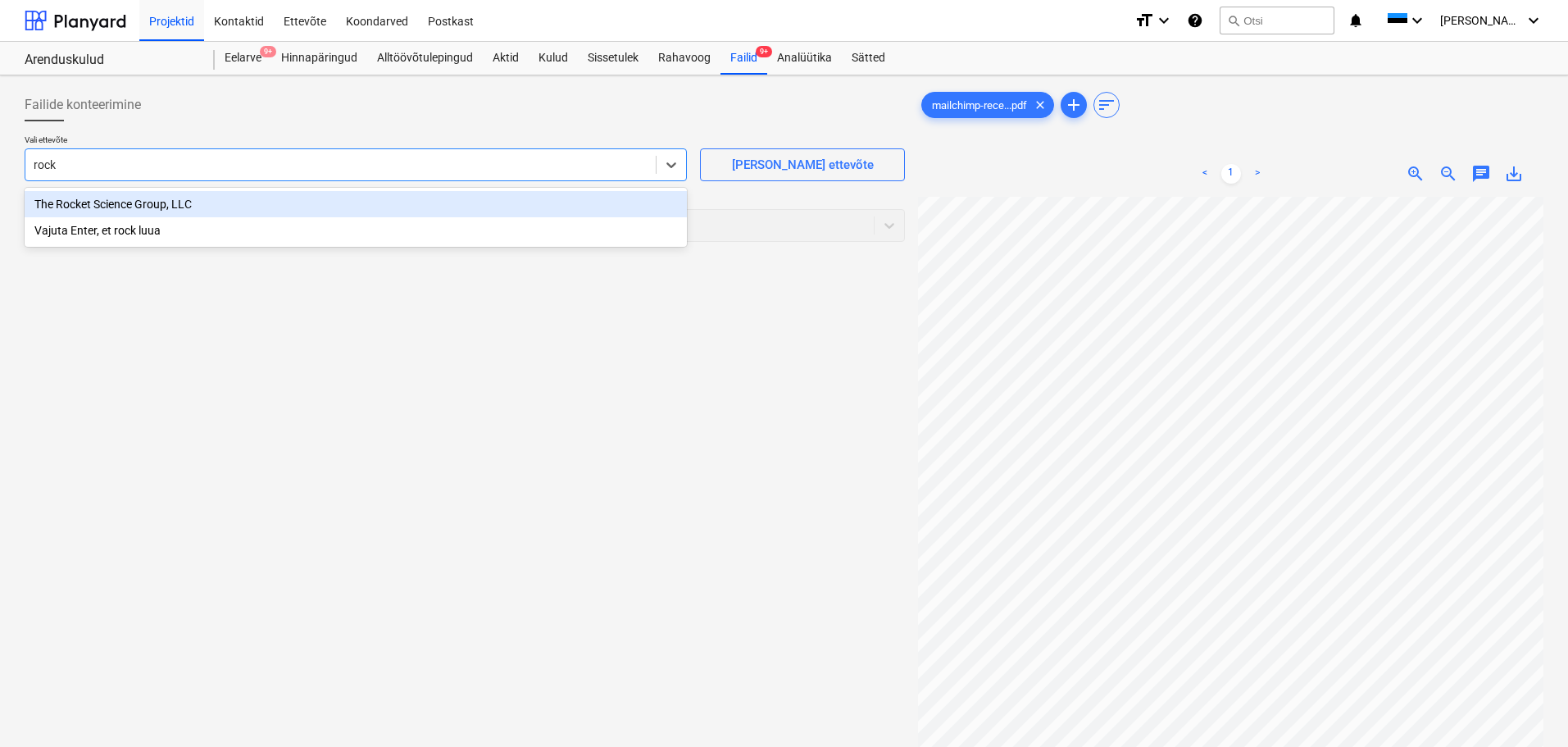
type input "[PERSON_NAME]"
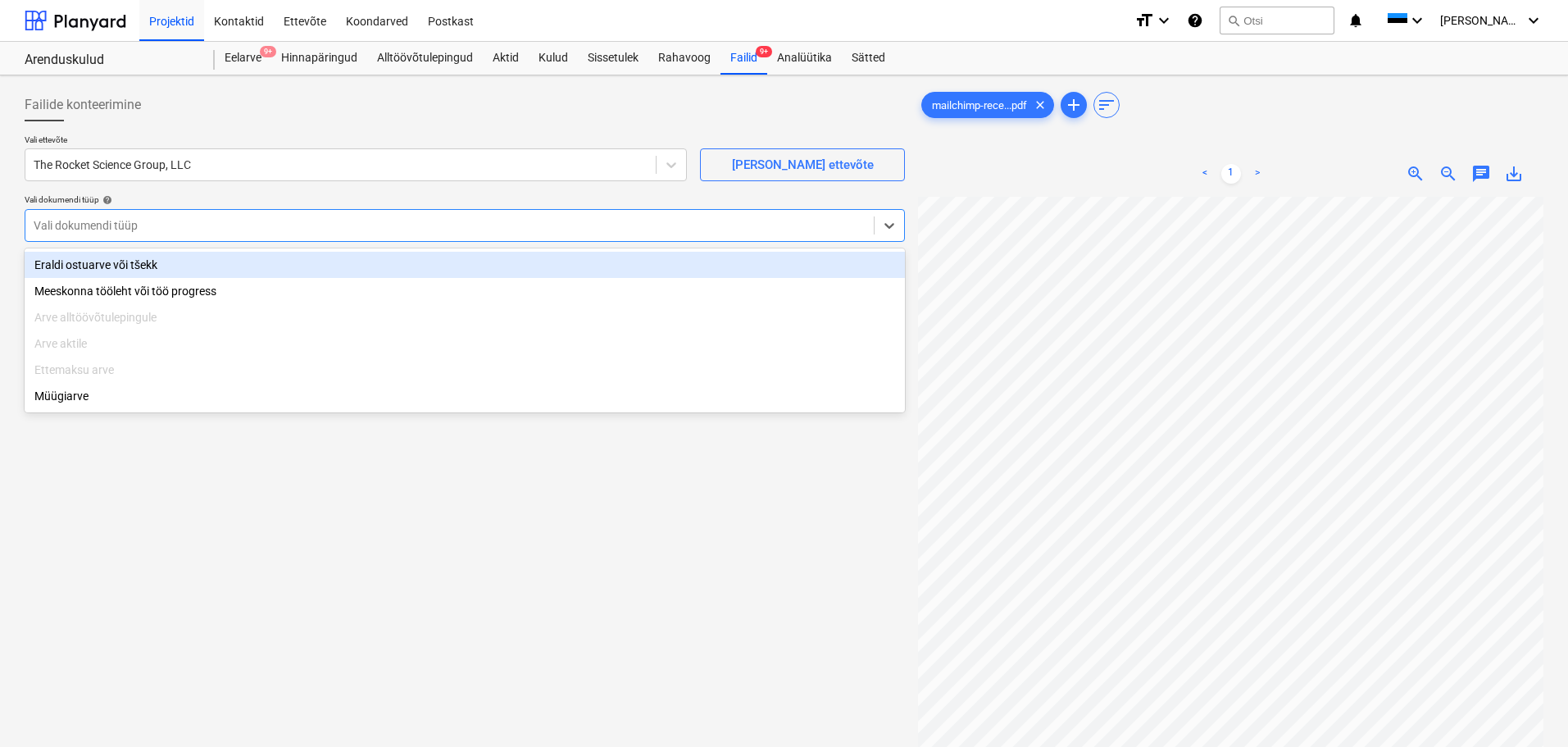
click at [241, 227] on div at bounding box center [449, 225] width 831 height 16
click at [219, 264] on div "Eraldi ostuarve või tšekk" at bounding box center [465, 265] width 880 height 26
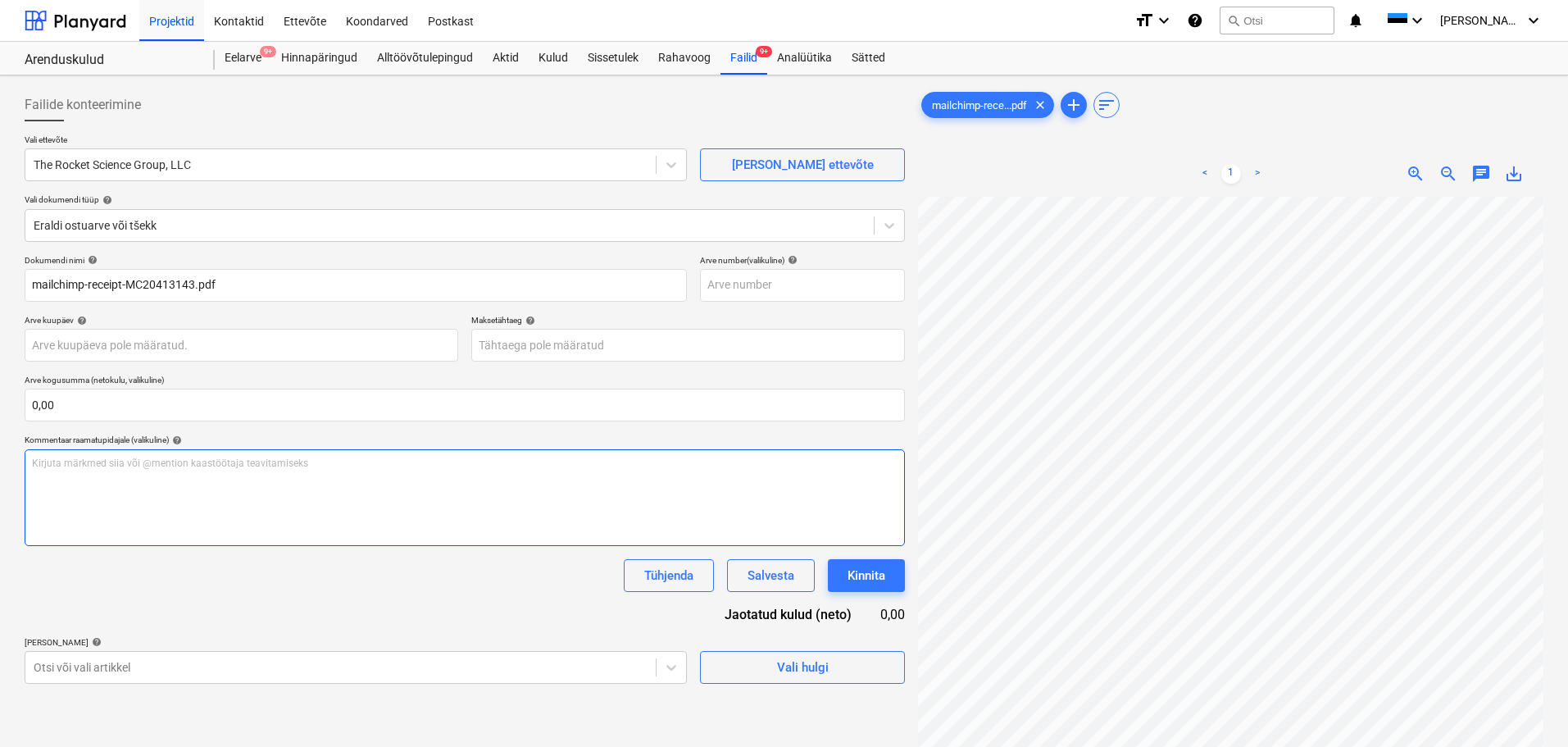
click at [359, 466] on p "Kirjuta märkmed siia või @mention kaastöötaja teavitamiseks ﻿" at bounding box center [464, 464] width 865 height 14
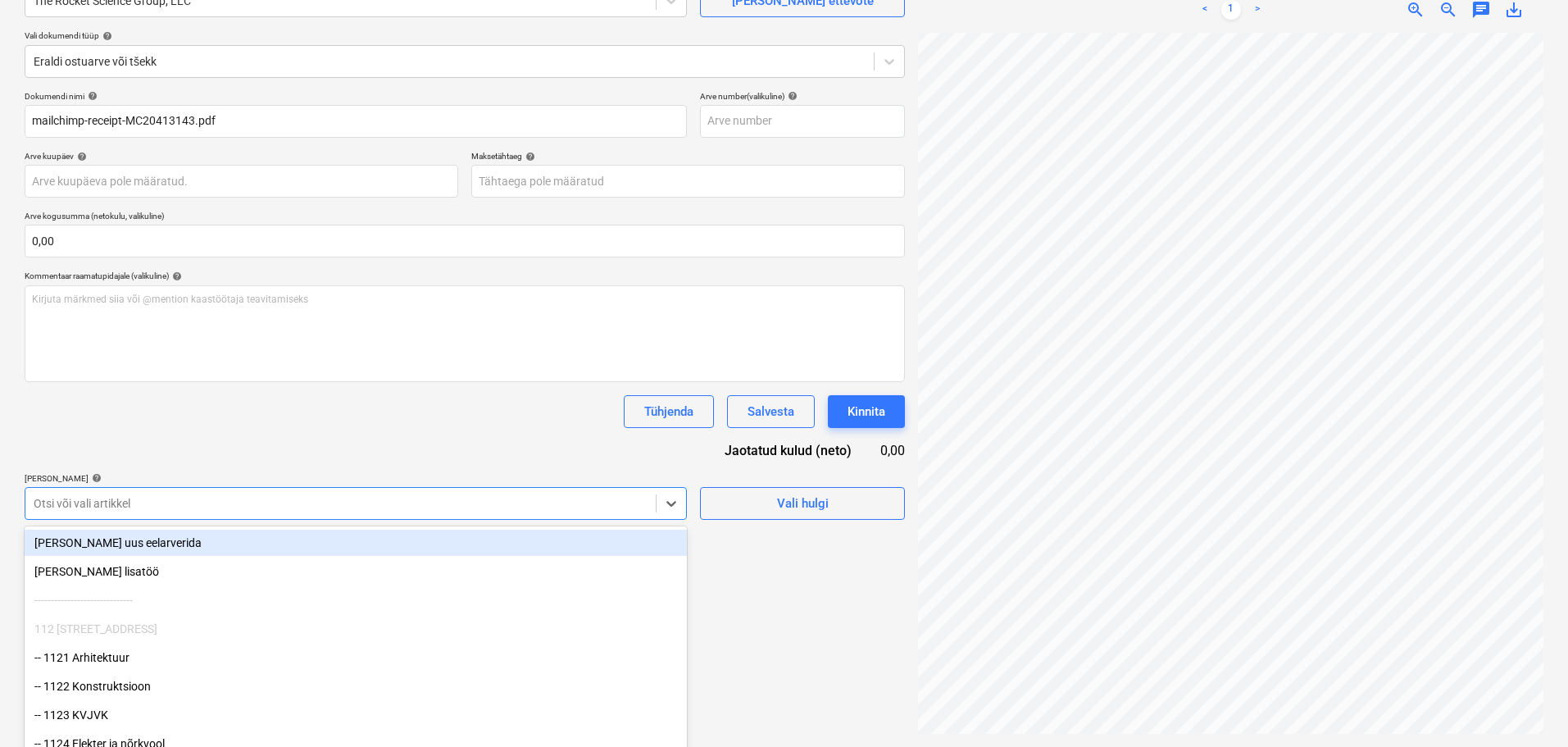
scroll to position [193, 0]
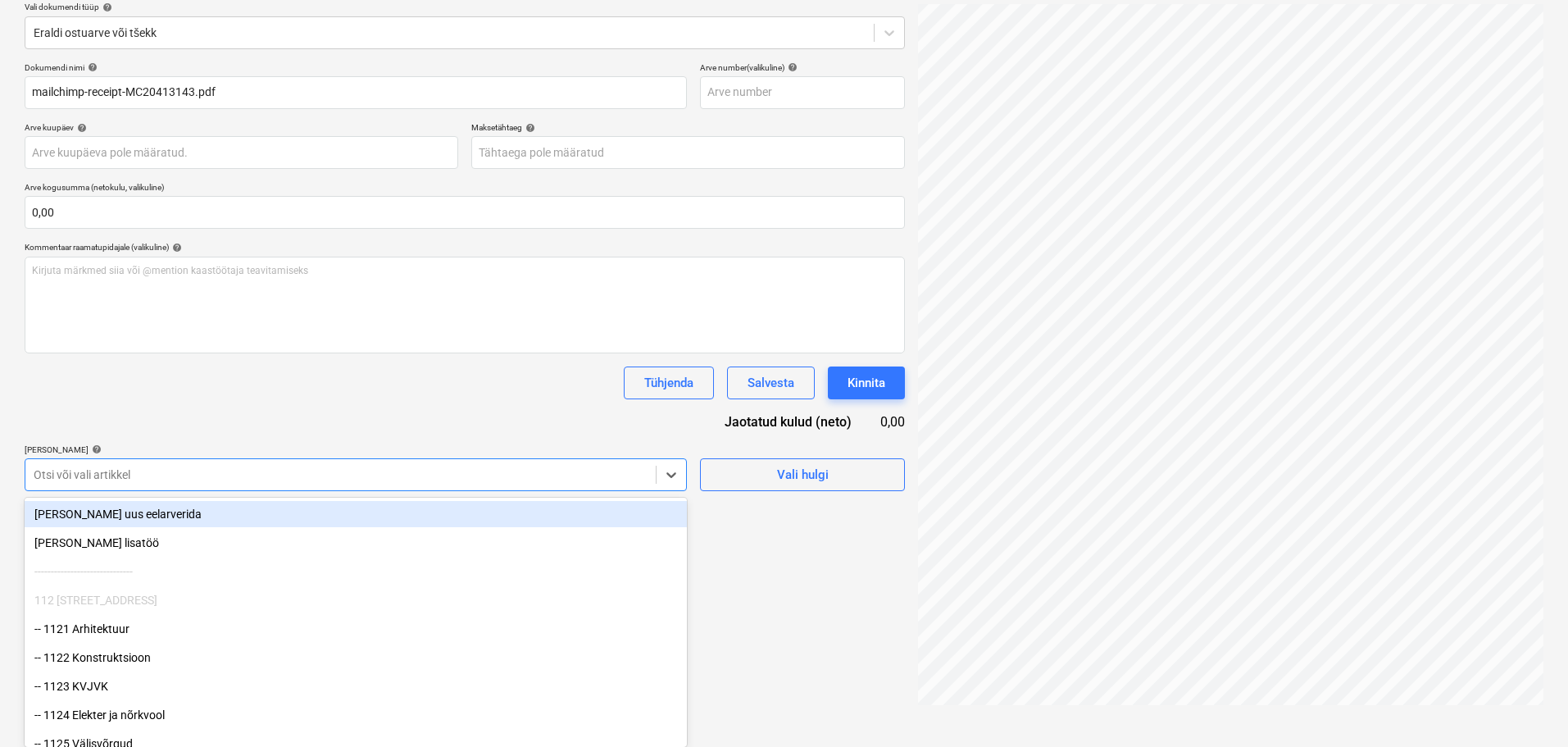
click at [581, 501] on body "Projektid Kontaktid Ettevõte Koondarved Postkast format_size keyboard_arrow_dow…" at bounding box center [784, 180] width 1568 height 747
type input "1289"
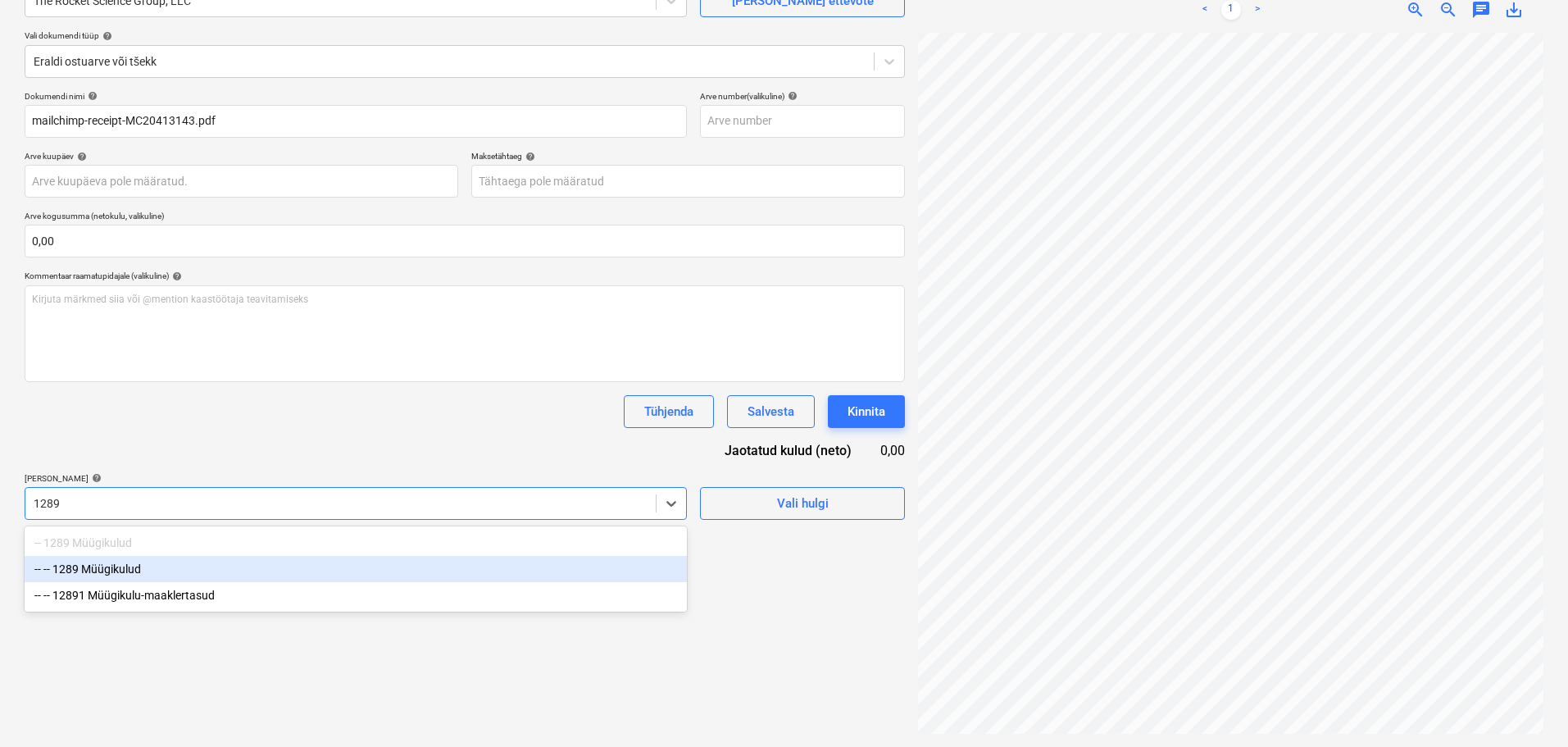
click at [231, 553] on div "-- 1289 Müügikulud" at bounding box center [356, 542] width 663 height 26
click at [112, 567] on div "-- -- 1289 Müügikulud" at bounding box center [356, 569] width 663 height 26
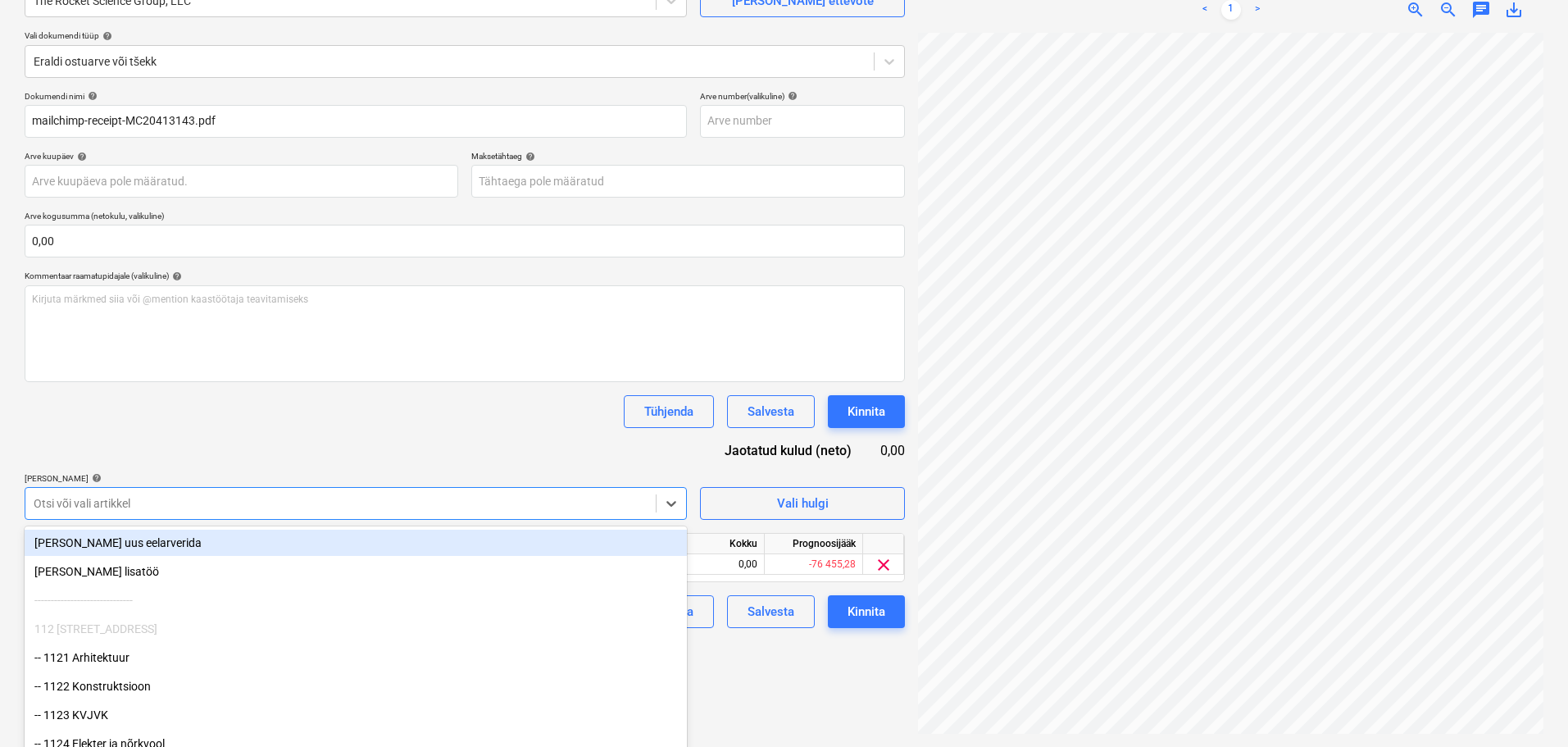
click at [257, 441] on div "Dokumendi nimi help mailchimp-receipt-MC20413143.pdf Arve number (valikuline) h…" at bounding box center [465, 359] width 880 height 537
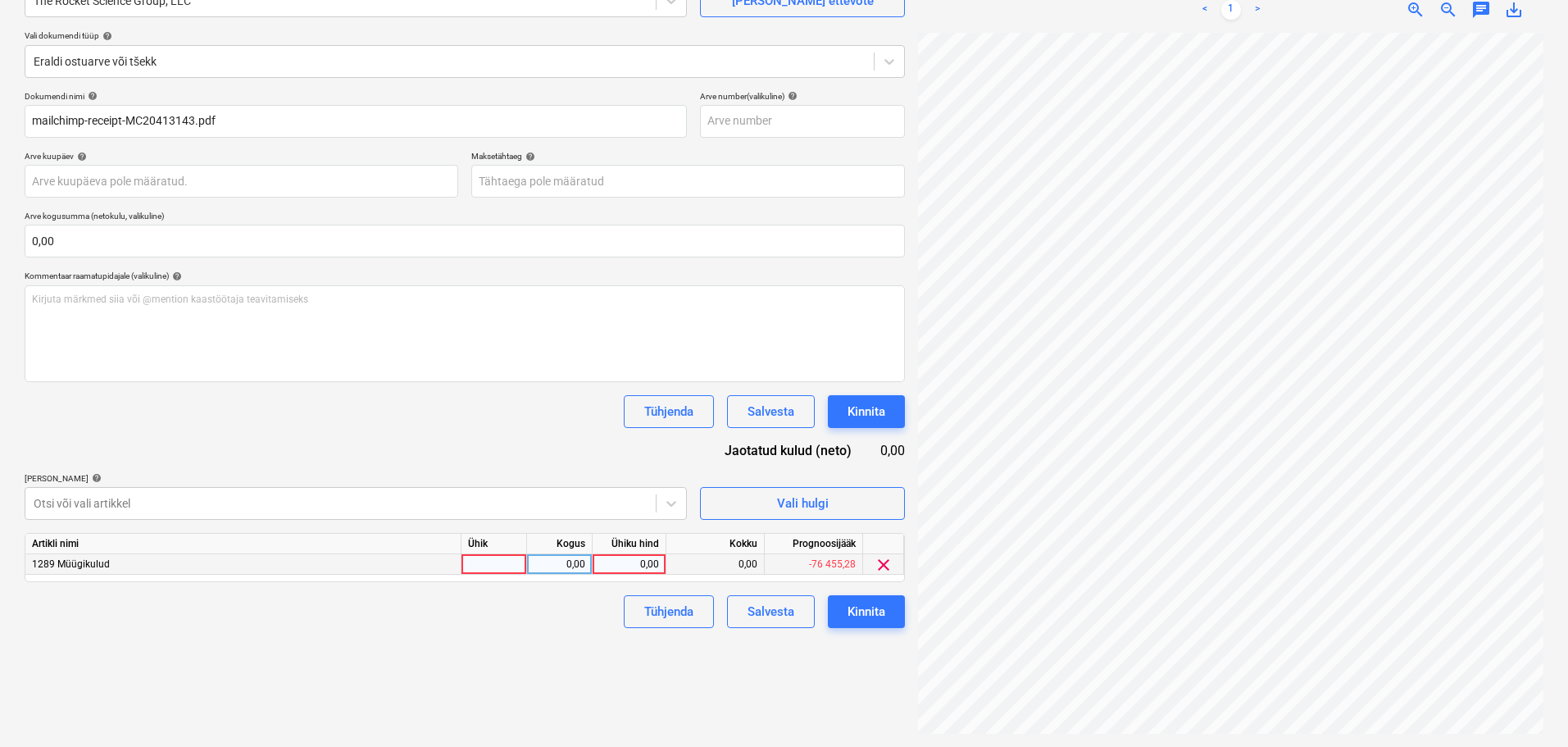
click at [492, 562] on div at bounding box center [495, 564] width 65 height 21
type input "tk"
click at [622, 561] on div "0,00" at bounding box center [628, 564] width 59 height 21
type input "11,17"
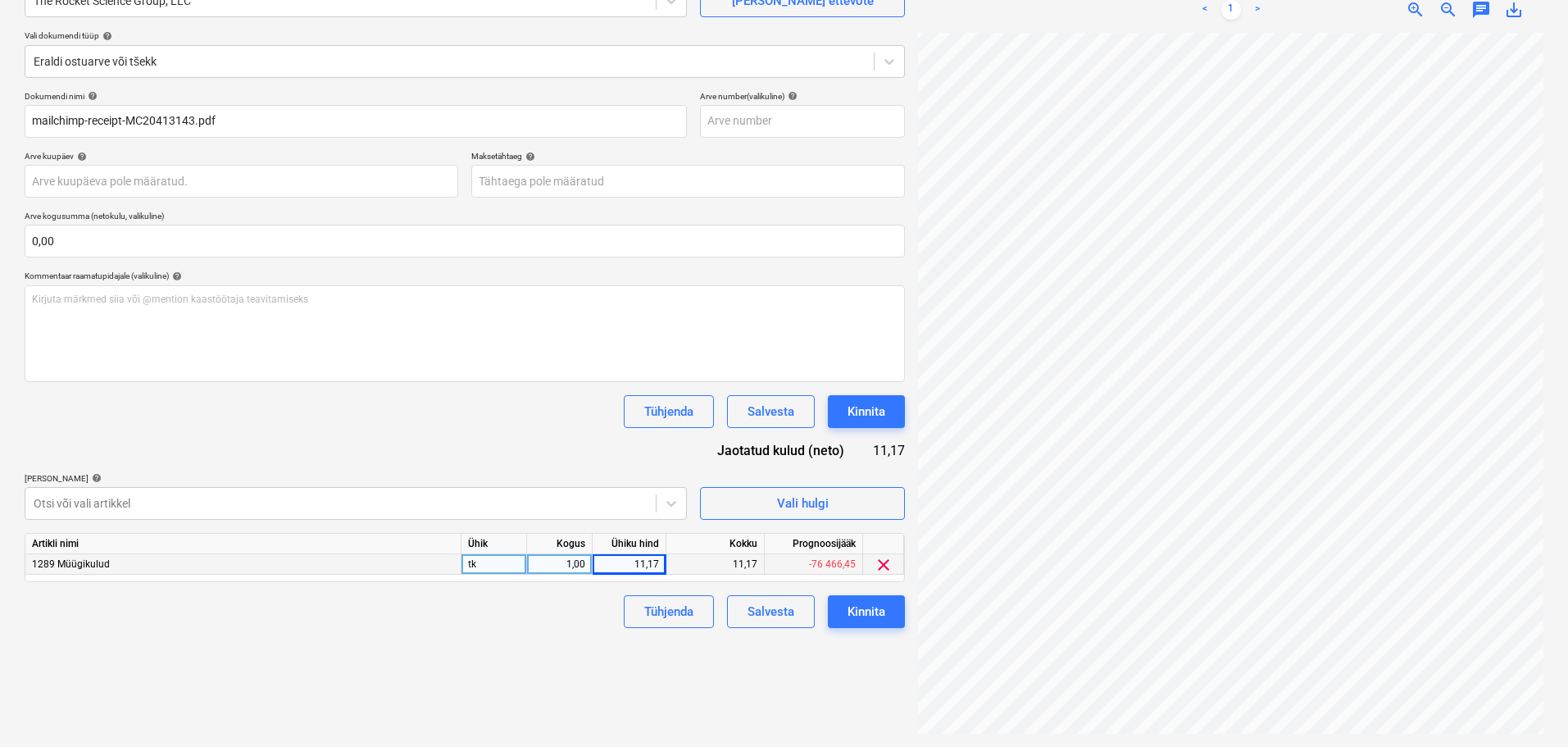
click at [377, 619] on div "Tühjenda Salvesta Kinnita" at bounding box center [465, 612] width 880 height 33
click at [881, 592] on div "Dokumendi nimi help mailchimp-receipt-MC20413143.pdf Arve number (valikuline) h…" at bounding box center [465, 359] width 880 height 537
click at [890, 613] on button "Kinnita" at bounding box center [866, 612] width 77 height 33
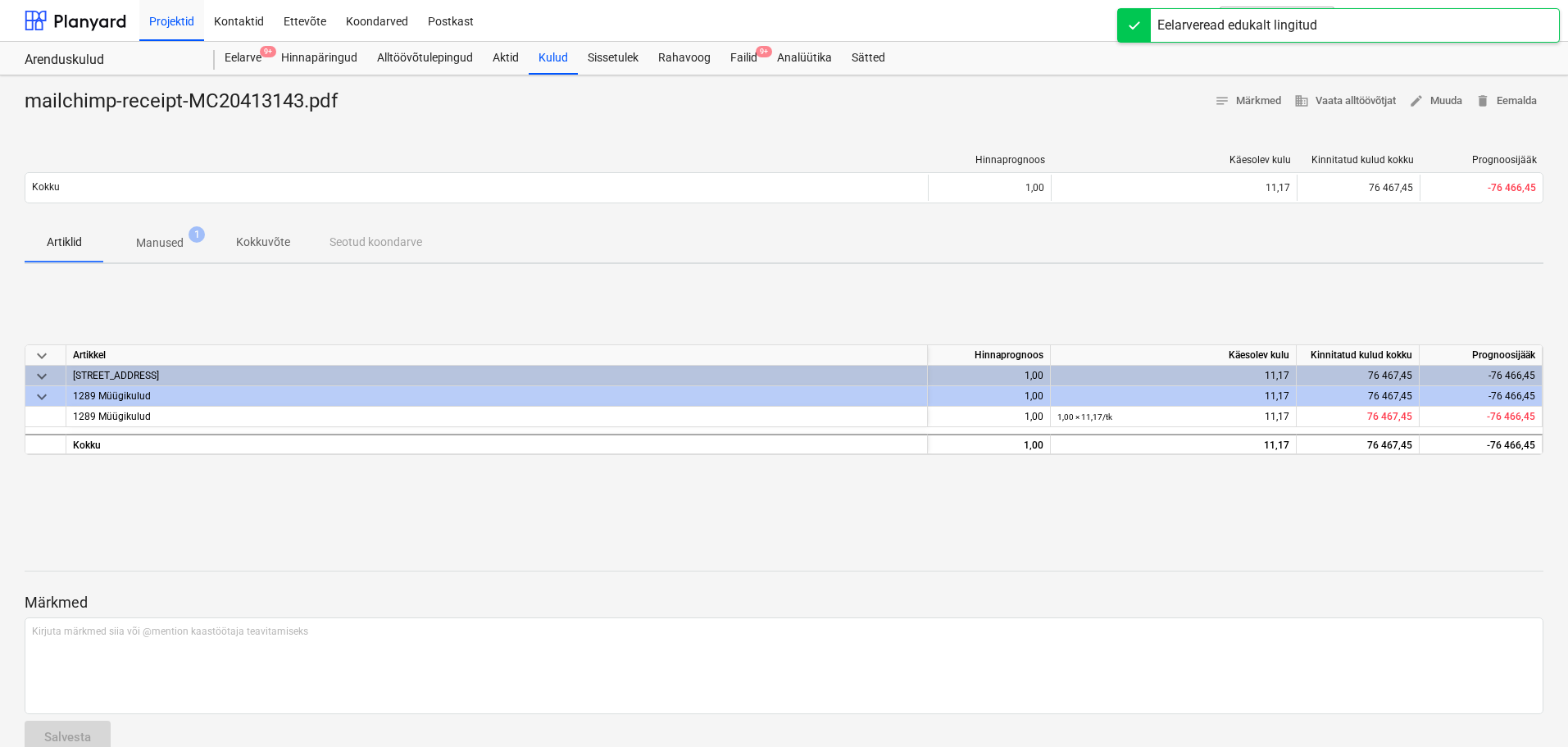
click at [179, 242] on p "Manused" at bounding box center [159, 243] width 47 height 17
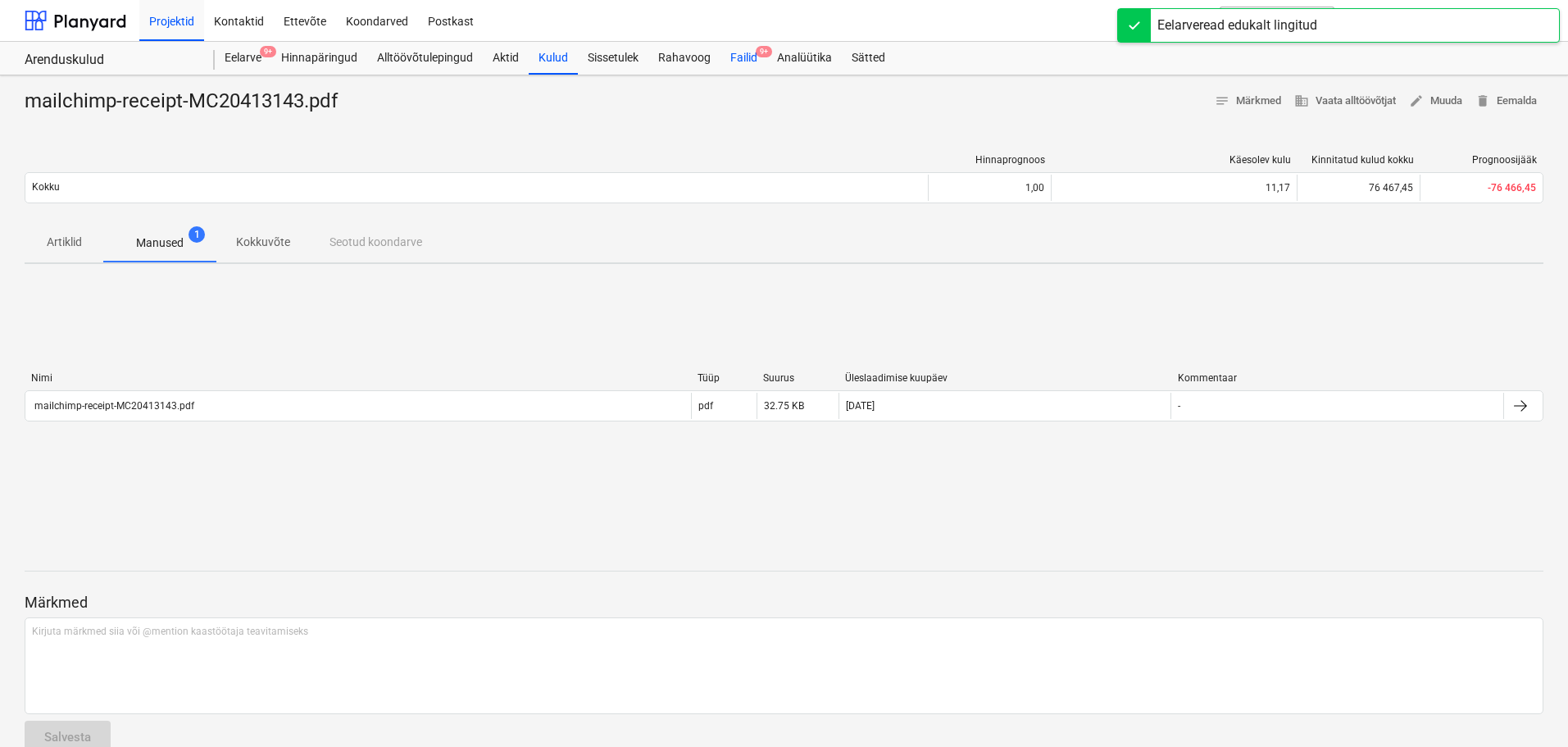
click at [756, 53] on span "9+" at bounding box center [763, 51] width 16 height 11
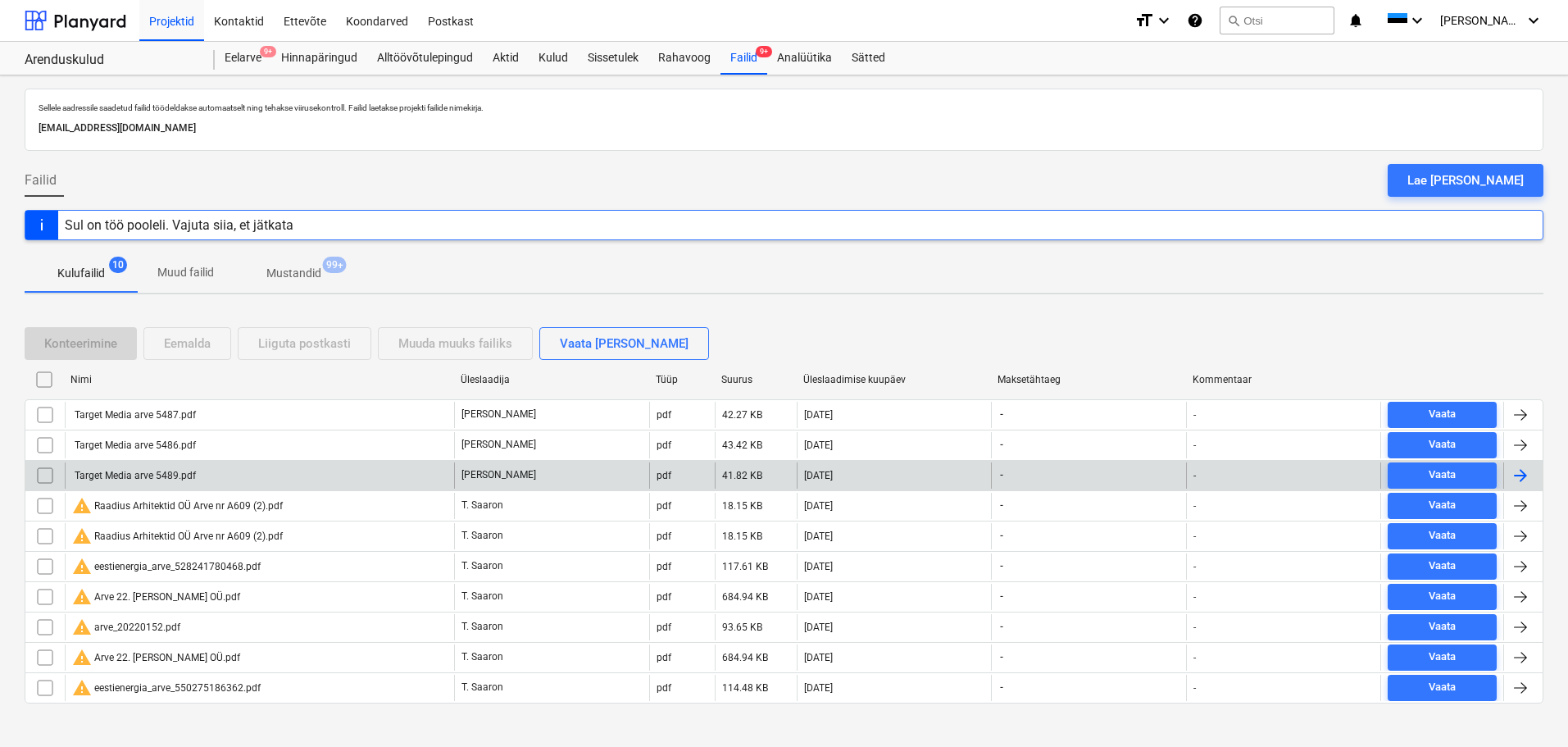
click at [171, 478] on div "Target Media arve 5489.pdf" at bounding box center [134, 475] width 124 height 11
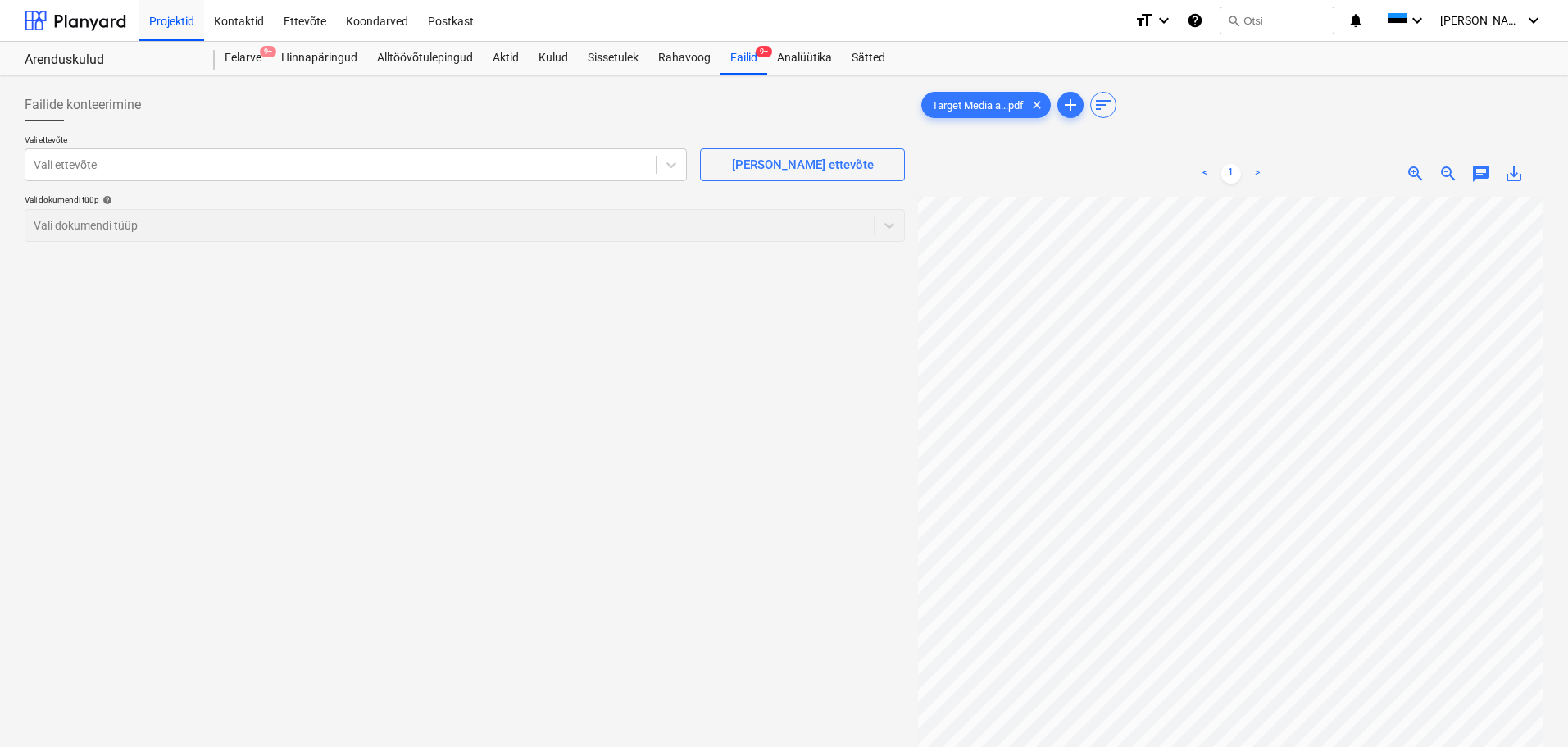
scroll to position [9, 0]
click at [310, 157] on div at bounding box center [340, 165] width 613 height 16
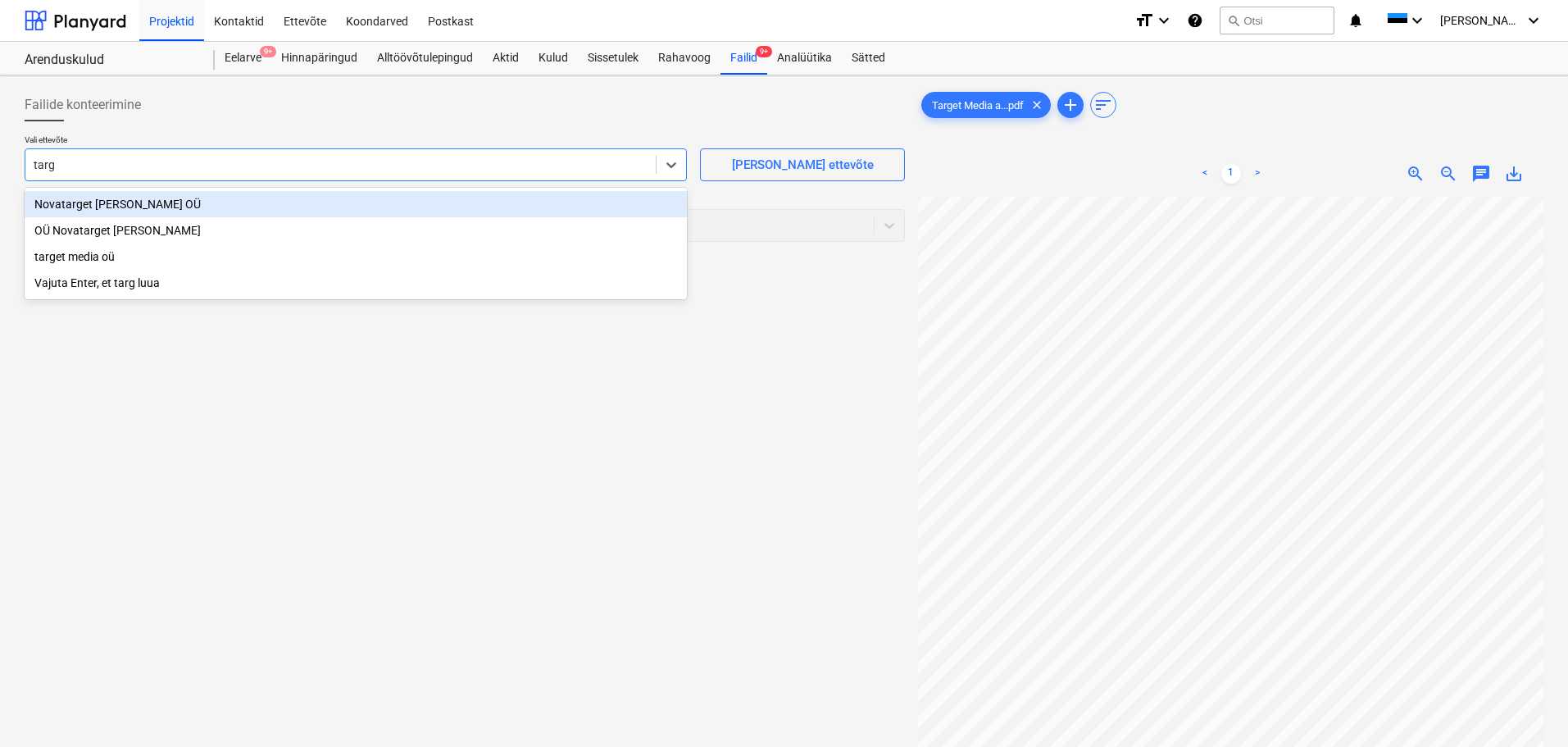
type input "targe"
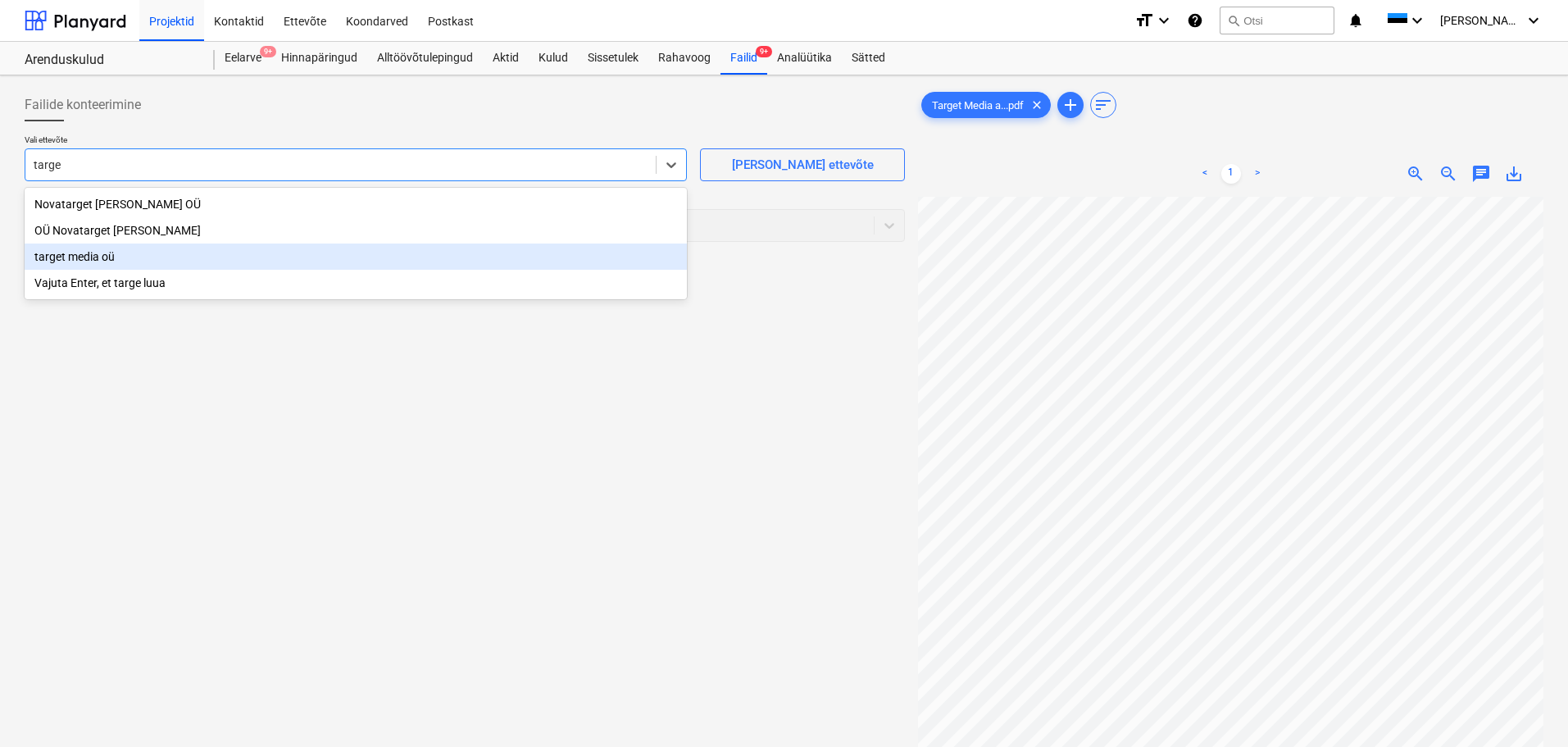
click at [207, 258] on div "target media oü" at bounding box center [356, 256] width 663 height 26
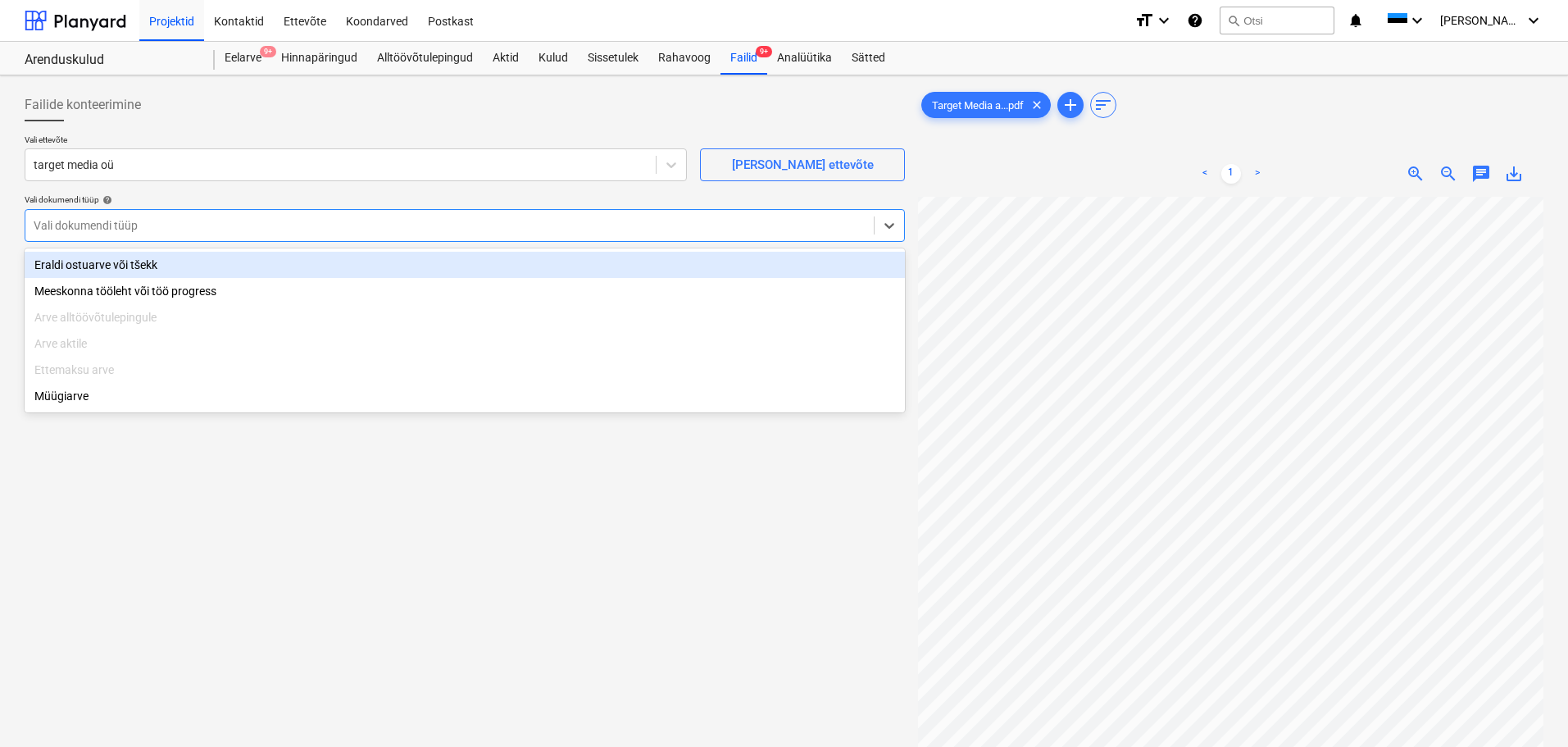
click at [158, 227] on div at bounding box center [449, 225] width 831 height 16
click at [157, 255] on div "Eraldi ostuarve või tšekk" at bounding box center [465, 265] width 880 height 26
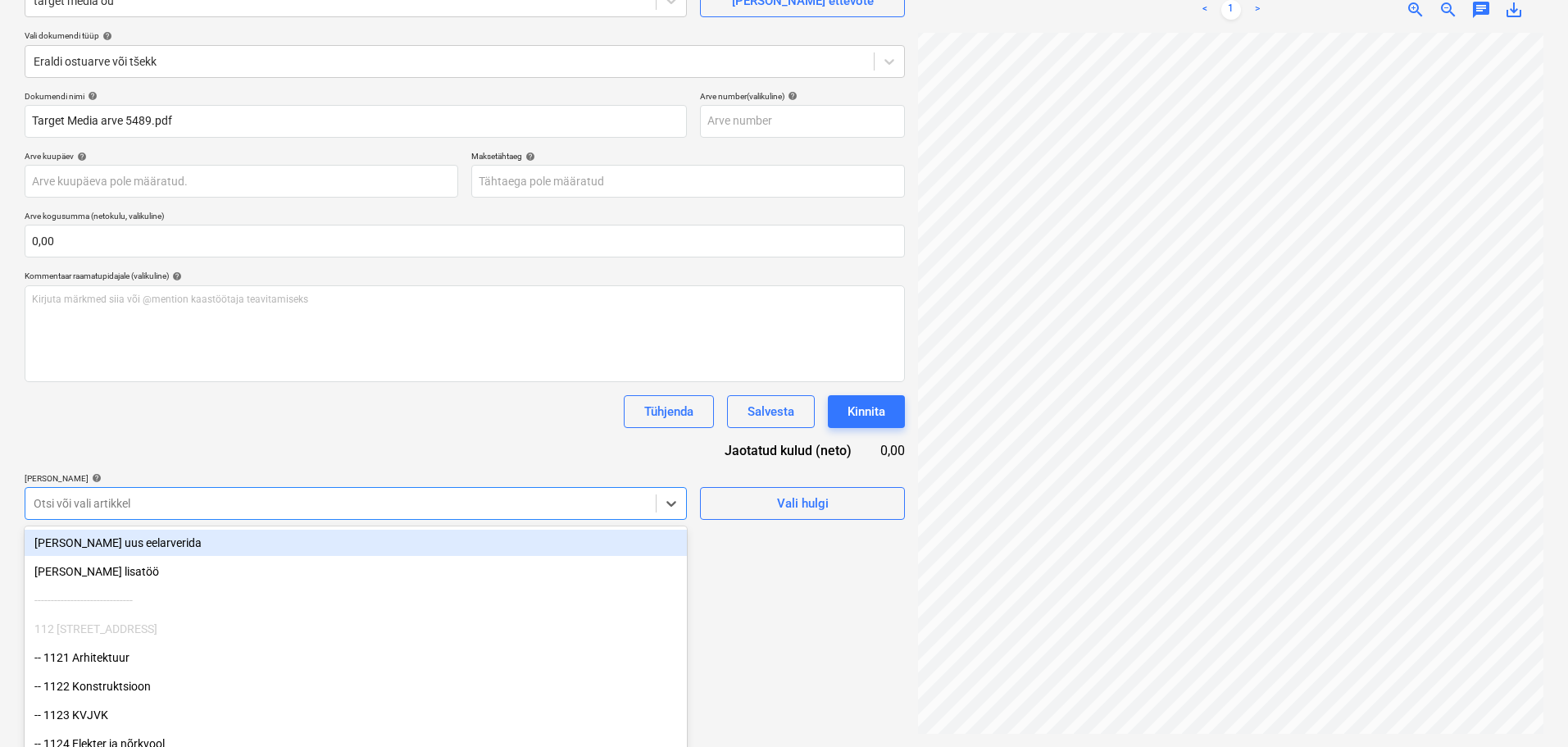
scroll to position [193, 0]
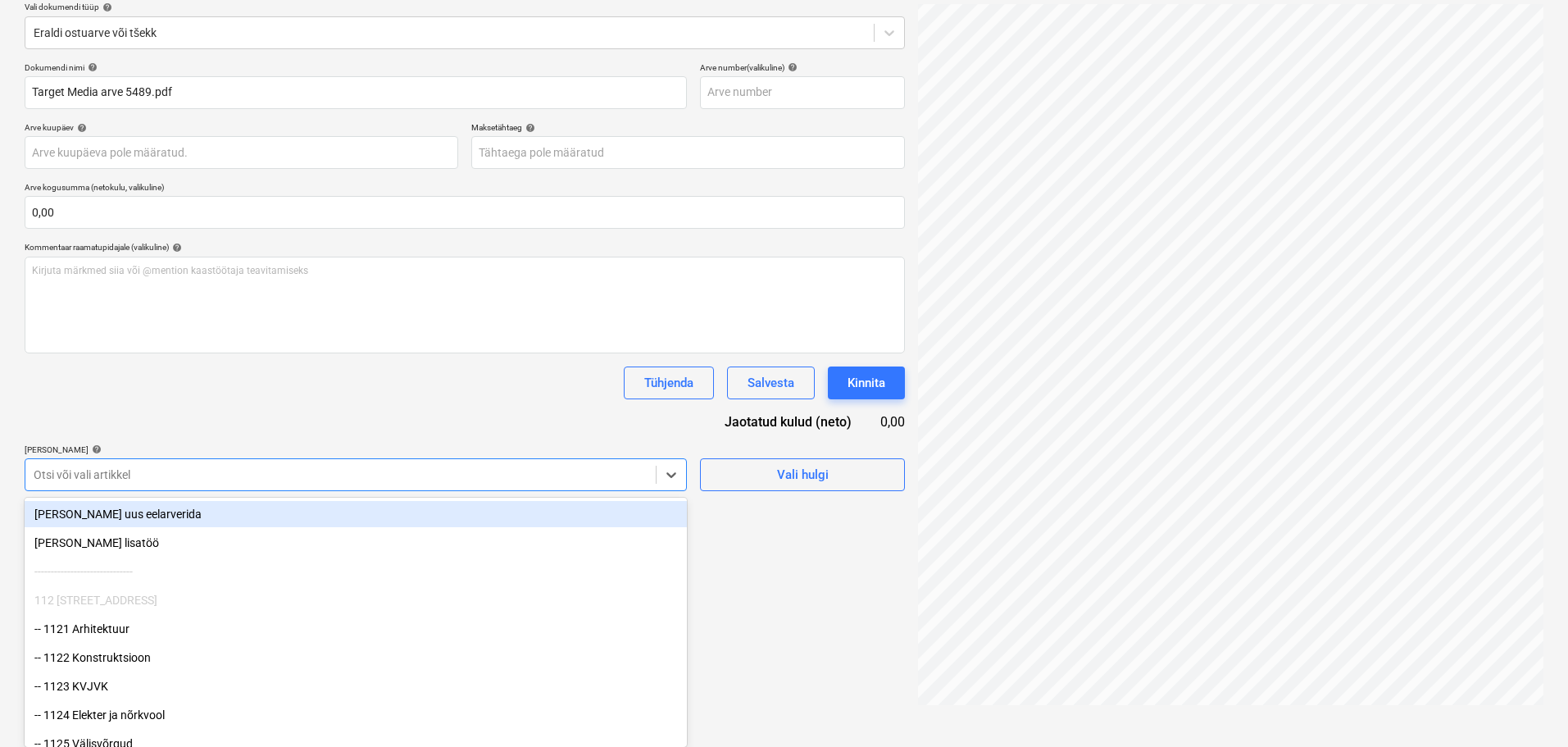
click at [603, 503] on body "Projektid Kontaktid Ettevõte Koondarved Postkast format_size keyboard_arrow_dow…" at bounding box center [784, 180] width 1568 height 747
type input "1289"
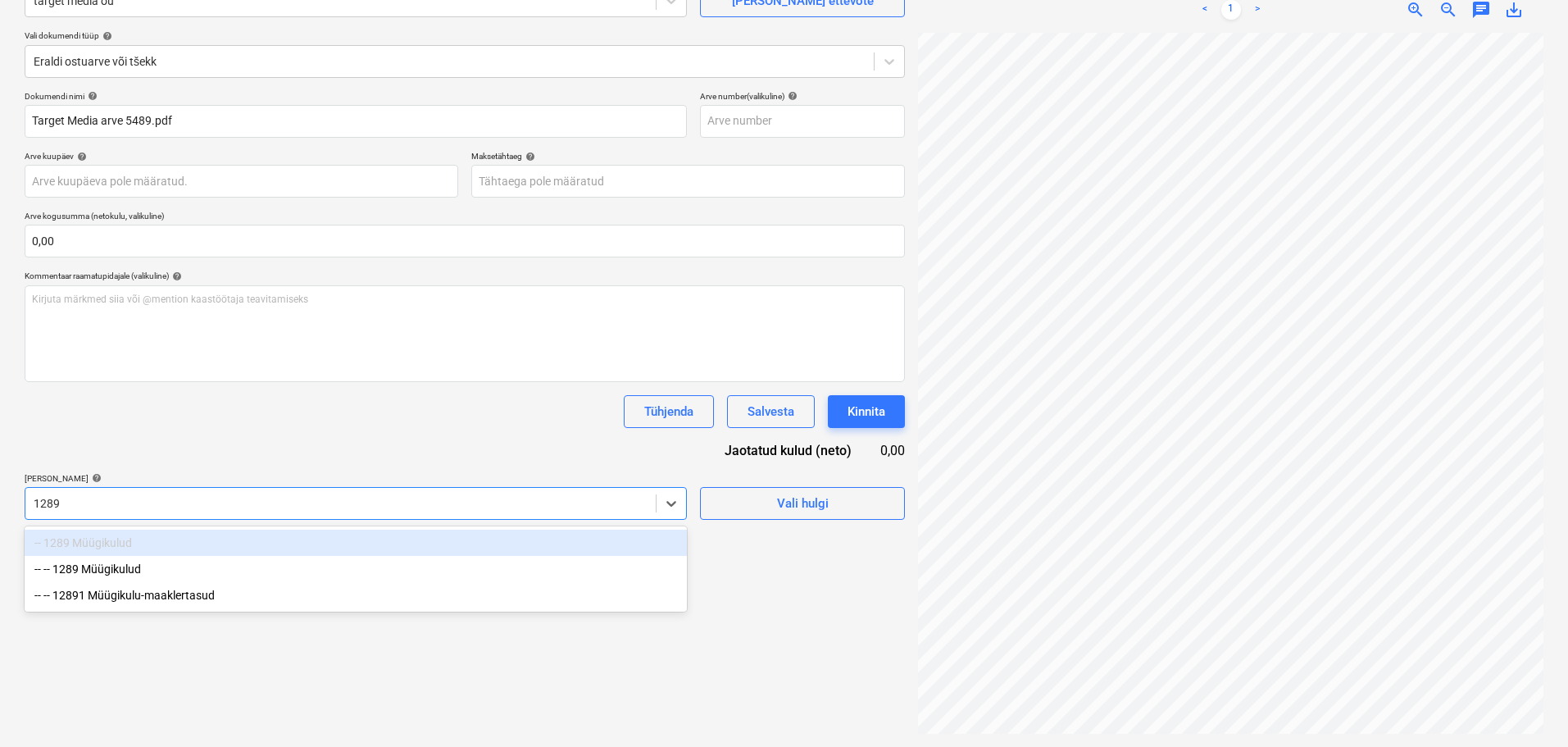
scroll to position [164, 0]
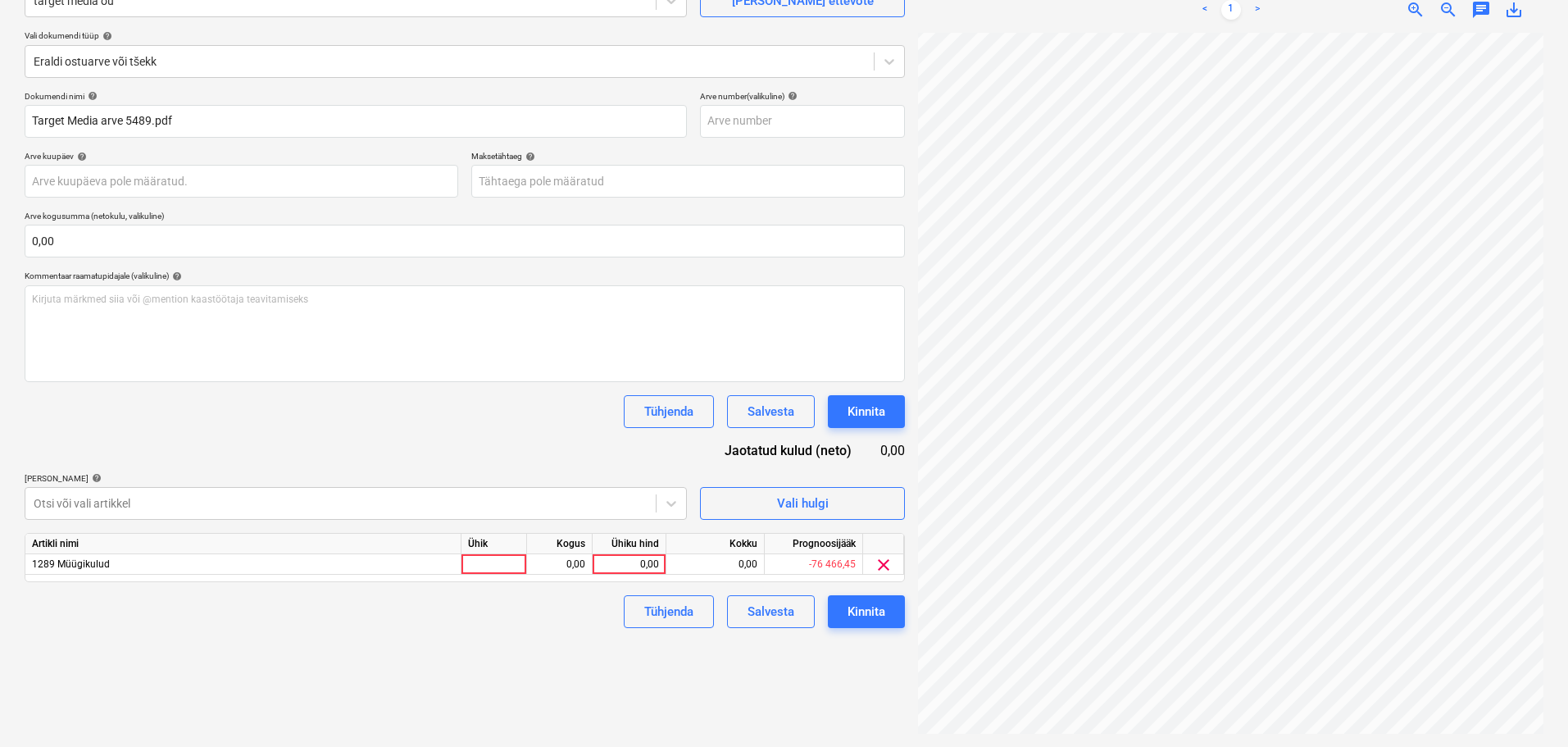
click at [445, 433] on div "Dokumendi nimi help Target Media arve 5489.pdf Arve number (valikuline) help Ar…" at bounding box center [465, 359] width 880 height 537
click at [496, 564] on div at bounding box center [495, 564] width 65 height 21
type input "tk"
click at [573, 563] on div "0,00" at bounding box center [559, 564] width 52 height 21
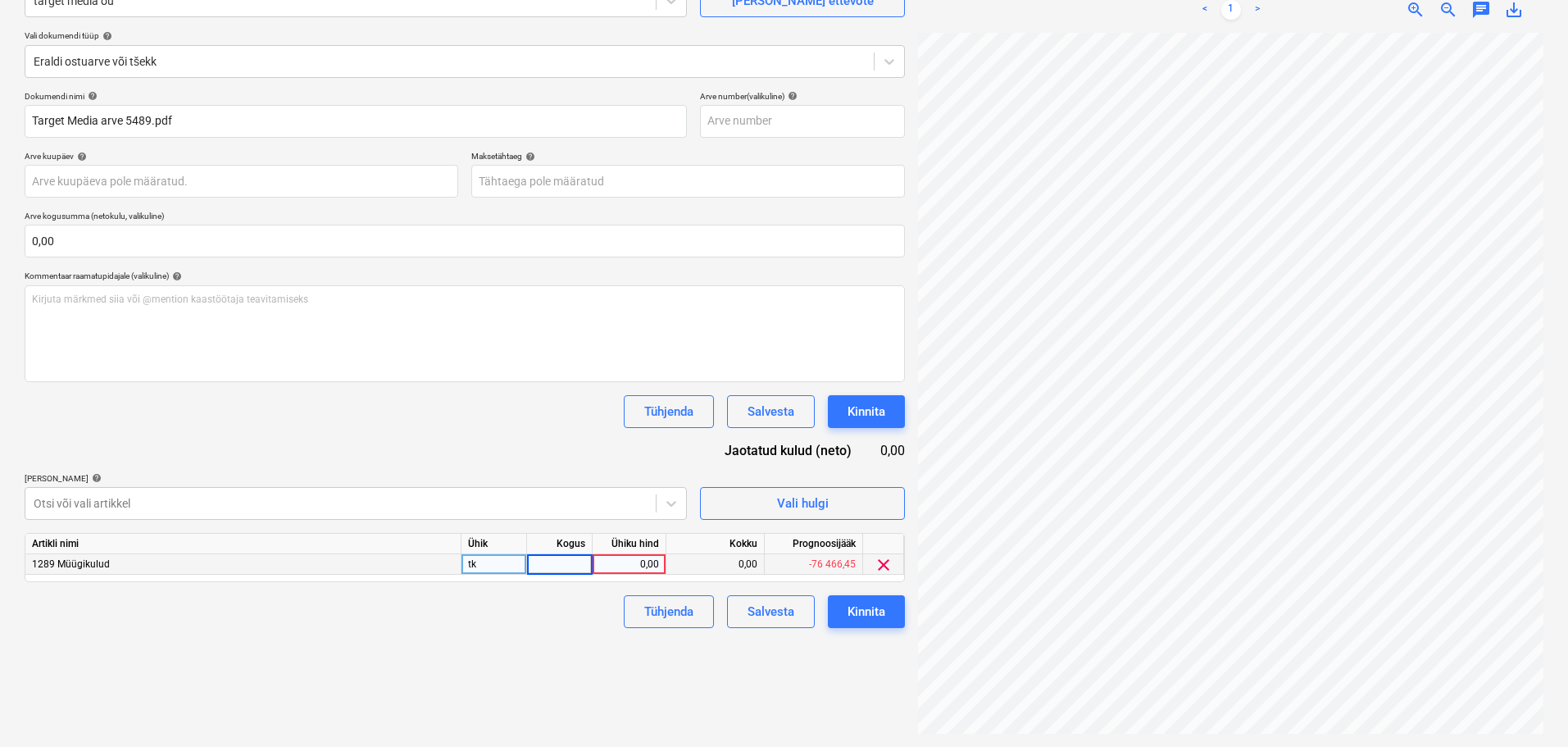
type input "1"
type input "300"
click at [493, 657] on div "Failide konteerimine Vali ettevõte target media oü [PERSON_NAME] uus ettevõte V…" at bounding box center [464, 329] width 893 height 822
click at [891, 612] on button "Kinnita" at bounding box center [866, 612] width 77 height 33
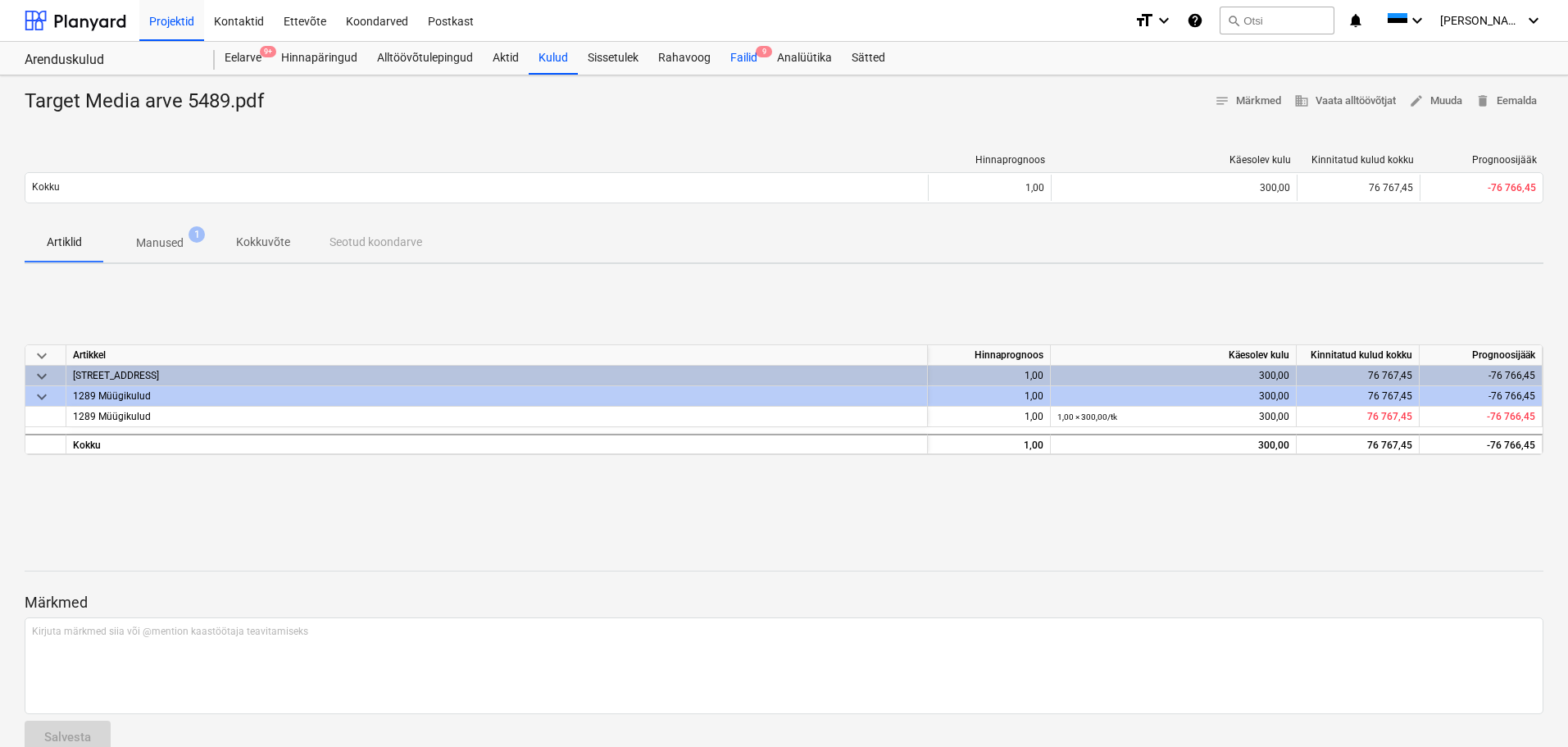
click at [743, 59] on div "Failid 9" at bounding box center [744, 59] width 47 height 33
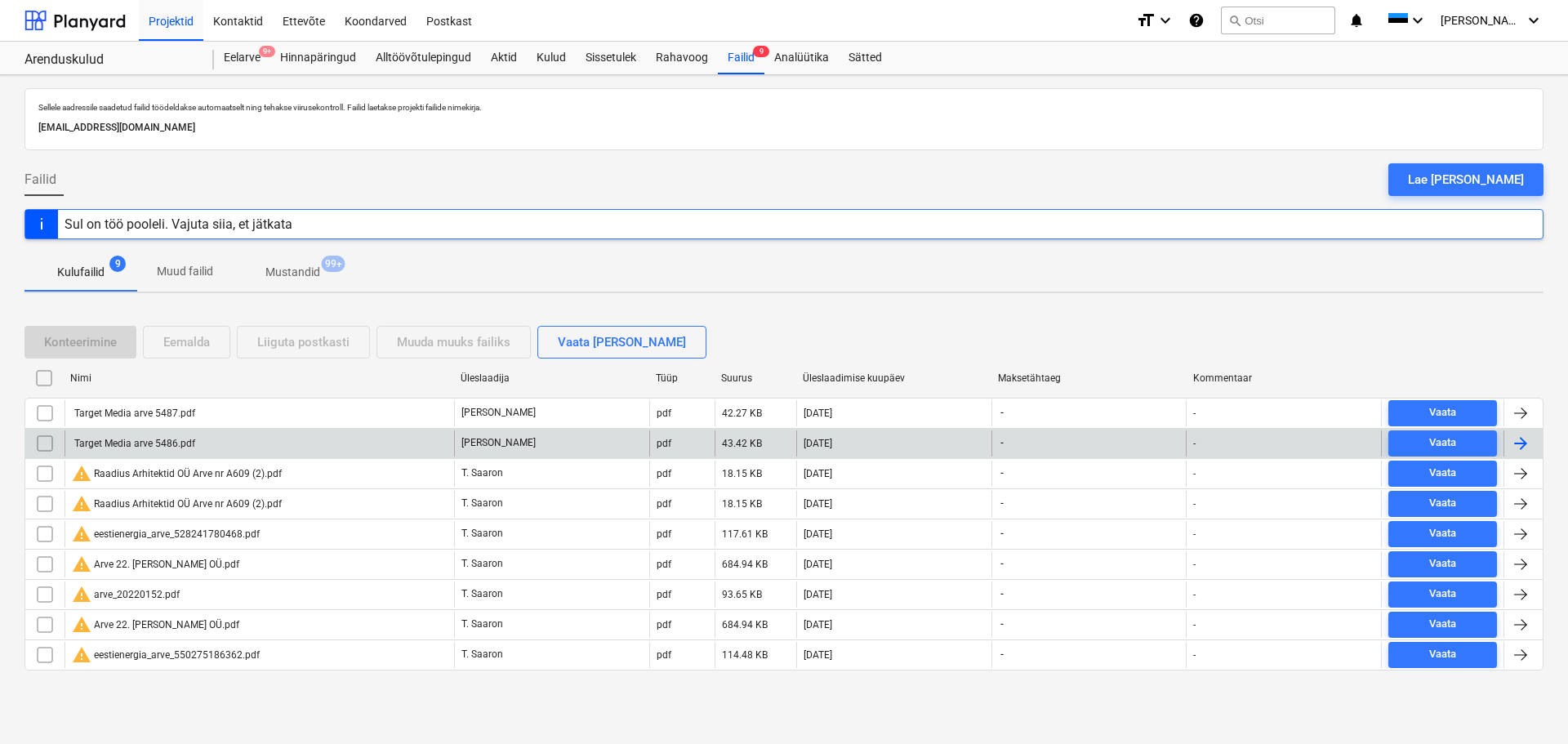
click at [173, 443] on div "Target Media arve 5486.pdf" at bounding box center [134, 443] width 124 height 11
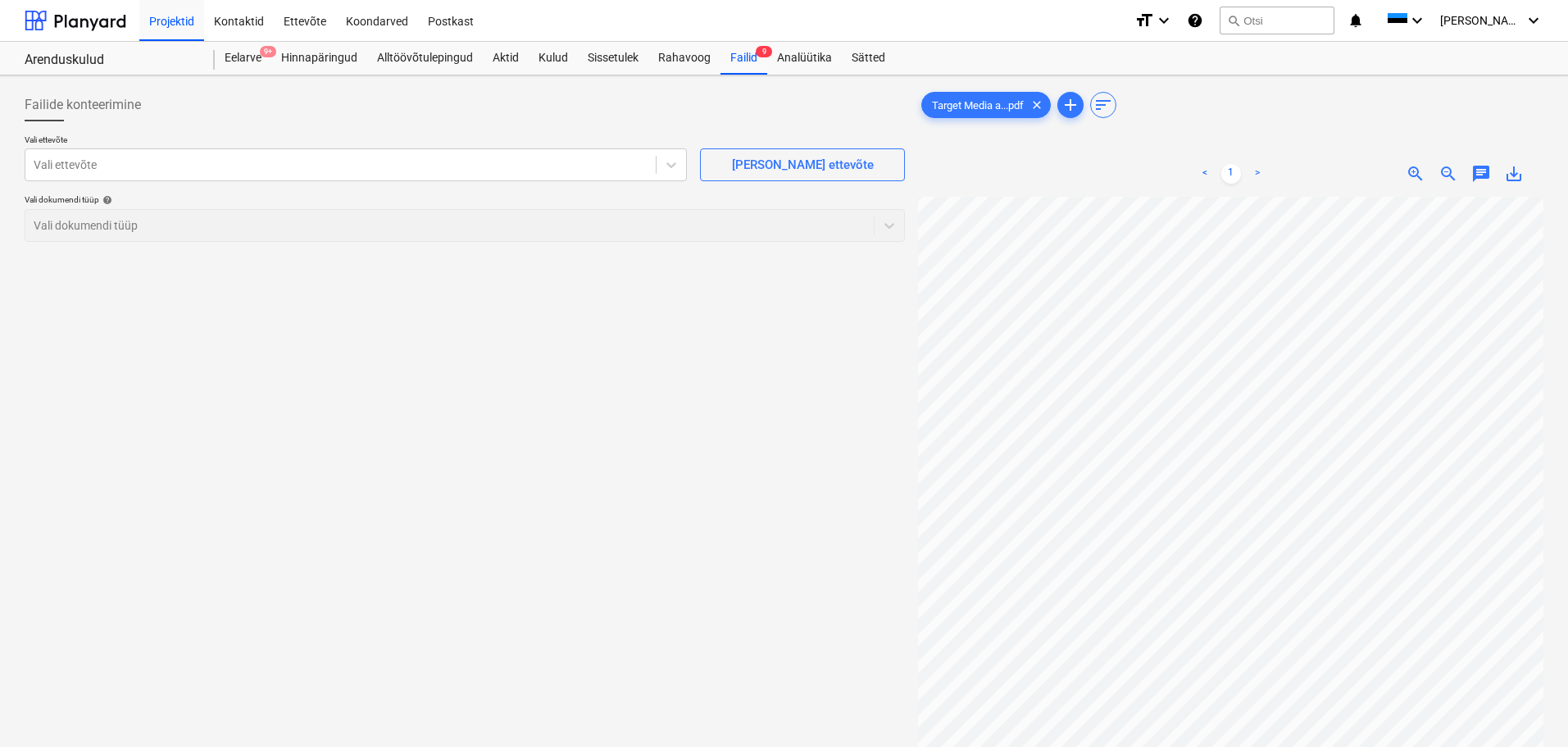
scroll to position [230, 108]
click at [308, 161] on div at bounding box center [340, 165] width 613 height 16
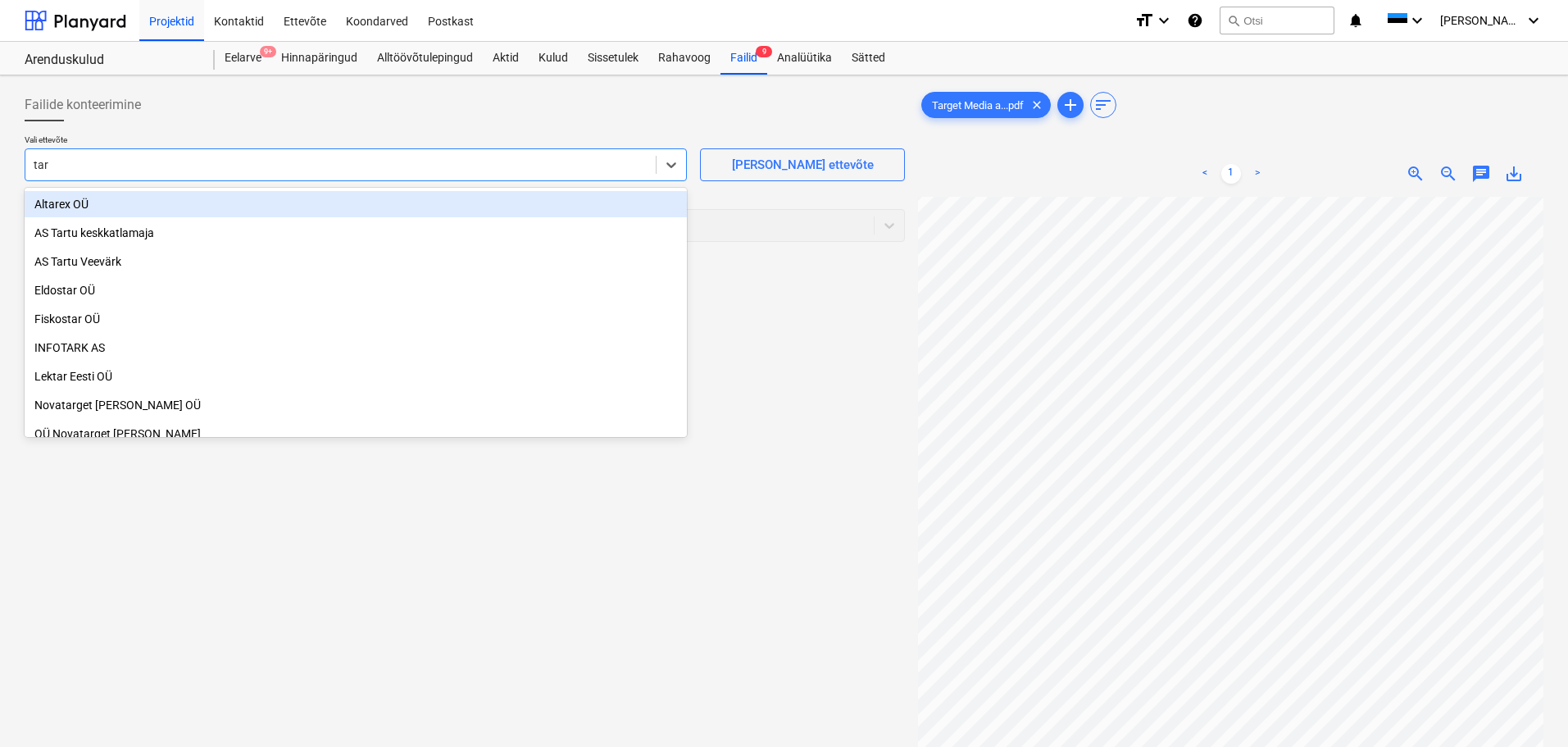
type input "targ"
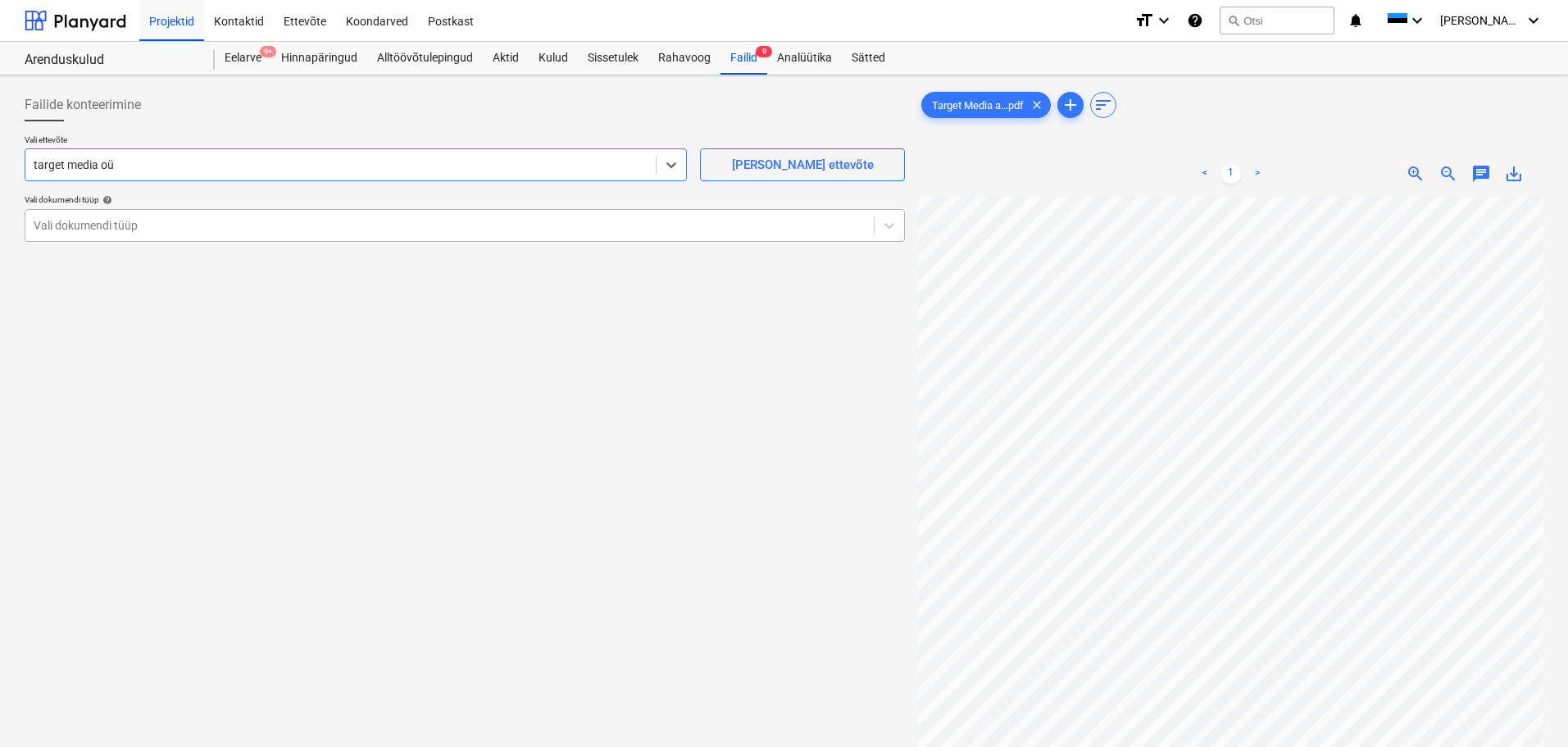
click at [146, 229] on div at bounding box center [449, 225] width 831 height 16
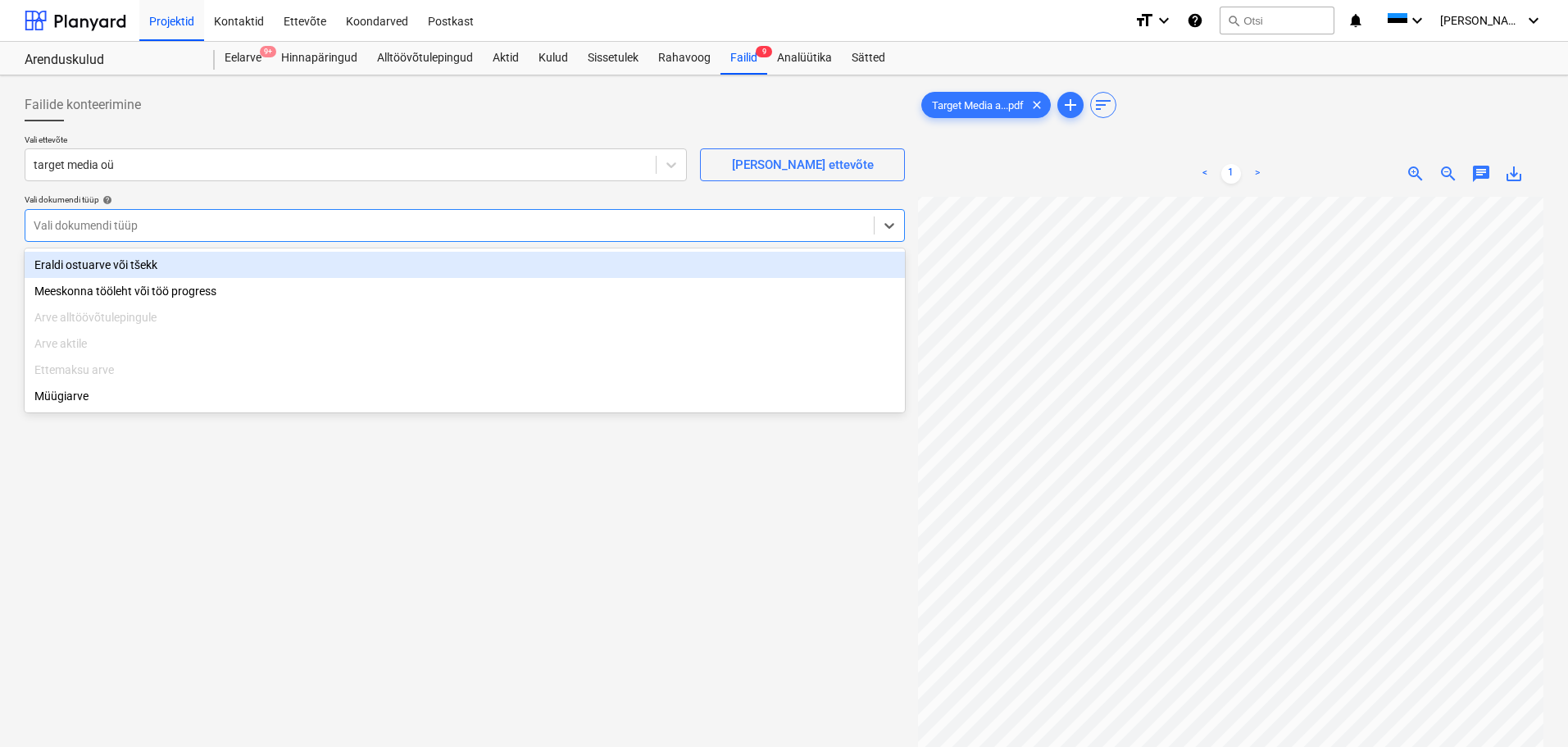
click at [162, 266] on div "Eraldi ostuarve või tšekk" at bounding box center [465, 265] width 880 height 26
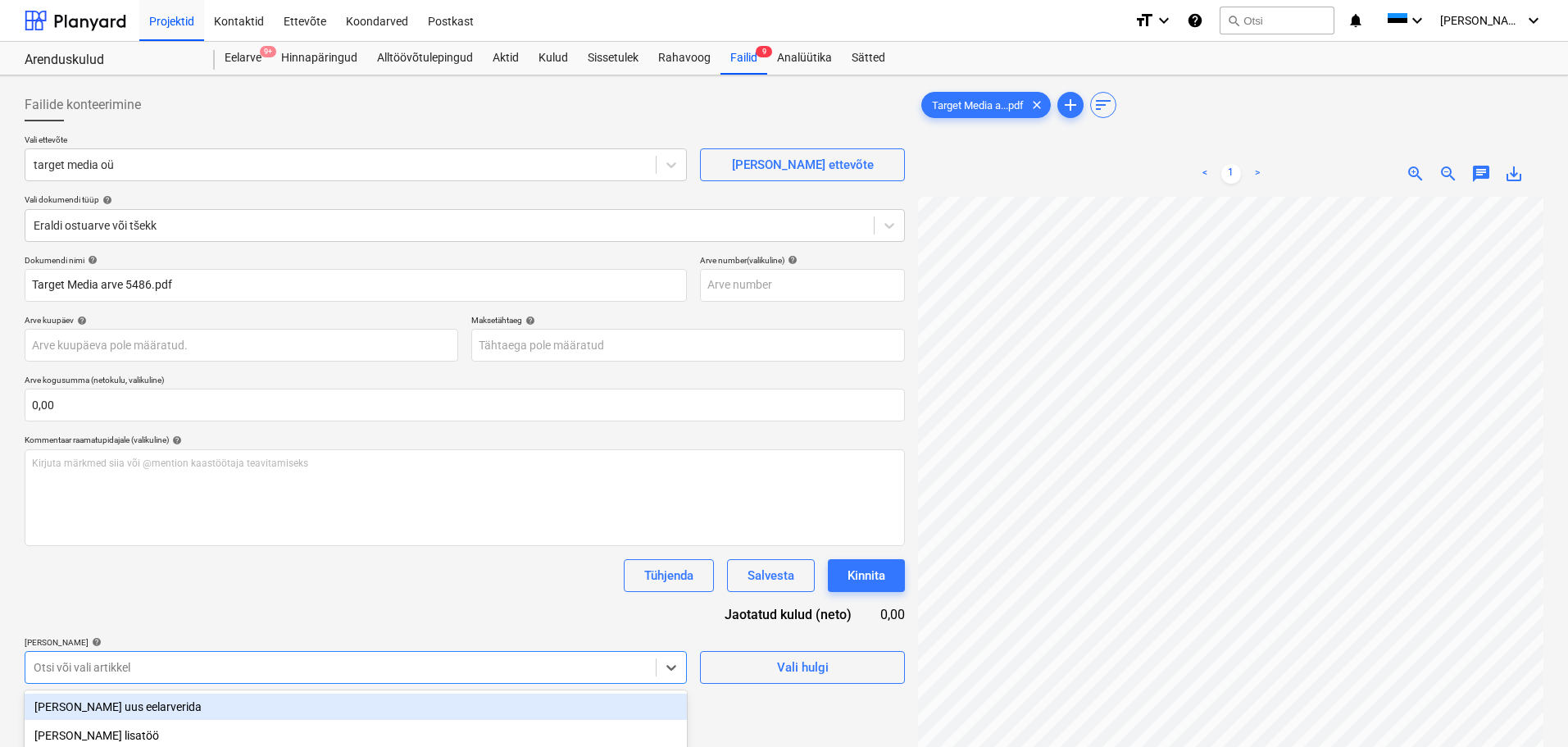
scroll to position [193, 0]
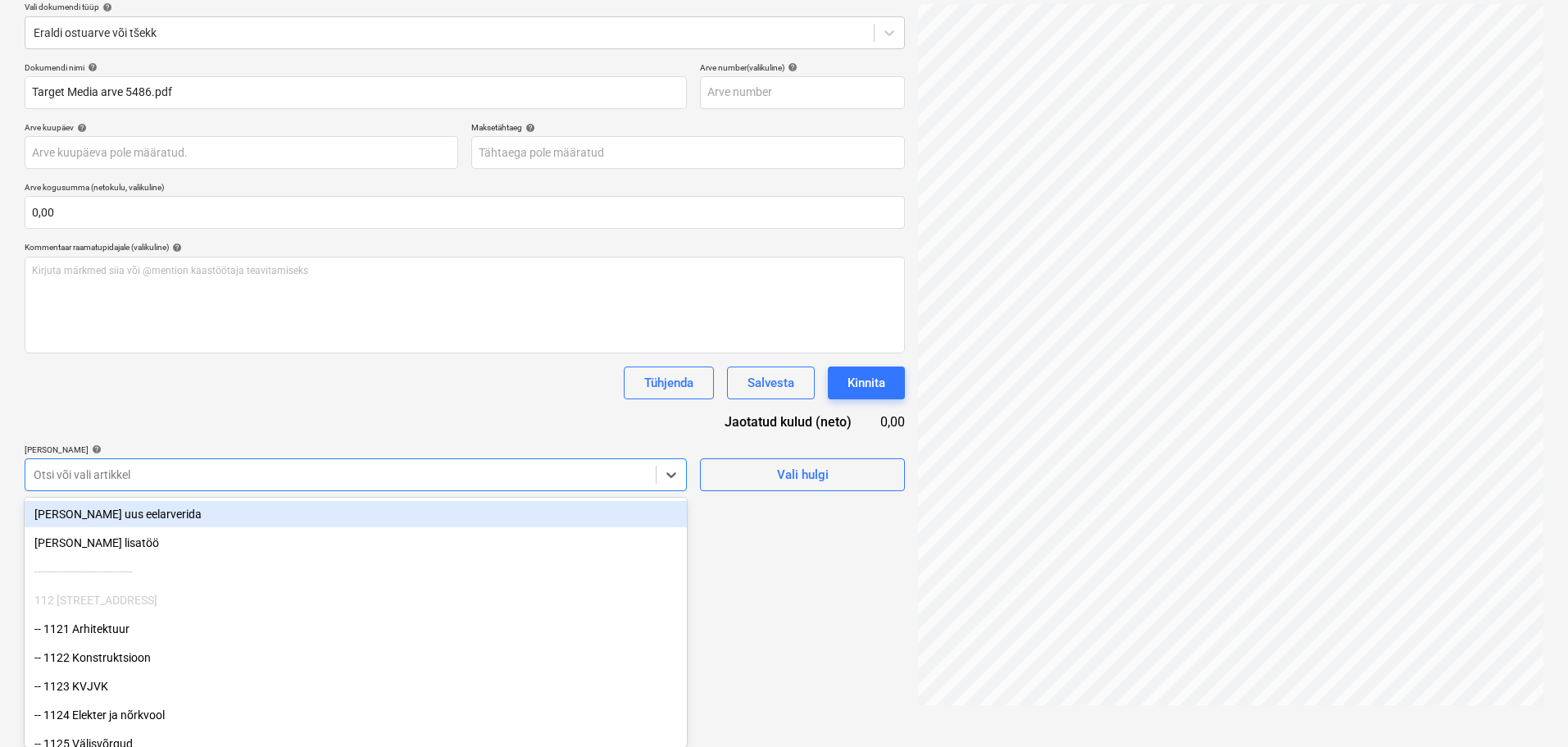
click at [301, 554] on body "Projektid Kontaktid Ettevõte Koondarved Postkast format_size keyboard_arrow_dow…" at bounding box center [784, 180] width 1568 height 747
type input "1289"
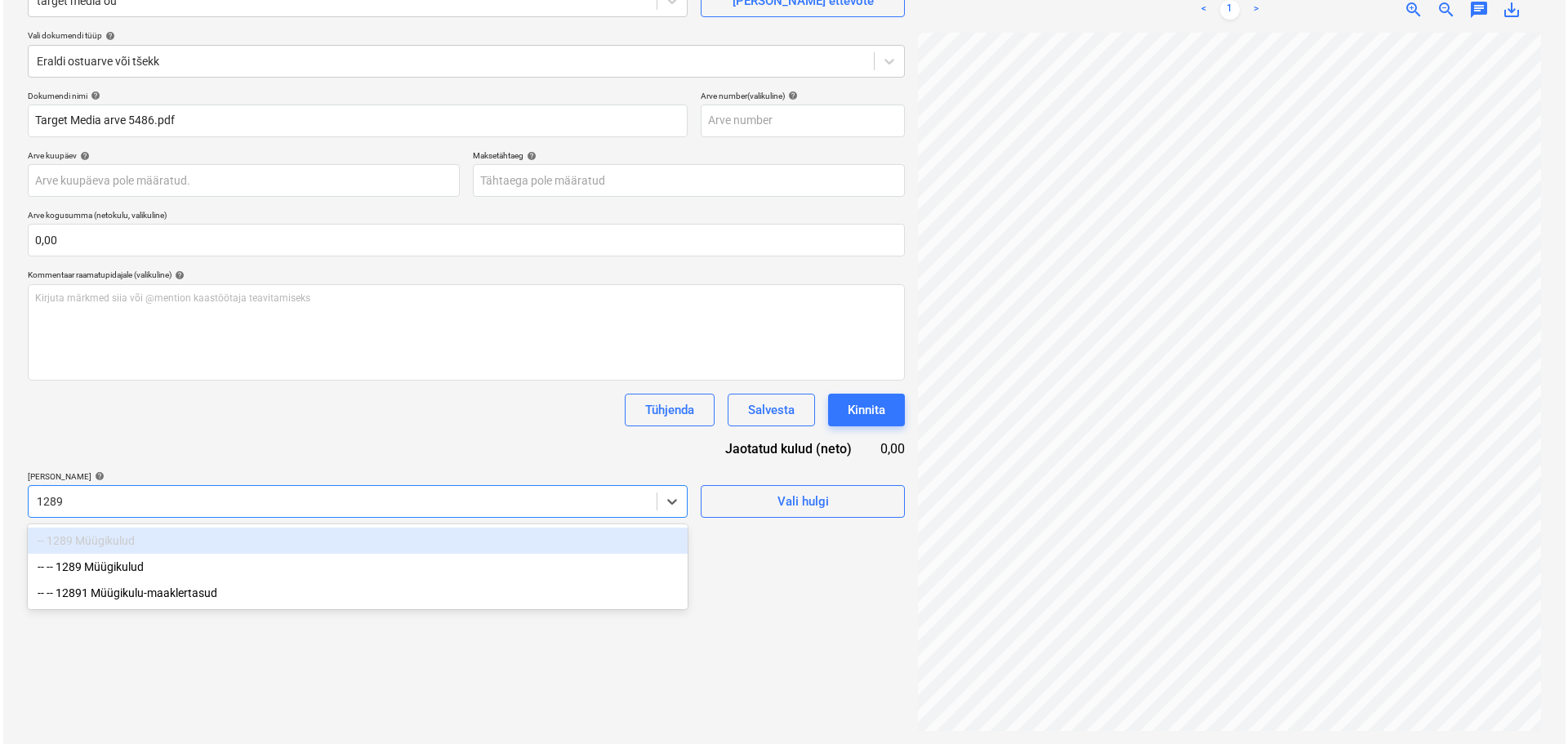
scroll to position [163, 0]
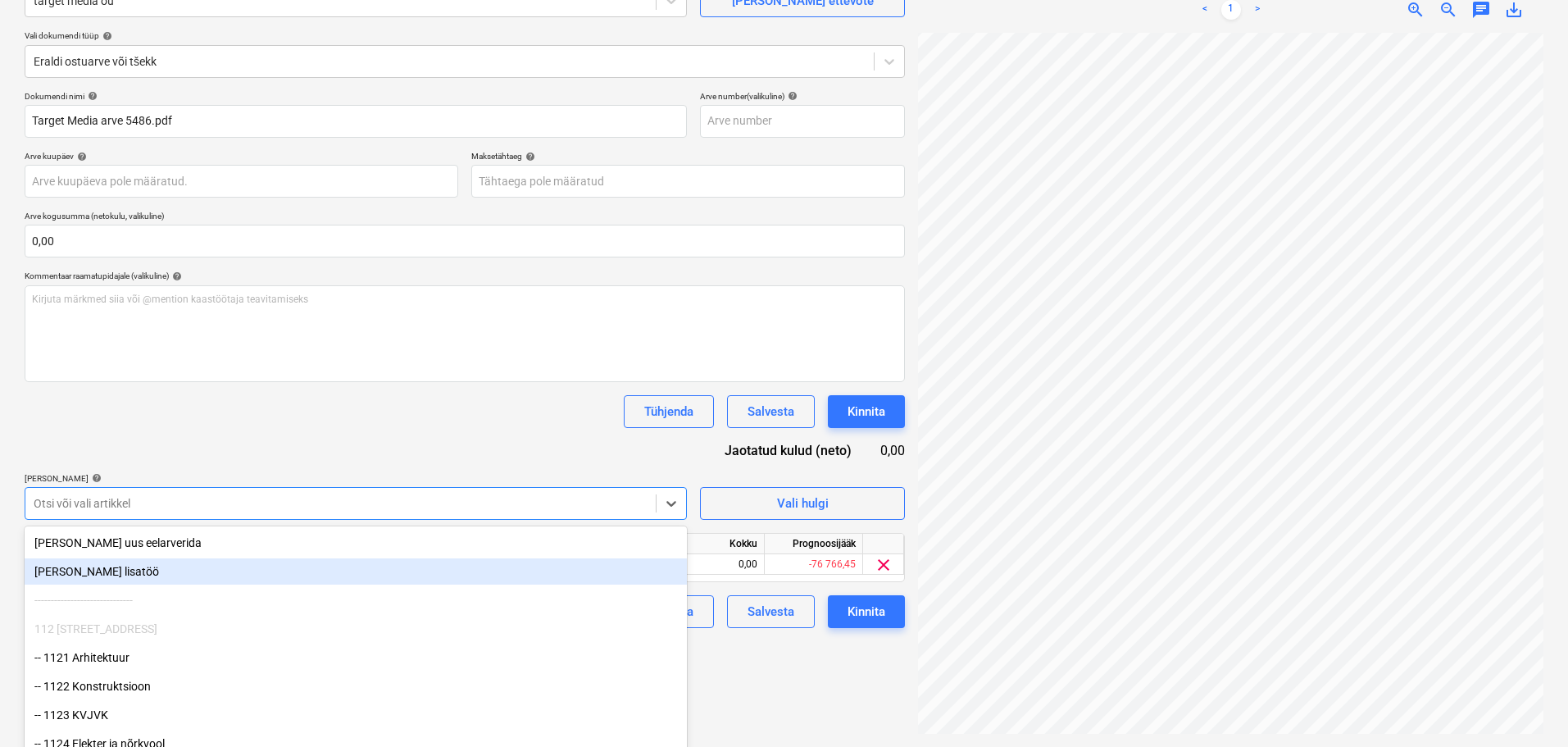
drag, startPoint x: 344, startPoint y: 399, endPoint x: 384, endPoint y: 444, distance: 60.2
click at [345, 398] on div "Tühjenda Salvesta Kinnita" at bounding box center [465, 411] width 880 height 33
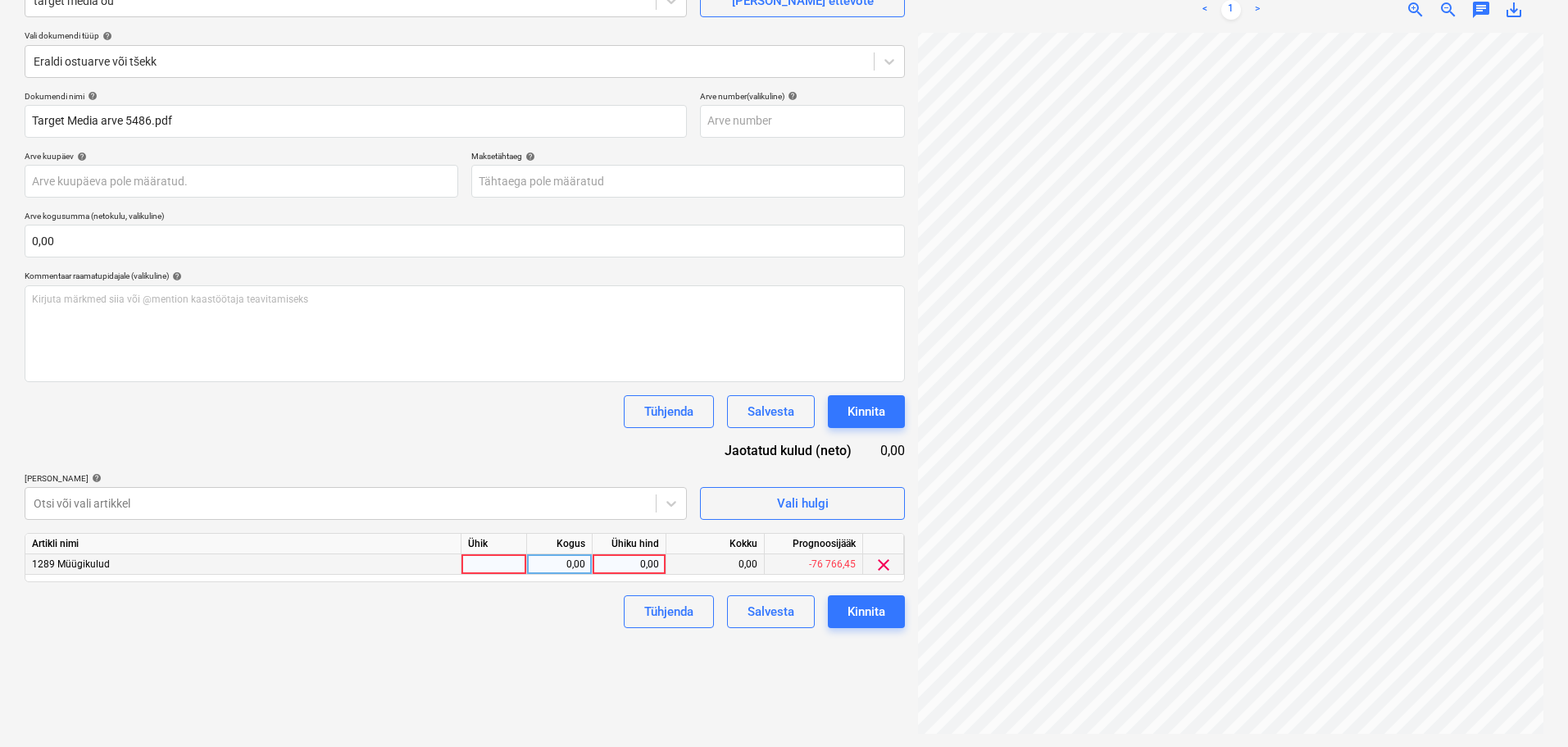
click at [500, 564] on div at bounding box center [495, 564] width 65 height 21
type input "tk"
type input "3677"
drag, startPoint x: 475, startPoint y: 669, endPoint x: 490, endPoint y: 673, distance: 15.5
click at [476, 669] on div "Failide konteerimine Vali ettevõte target media oü [PERSON_NAME] uus ettevõte V…" at bounding box center [464, 329] width 893 height 822
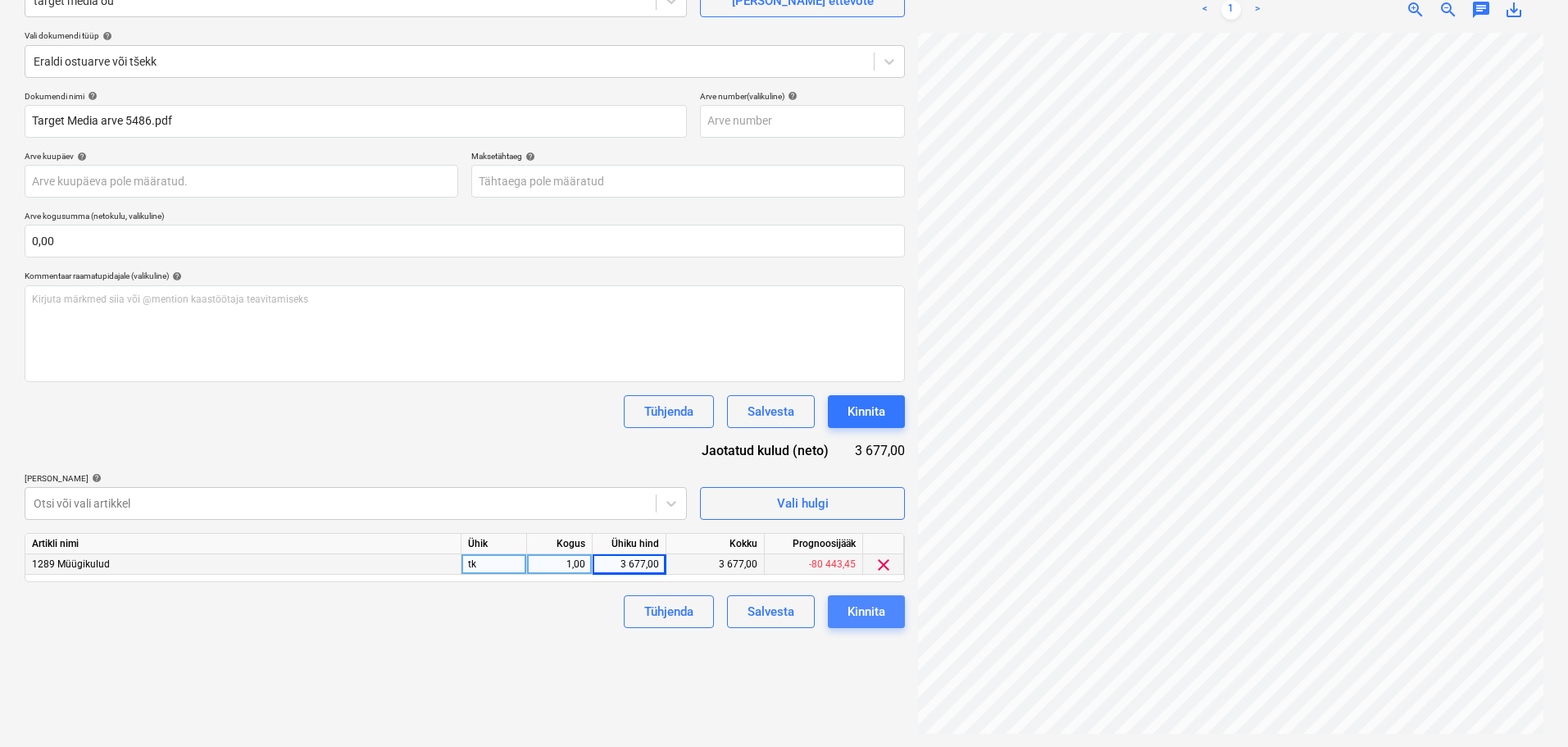
click at [884, 611] on div "Kinnita" at bounding box center [867, 611] width 38 height 22
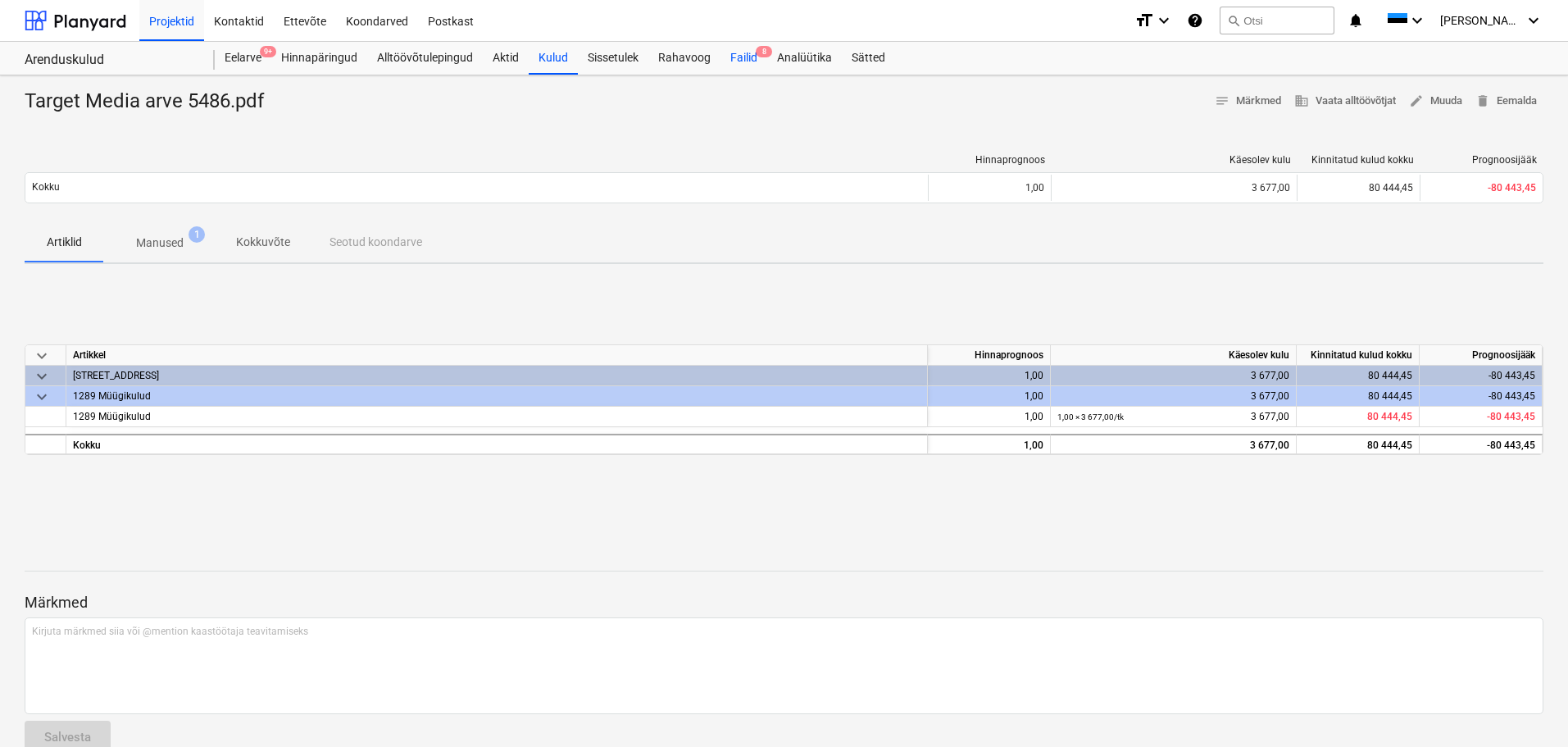
click at [747, 57] on div "Failid 8" at bounding box center [744, 59] width 47 height 33
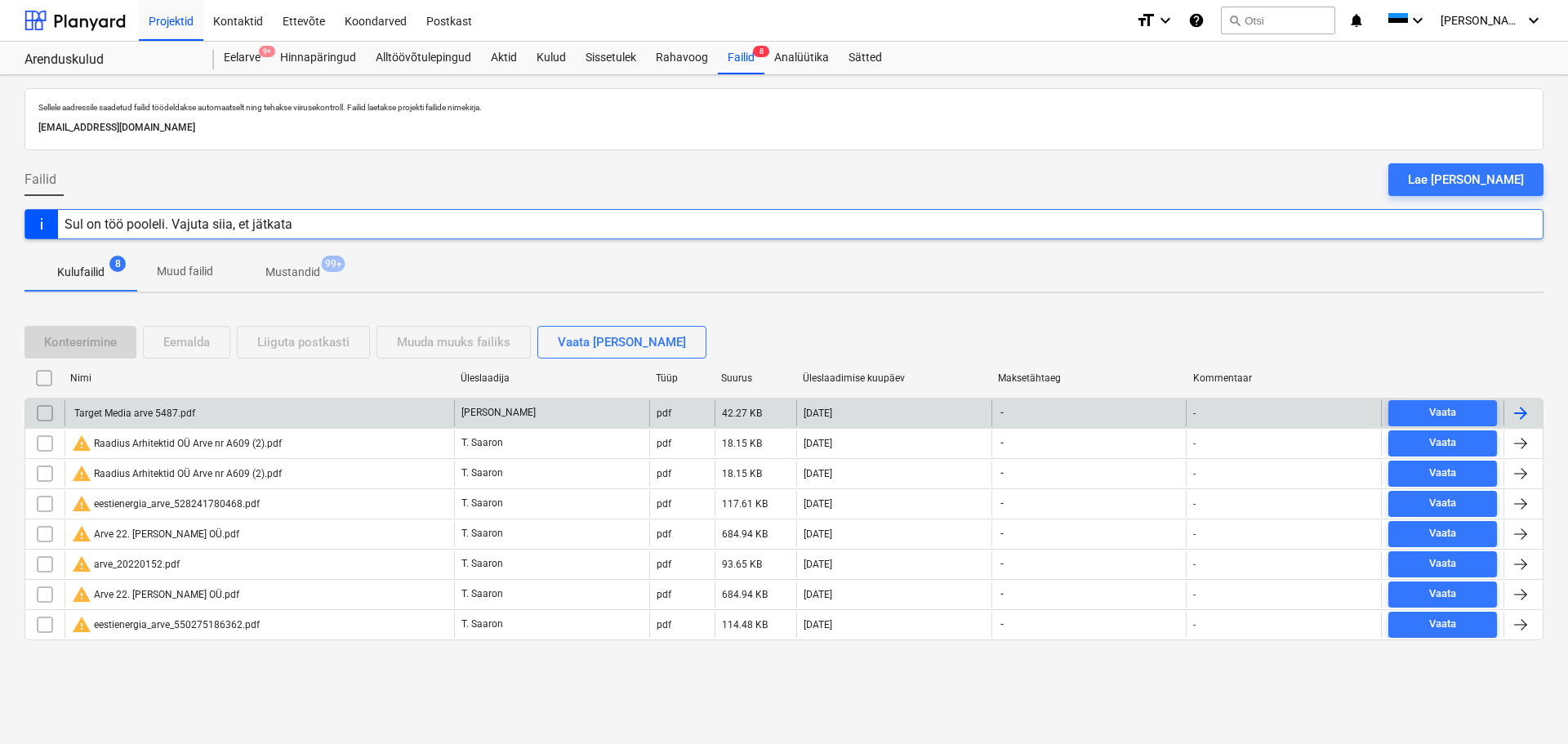
click at [217, 403] on div "Target Media arve 5487.pdf" at bounding box center [259, 413] width 390 height 26
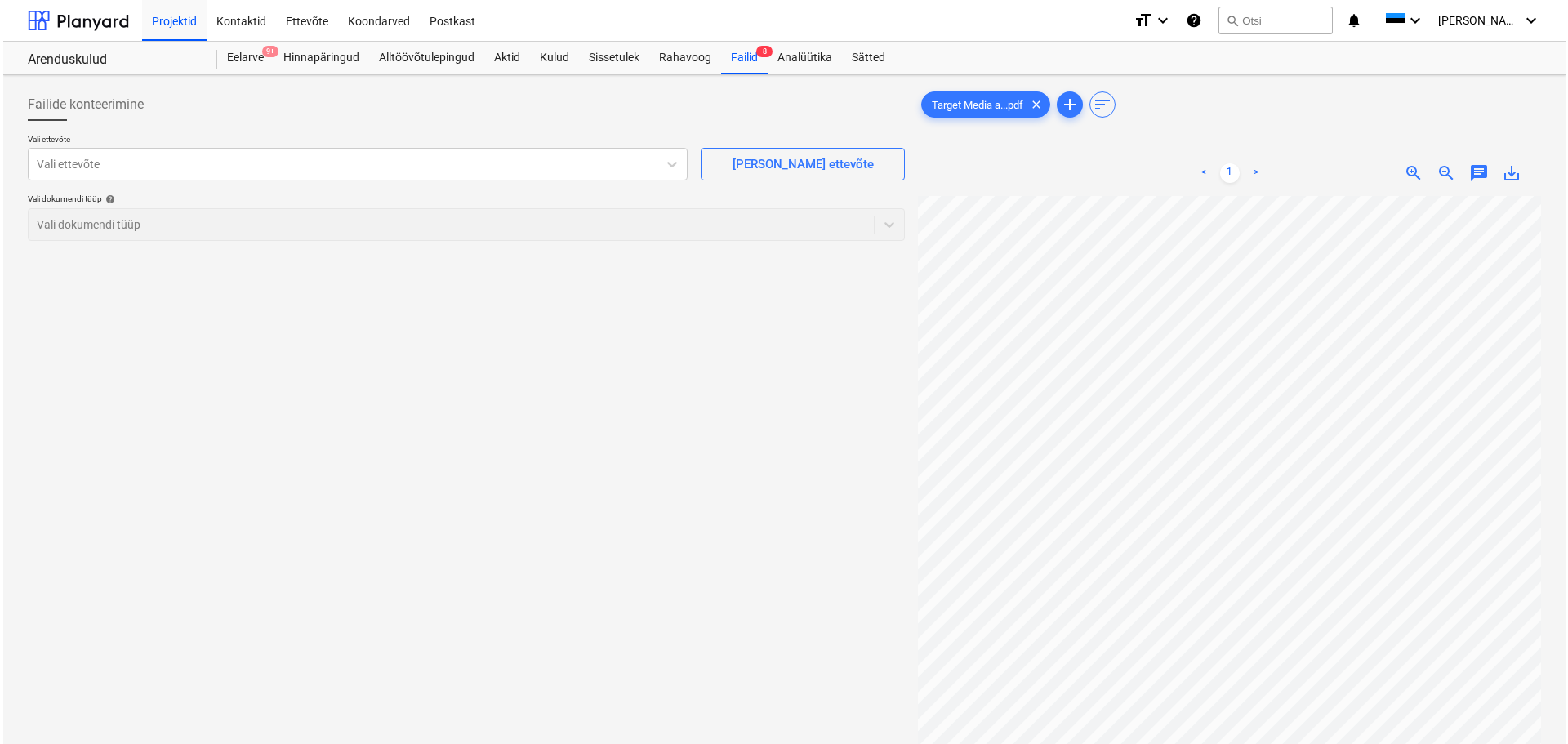
scroll to position [345, 114]
click at [754, 58] on div "Failid 8" at bounding box center [741, 58] width 46 height 33
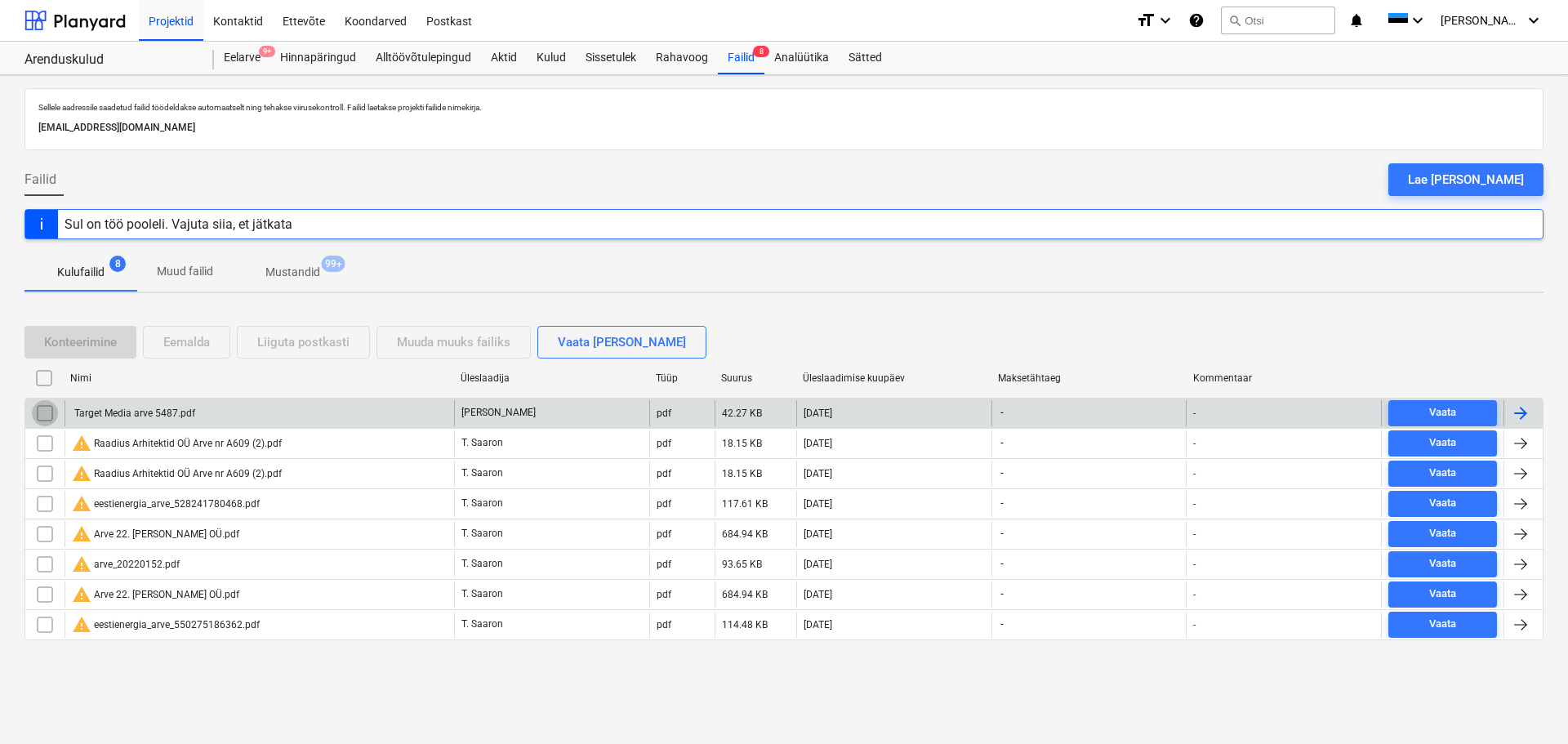
click at [33, 410] on input "checkbox" at bounding box center [45, 413] width 26 height 26
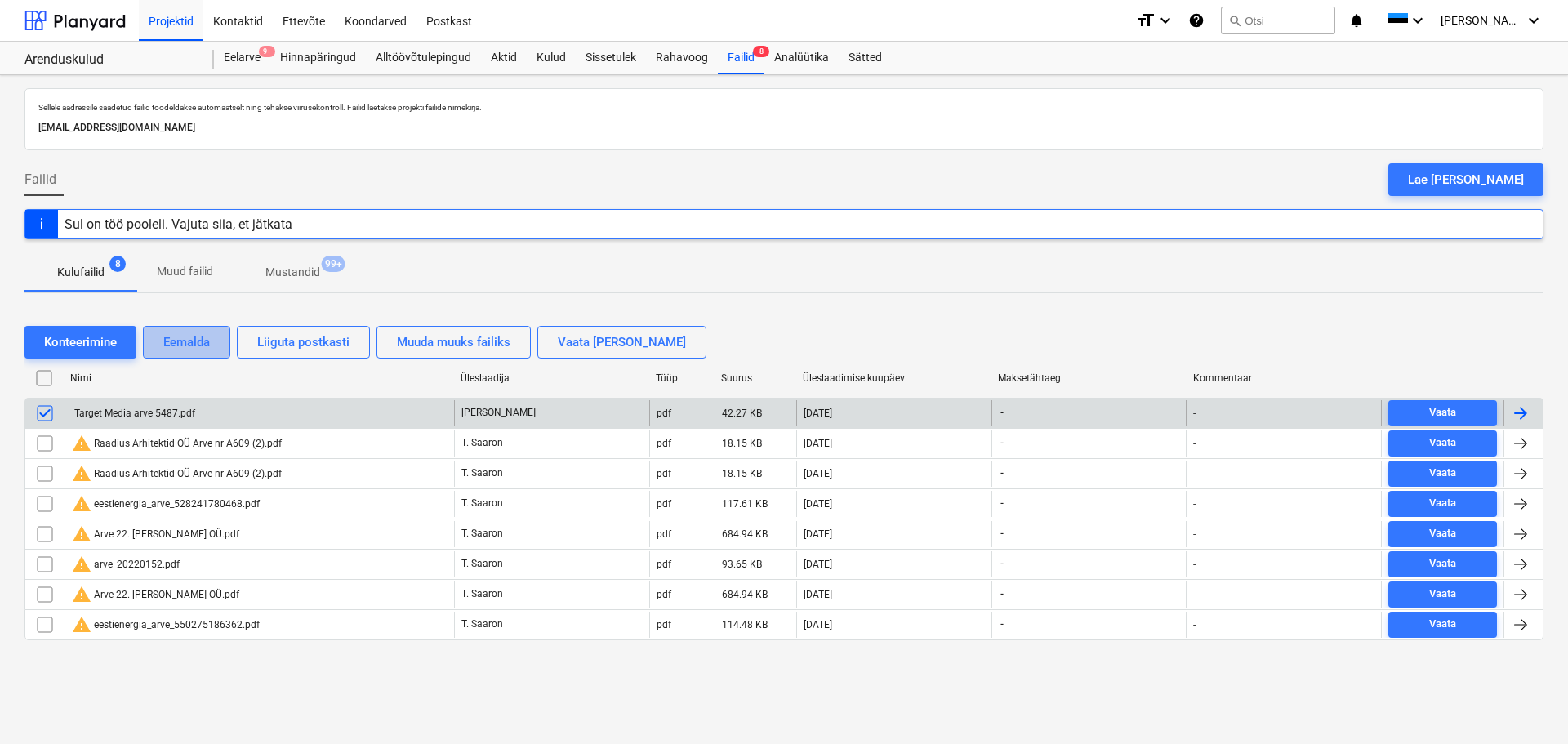
click at [163, 345] on button "Eemalda" at bounding box center [186, 342] width 88 height 33
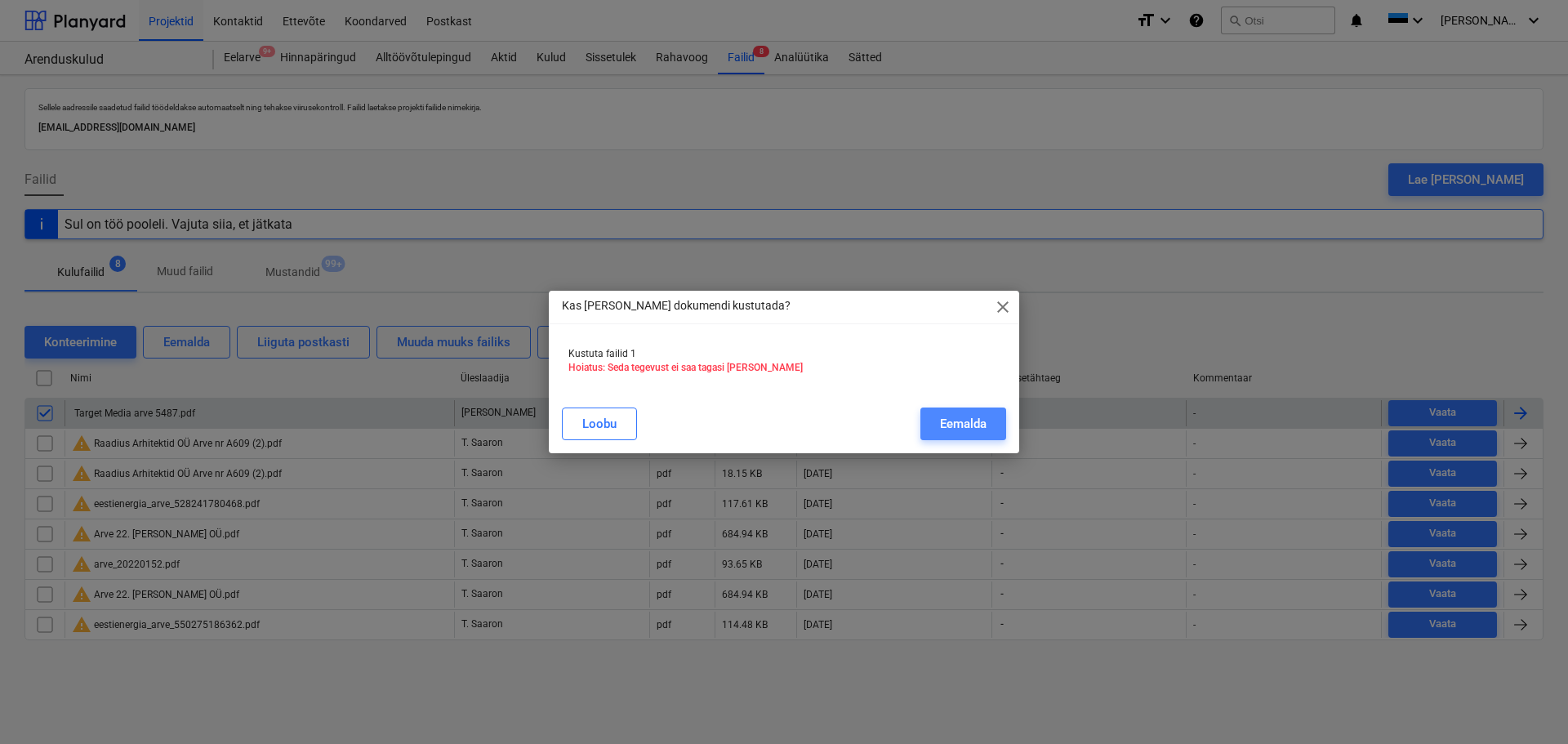
click at [968, 419] on div "Eemalda" at bounding box center [963, 423] width 46 height 21
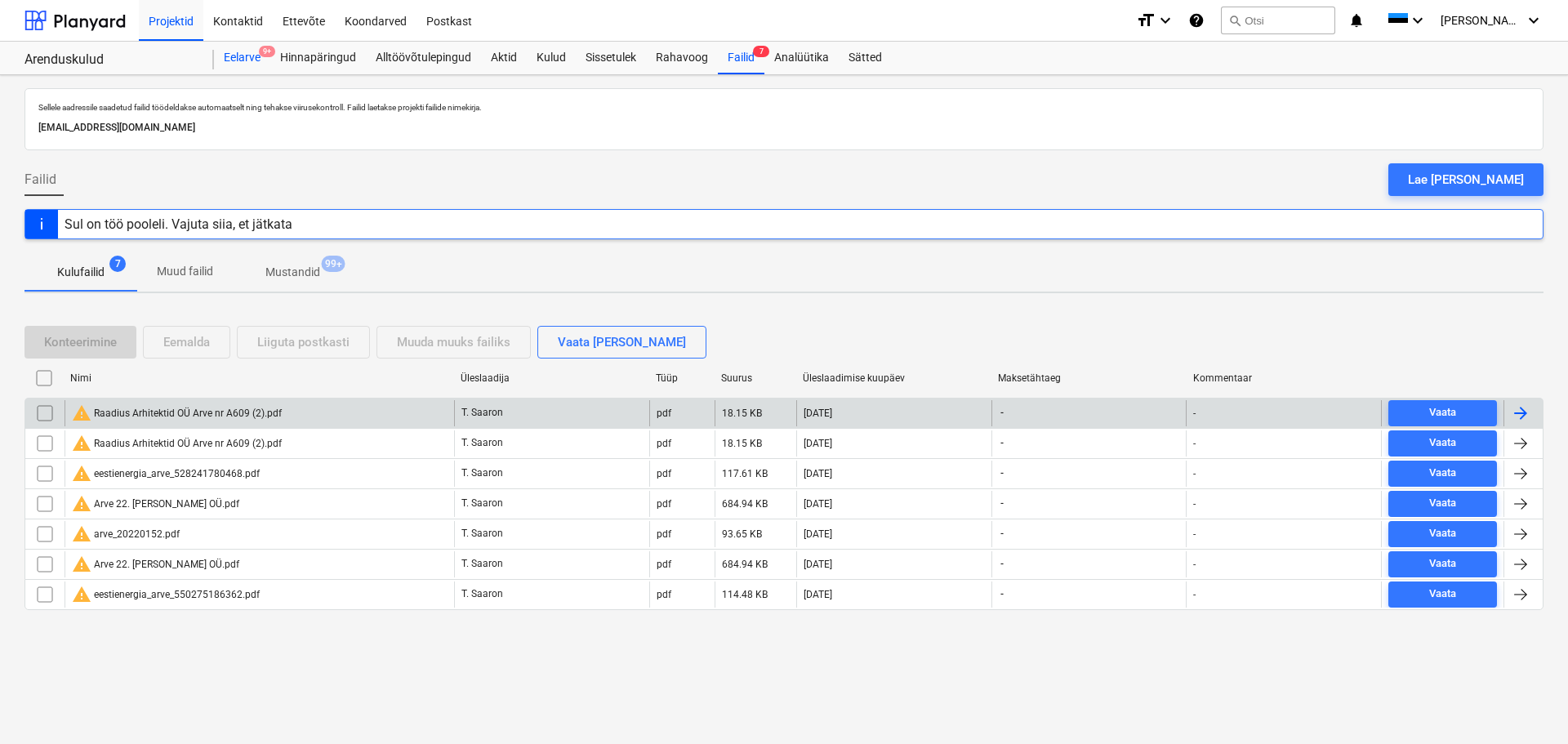
click at [234, 53] on div "Eelarve 9+" at bounding box center [242, 58] width 57 height 33
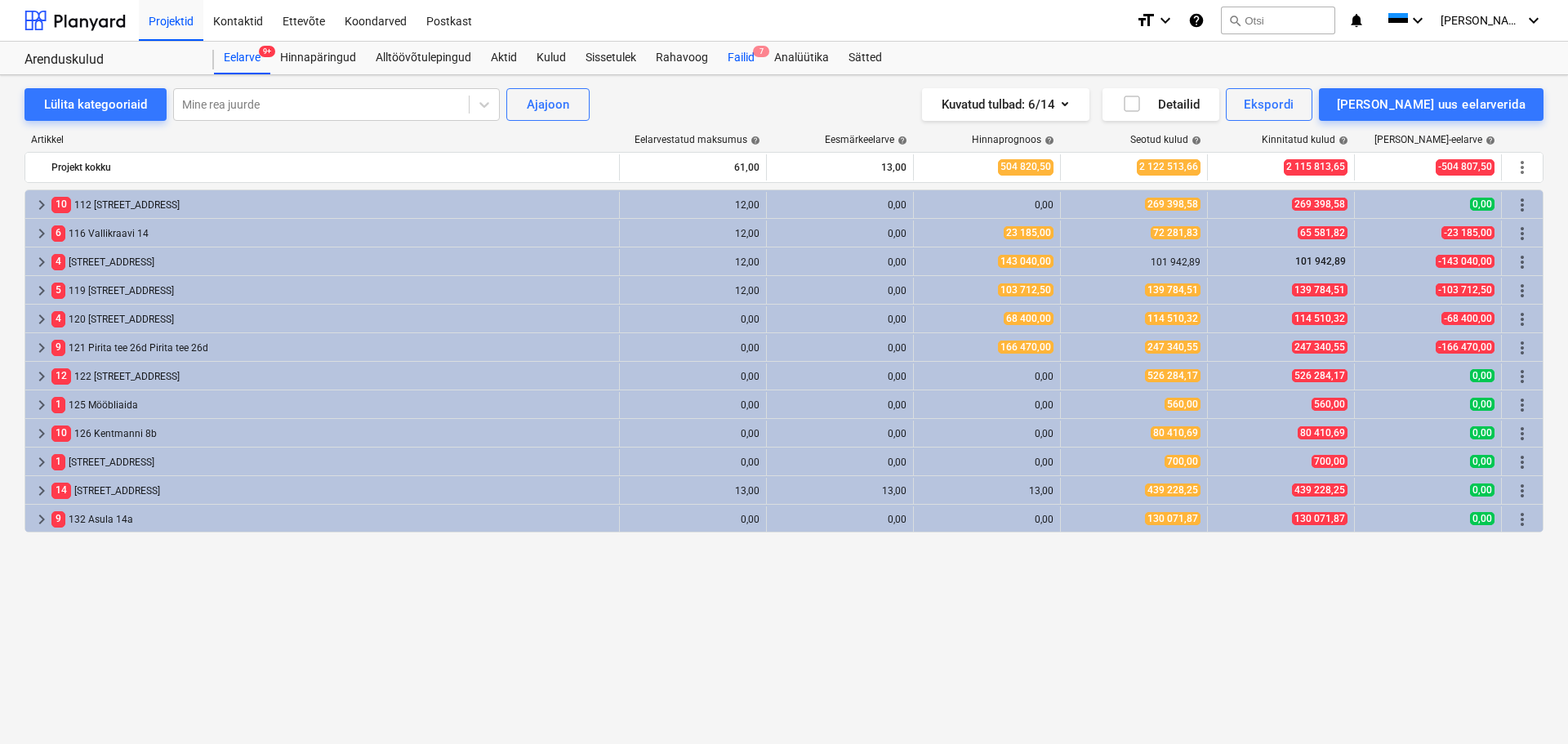
click at [741, 58] on div "Failid 7" at bounding box center [741, 58] width 46 height 33
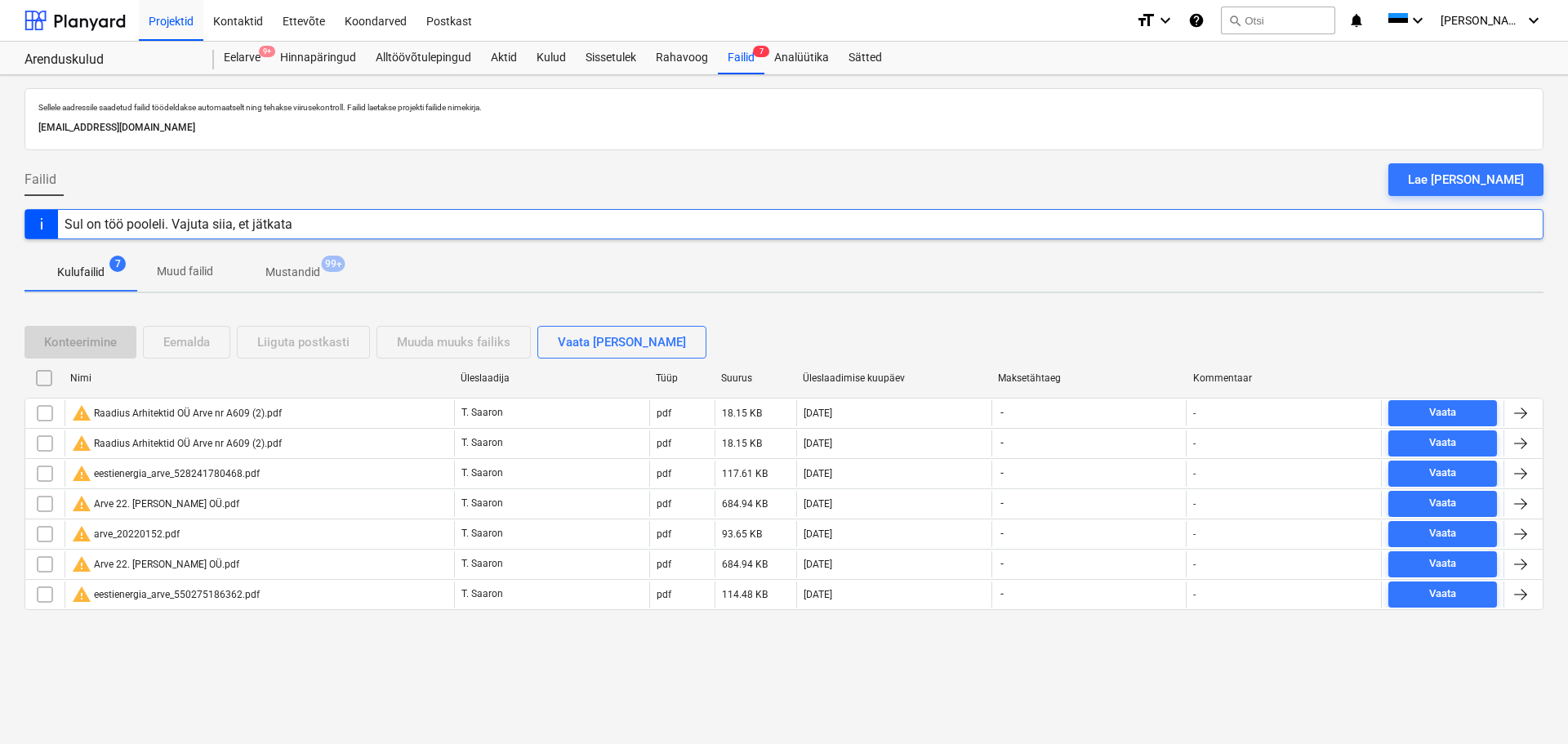
click at [75, 20] on div at bounding box center [76, 21] width 101 height 41
